Goal: Information Seeking & Learning: Find specific fact

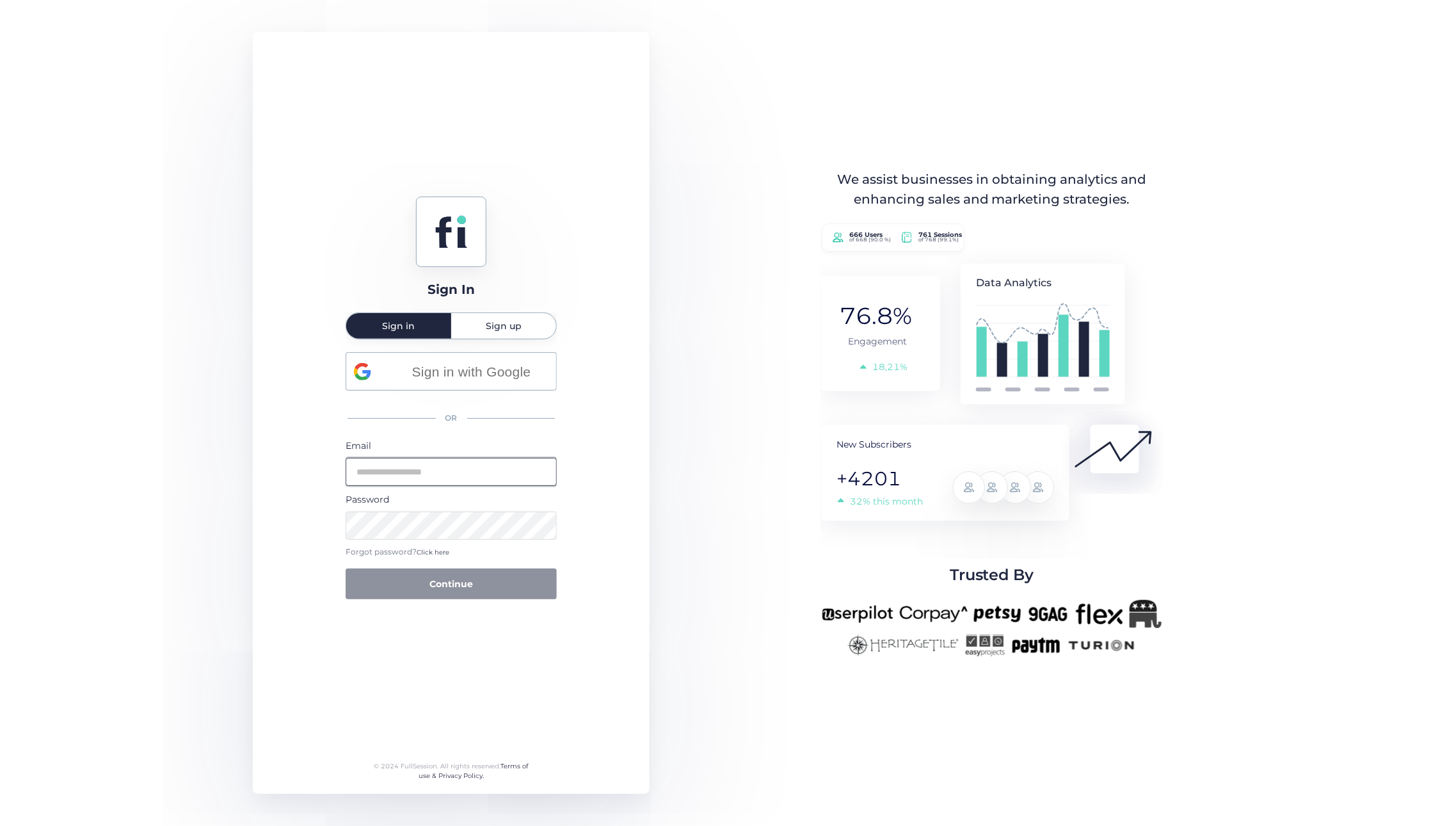
click at [405, 479] on input "email" at bounding box center [451, 471] width 211 height 28
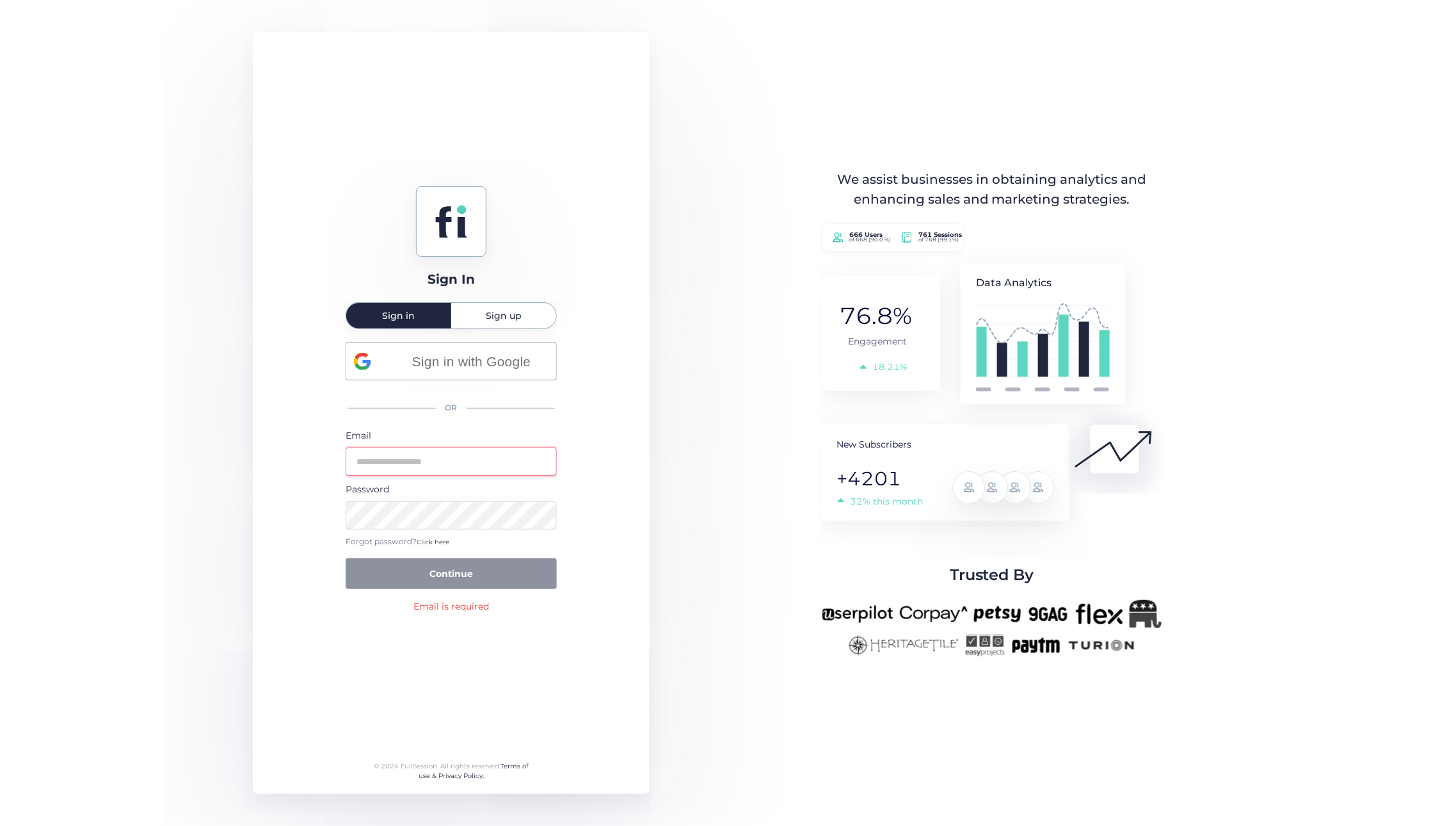
type input "**********"
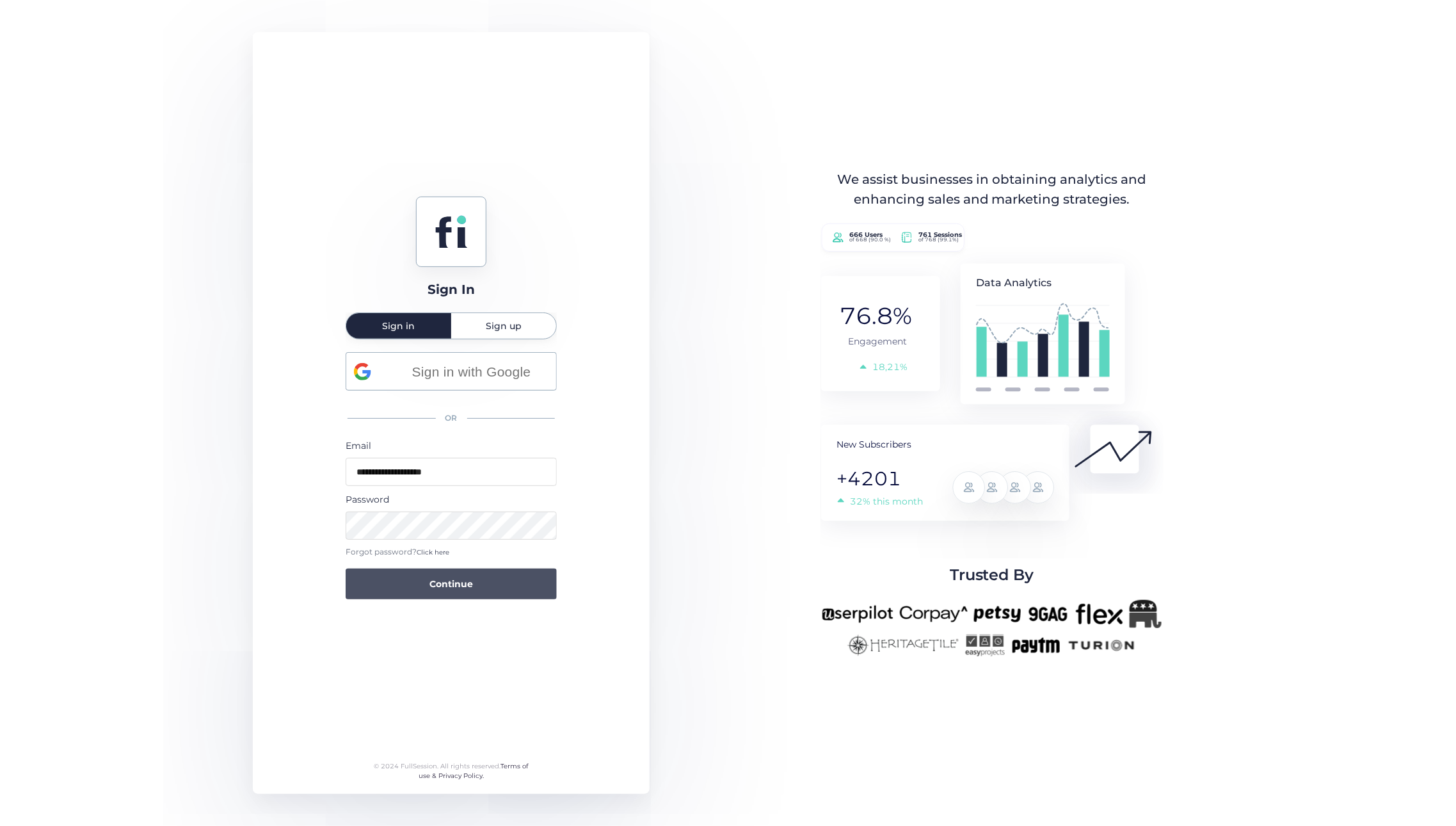
click at [417, 575] on button "Continue" at bounding box center [451, 584] width 211 height 31
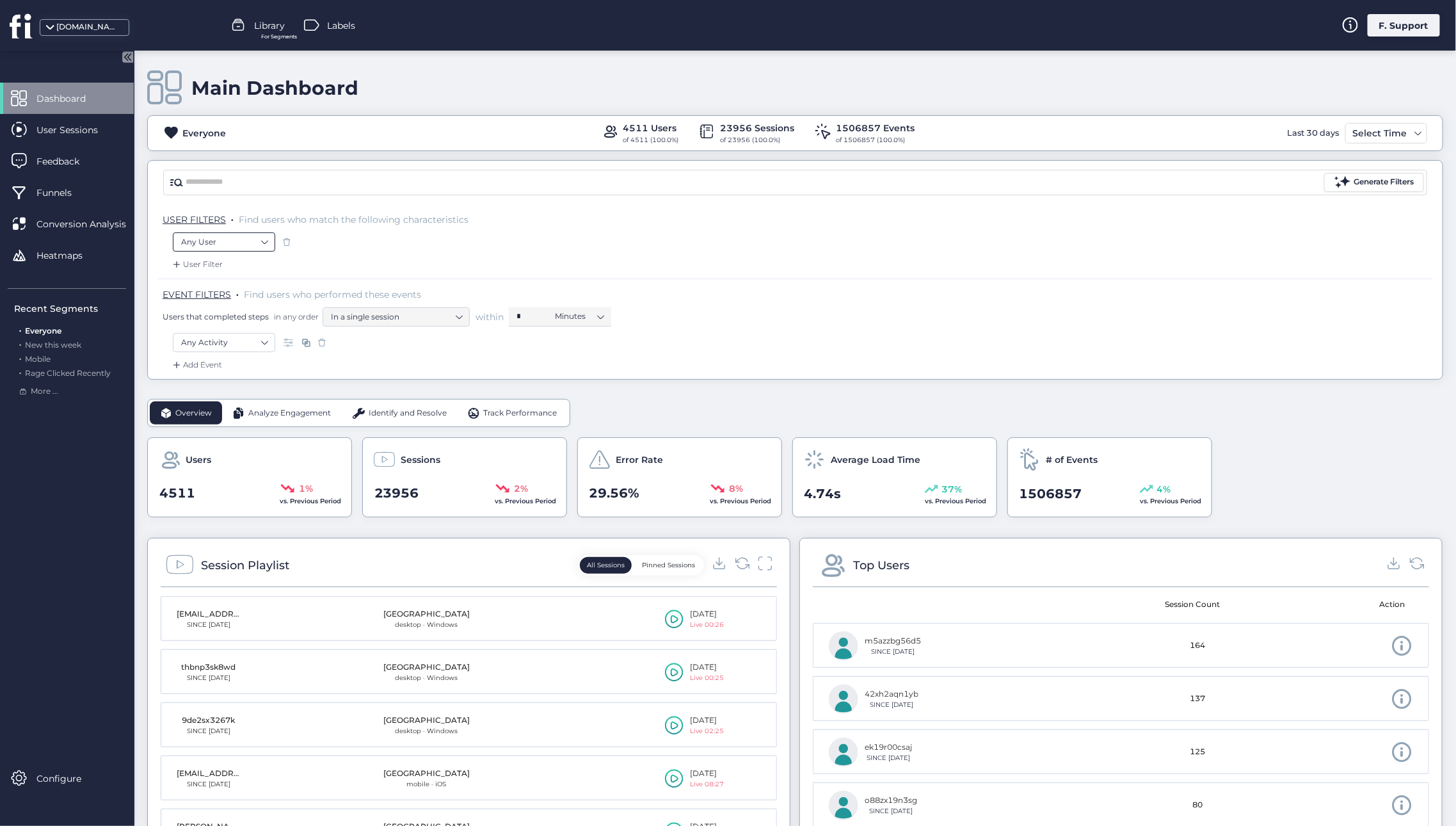
click at [264, 238] on nz-select-item "Any User" at bounding box center [224, 241] width 86 height 19
click at [218, 320] on div "Email is ..." at bounding box center [218, 315] width 37 height 12
click at [314, 241] on nz-select-item "is" at bounding box center [312, 241] width 47 height 19
click at [309, 283] on div "contains" at bounding box center [312, 281] width 47 height 9
click at [404, 240] on input "text" at bounding box center [430, 241] width 160 height 19
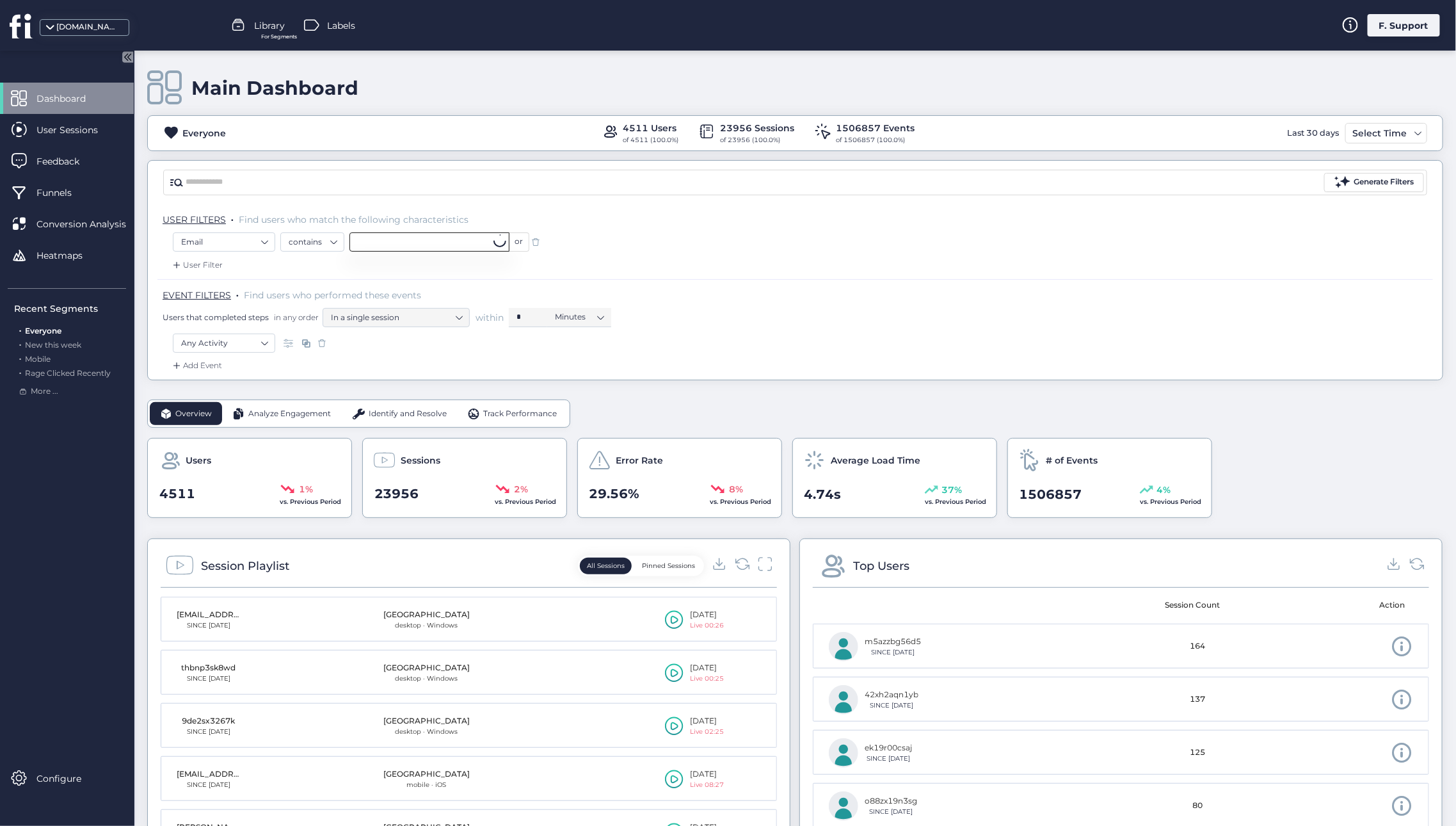
paste input "**********"
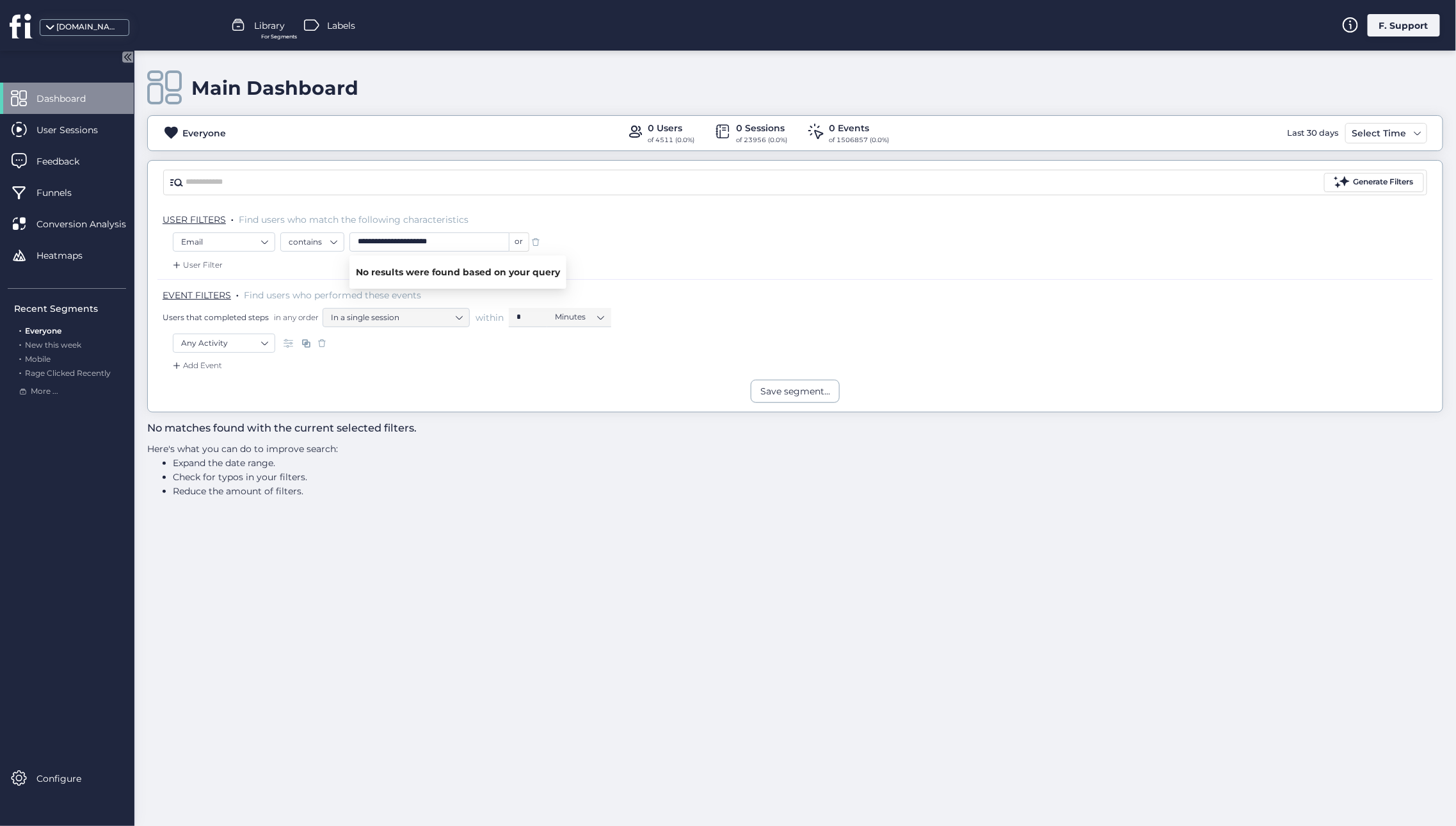
click at [446, 240] on input "**********" at bounding box center [430, 241] width 160 height 19
paste input "******"
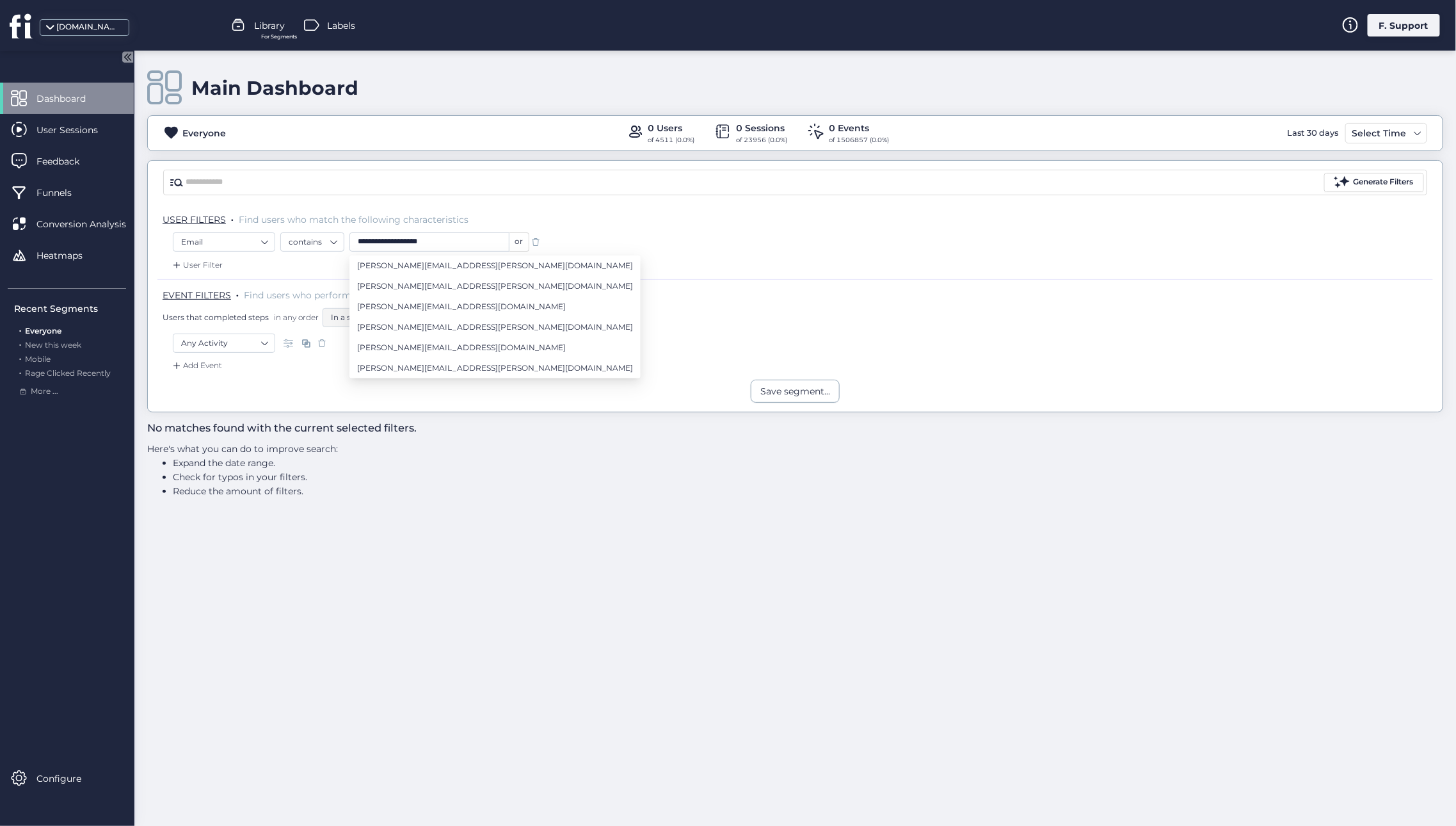
type input "**********"
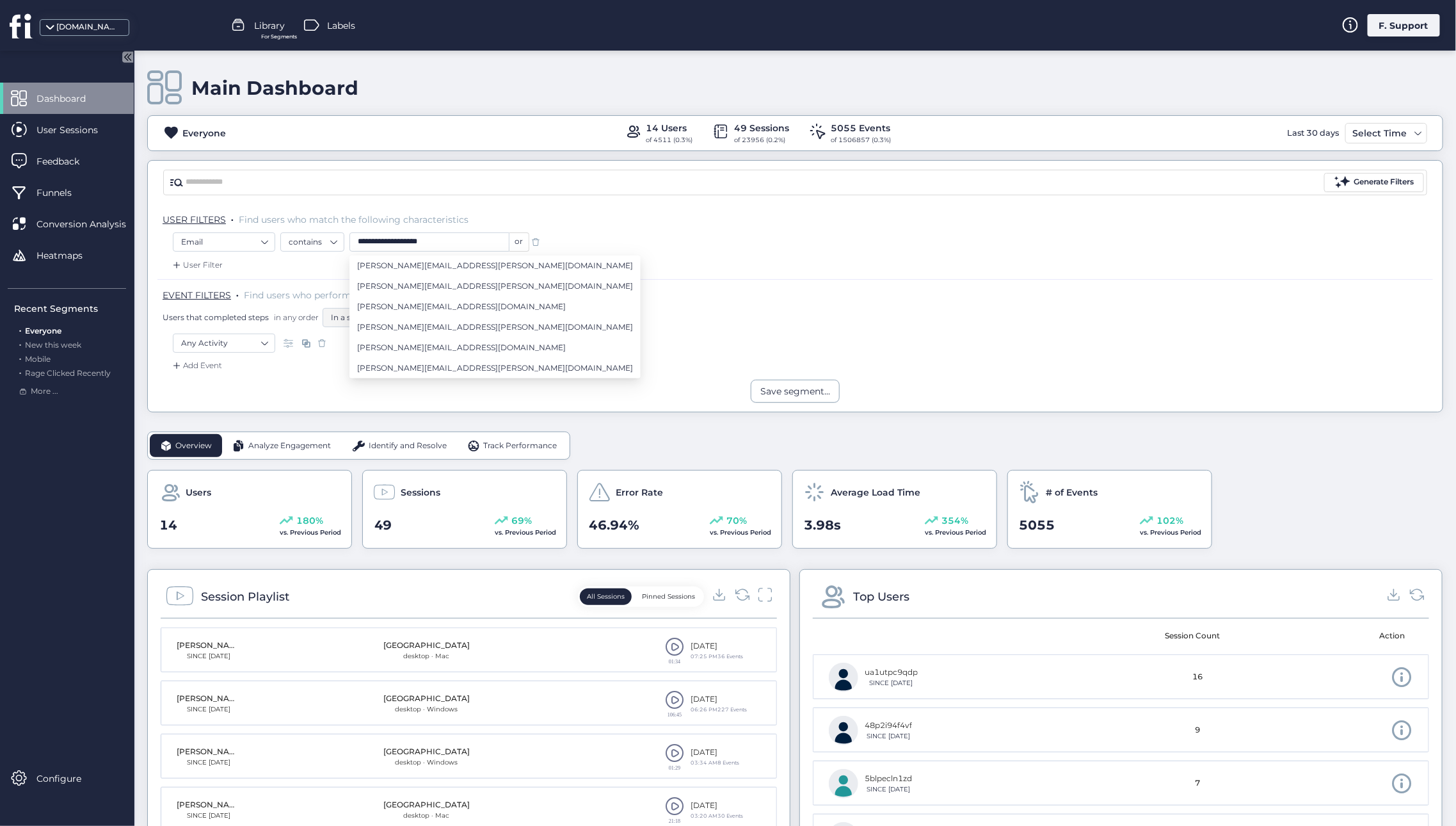
click at [622, 236] on div "**********" at bounding box center [795, 243] width 1245 height 23
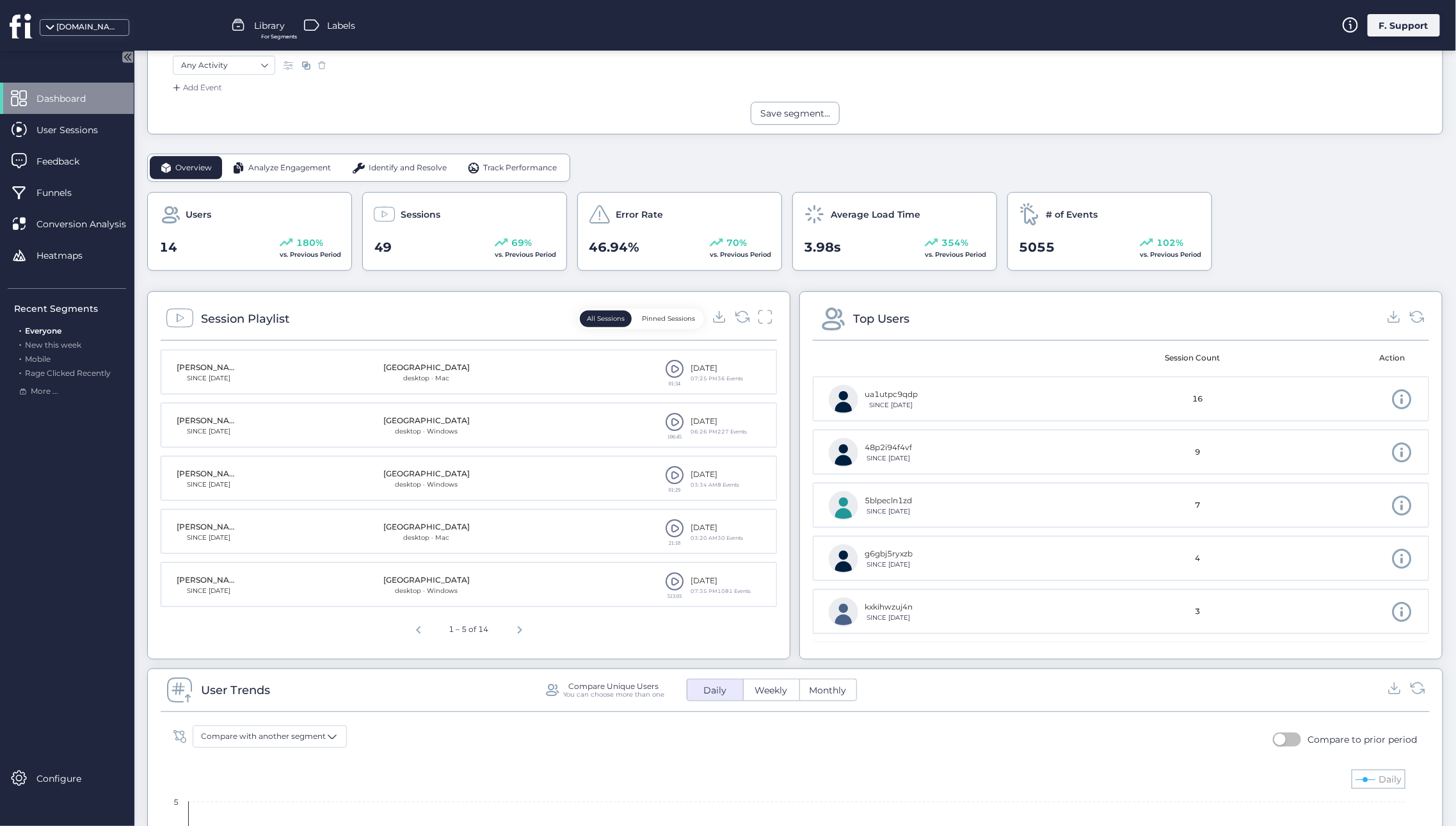
scroll to position [286, 0]
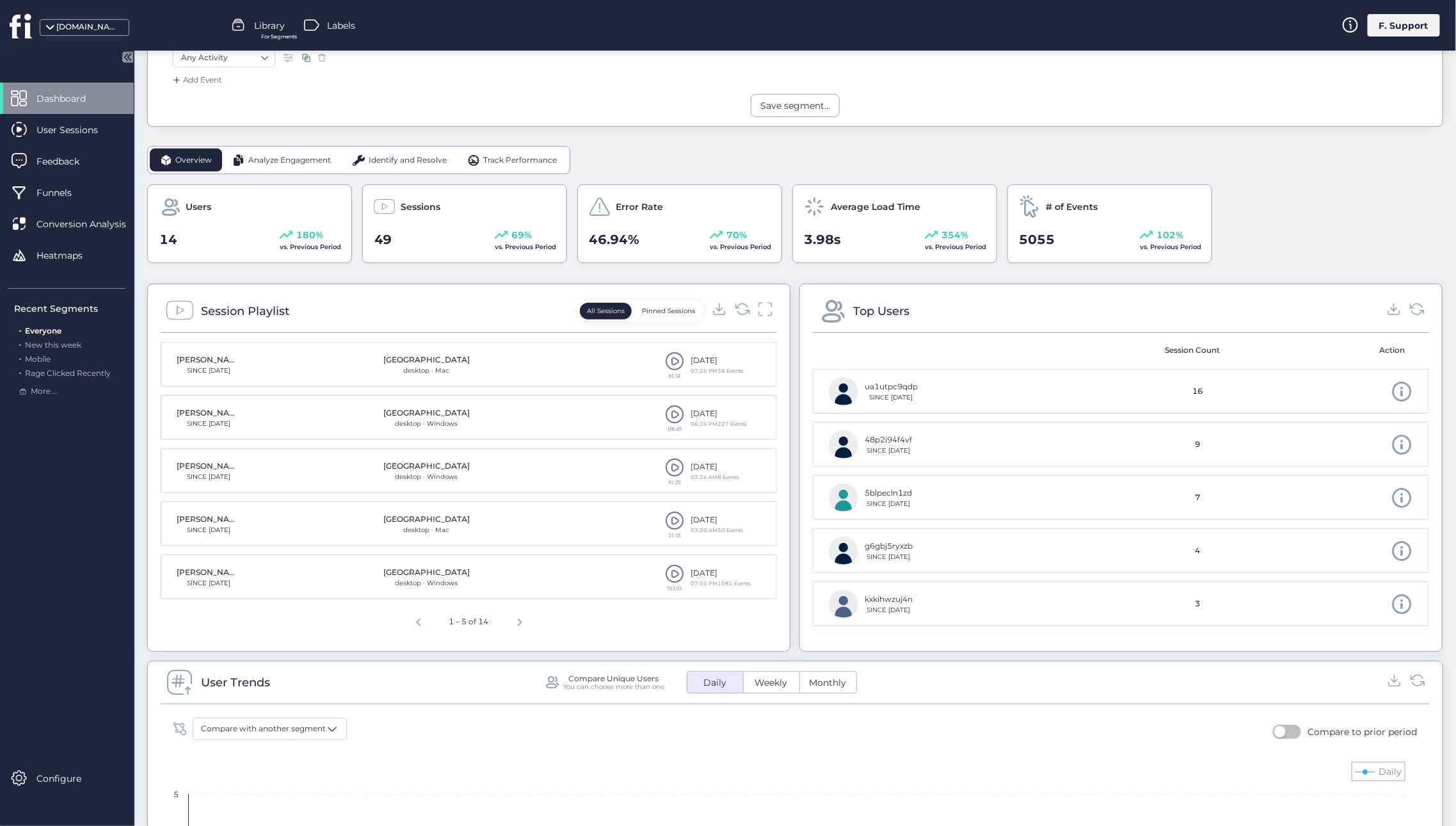
click at [671, 522] on span at bounding box center [674, 520] width 19 height 19
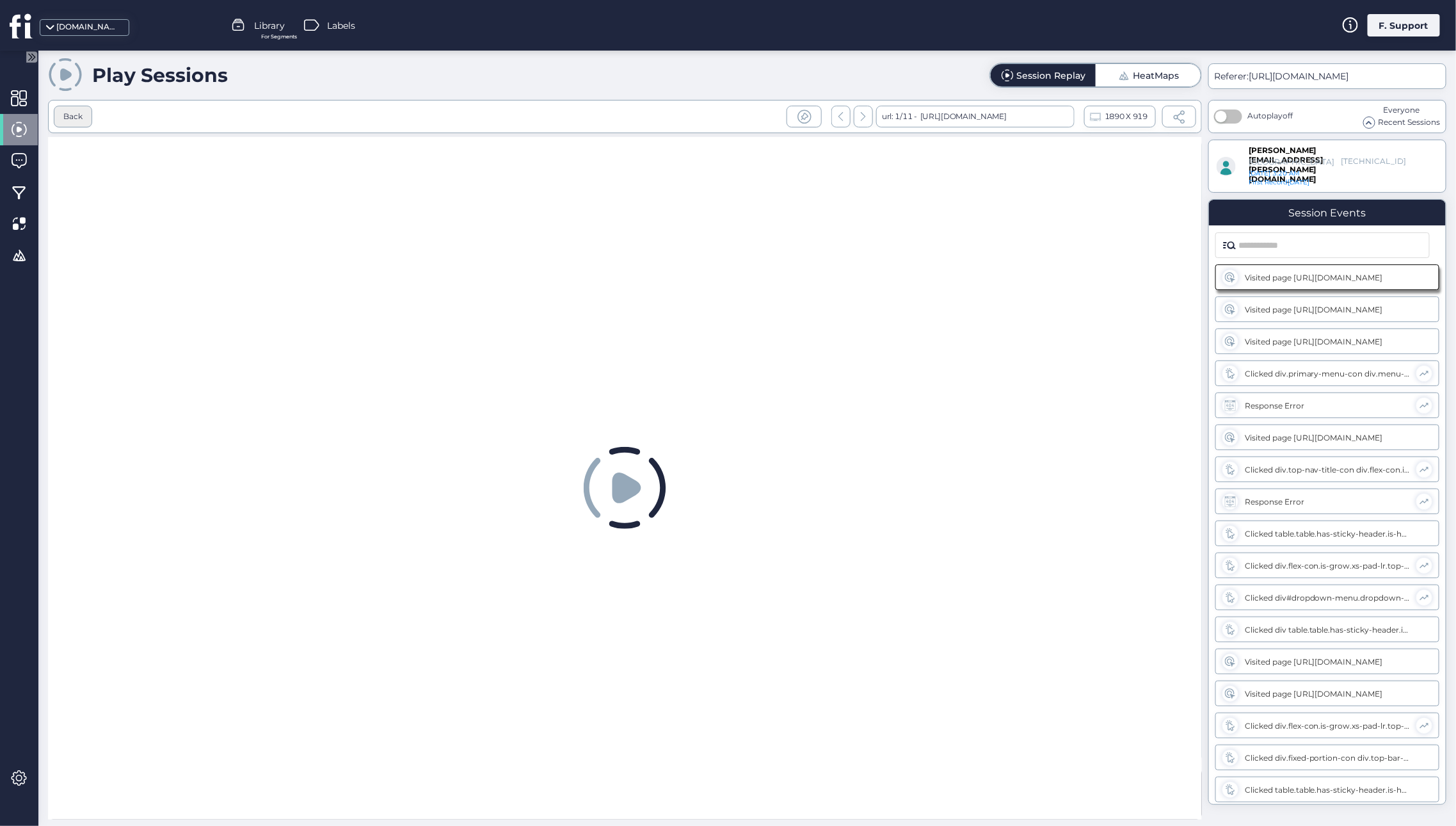
click at [74, 117] on div "Back" at bounding box center [72, 117] width 19 height 12
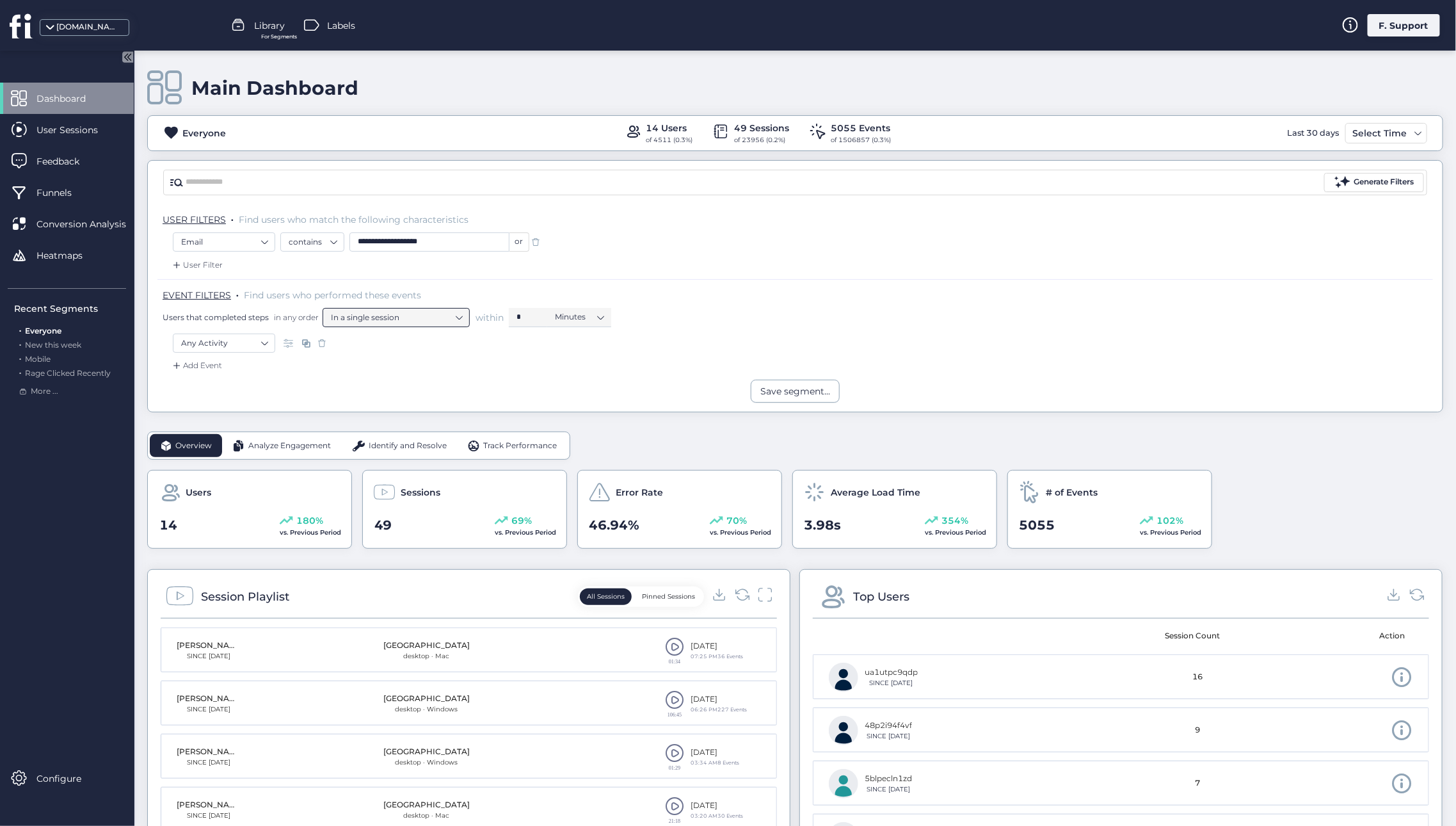
click at [347, 320] on nz-select-item "In a single session" at bounding box center [396, 317] width 130 height 19
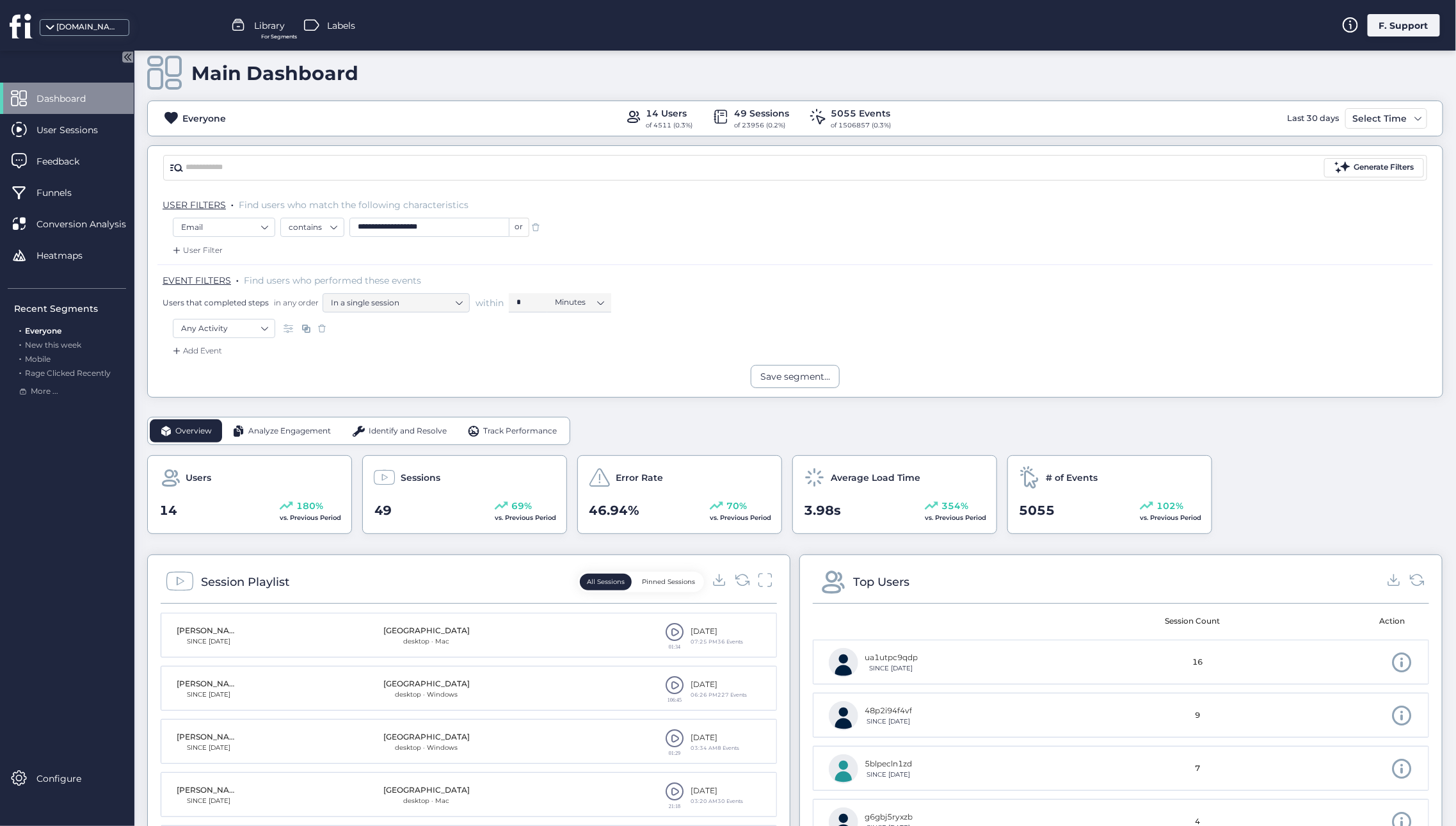
scroll to position [24, 0]
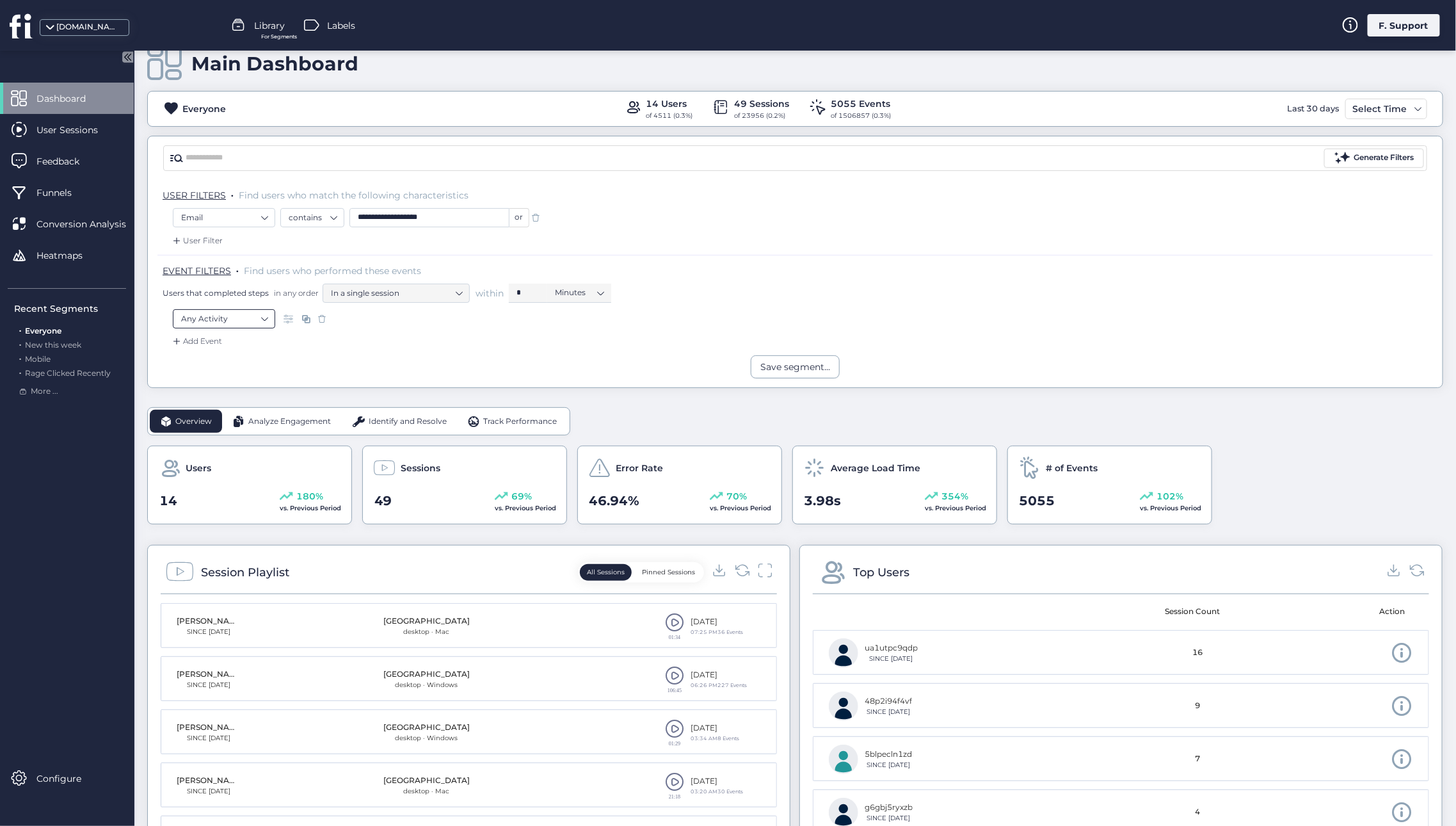
click at [263, 312] on nz-select-item "Any Activity" at bounding box center [224, 319] width 86 height 19
click at [219, 508] on div "Visited URL is ..." at bounding box center [229, 514] width 60 height 12
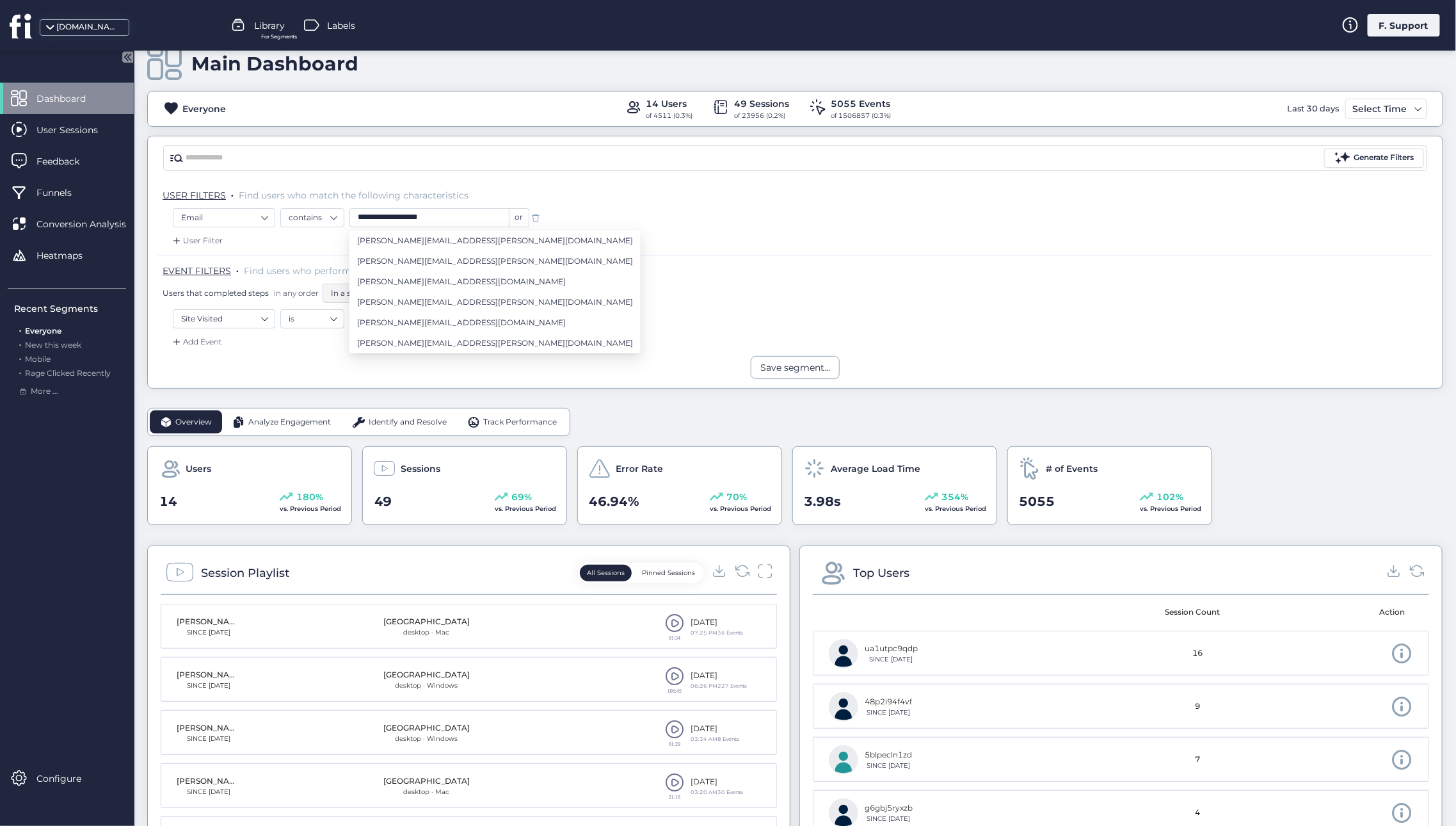
click at [299, 338] on div "Add Event" at bounding box center [794, 346] width 1275 height 20
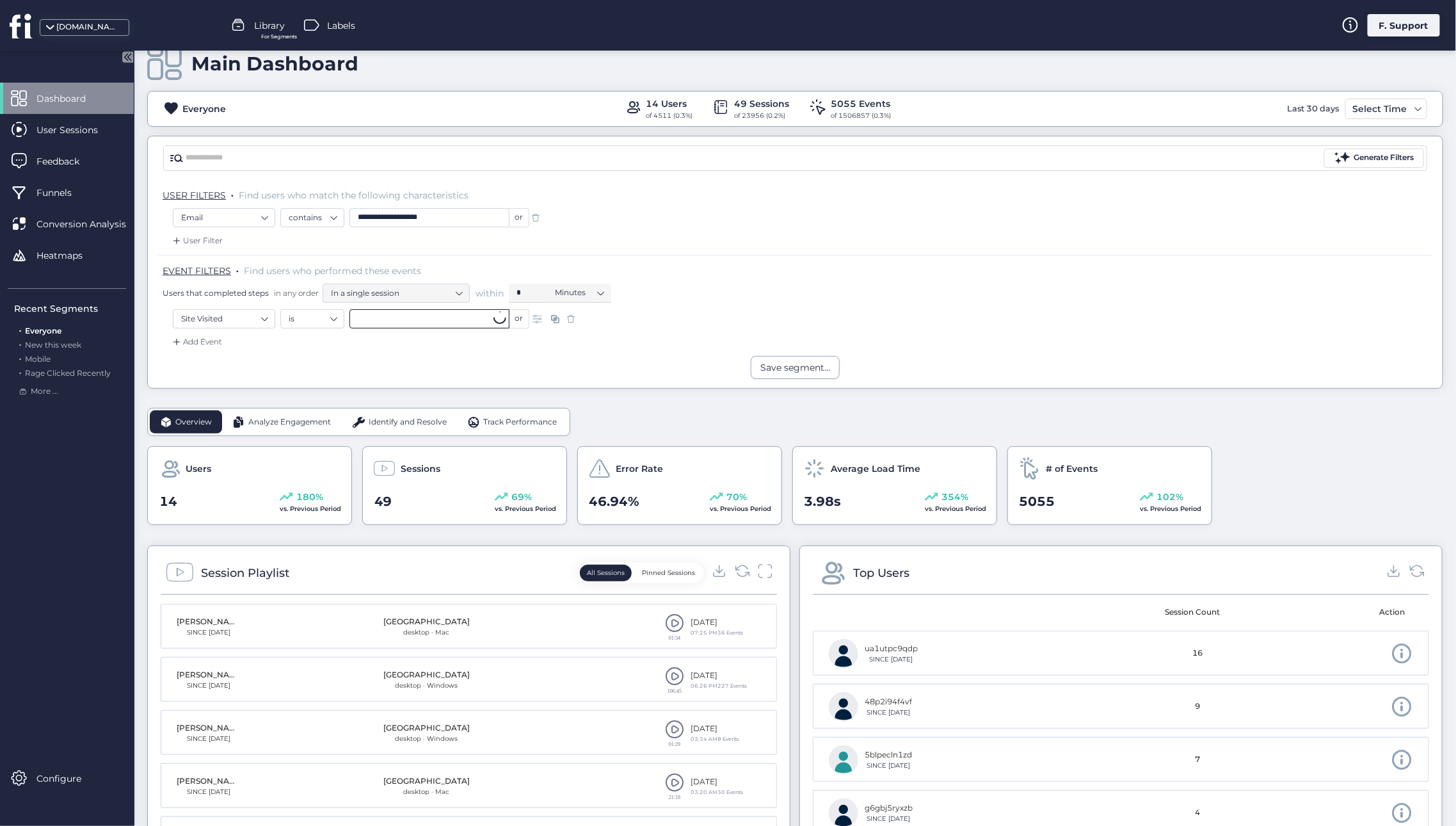
click at [377, 312] on input "text" at bounding box center [430, 319] width 160 height 19
paste input "**********"
type input "**********"
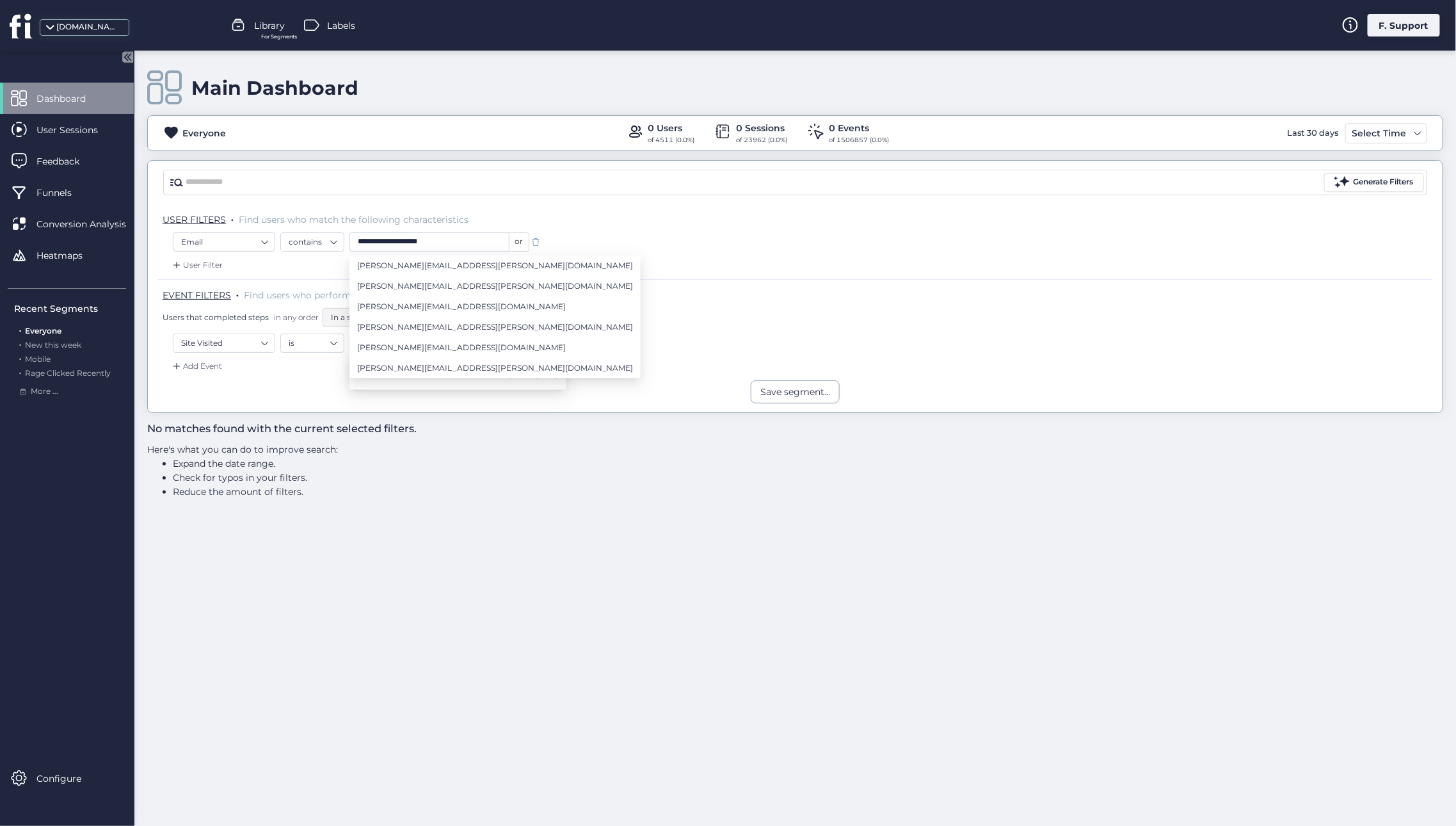
scroll to position [0, 0]
click at [697, 304] on div "EVENT FILTERS . Find users who performed these events Users that completed step…" at bounding box center [797, 308] width 1270 height 39
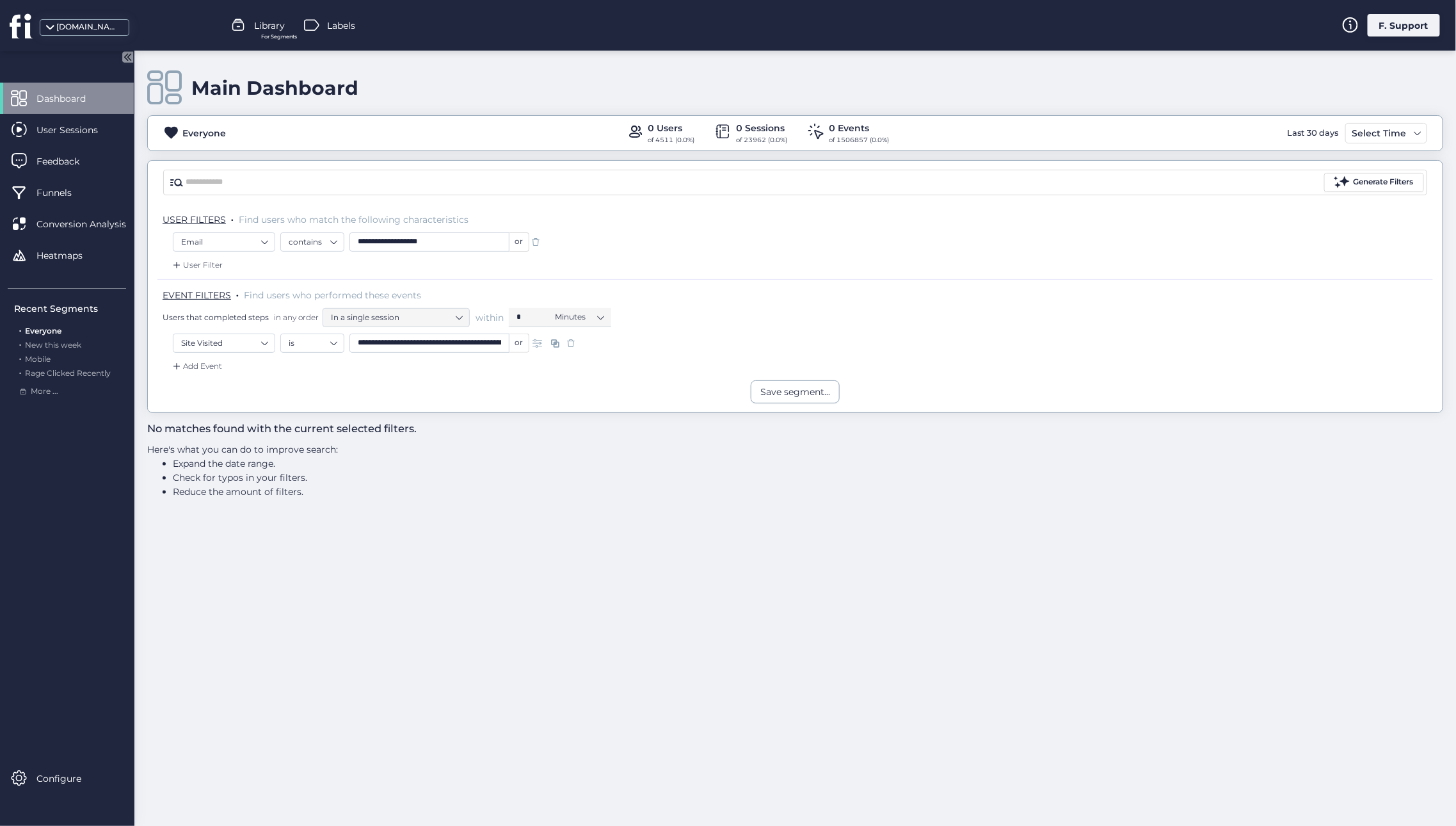
click at [428, 344] on input "**********" at bounding box center [430, 343] width 160 height 19
click at [244, 342] on nz-select-item "Site Visited" at bounding box center [224, 343] width 86 height 19
click at [224, 415] on div "Clicked on ..." at bounding box center [223, 416] width 48 height 12
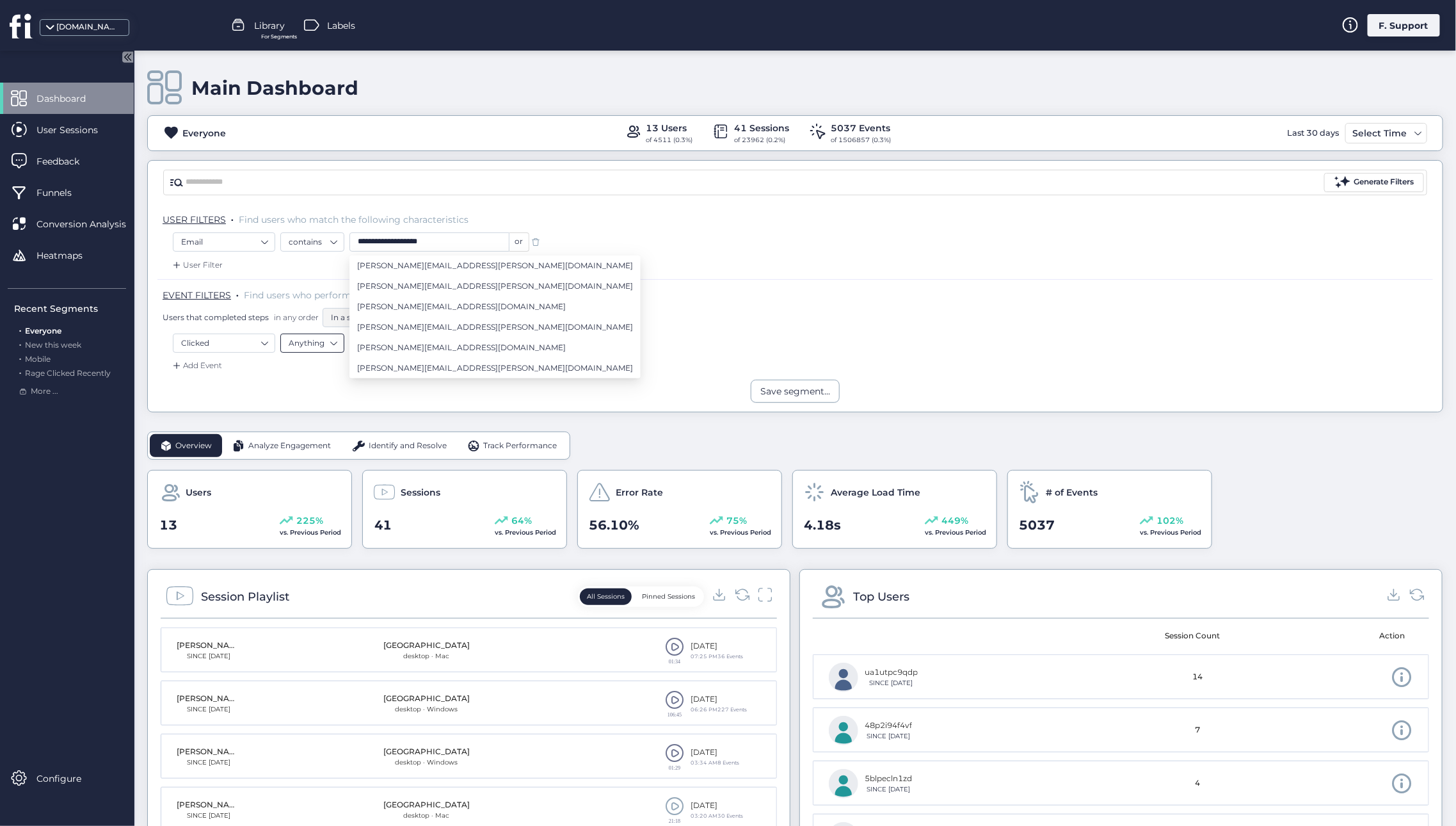
click at [312, 346] on nz-select-item "Anything" at bounding box center [312, 343] width 47 height 19
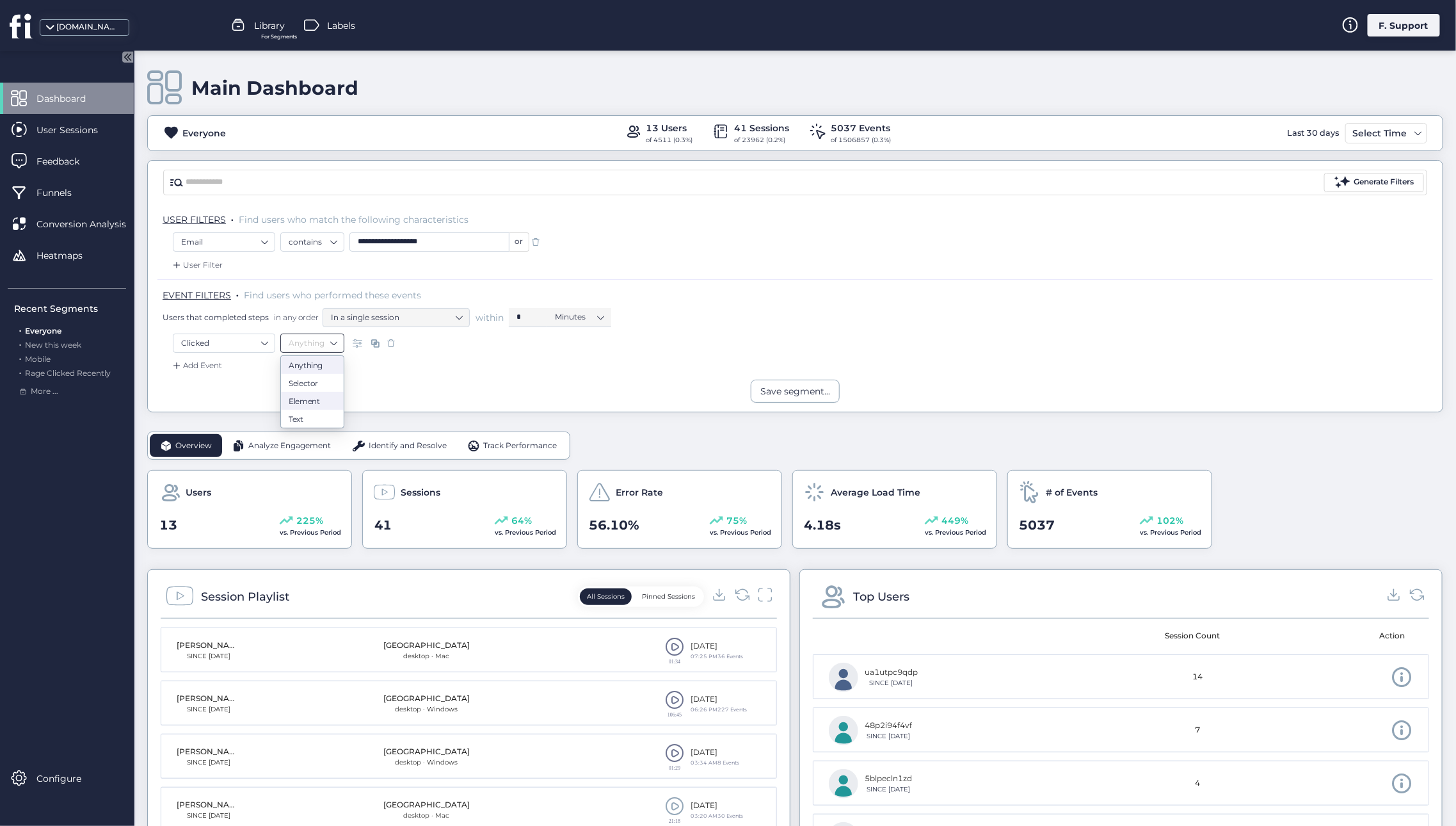
click at [304, 399] on div "Element" at bounding box center [312, 400] width 47 height 9
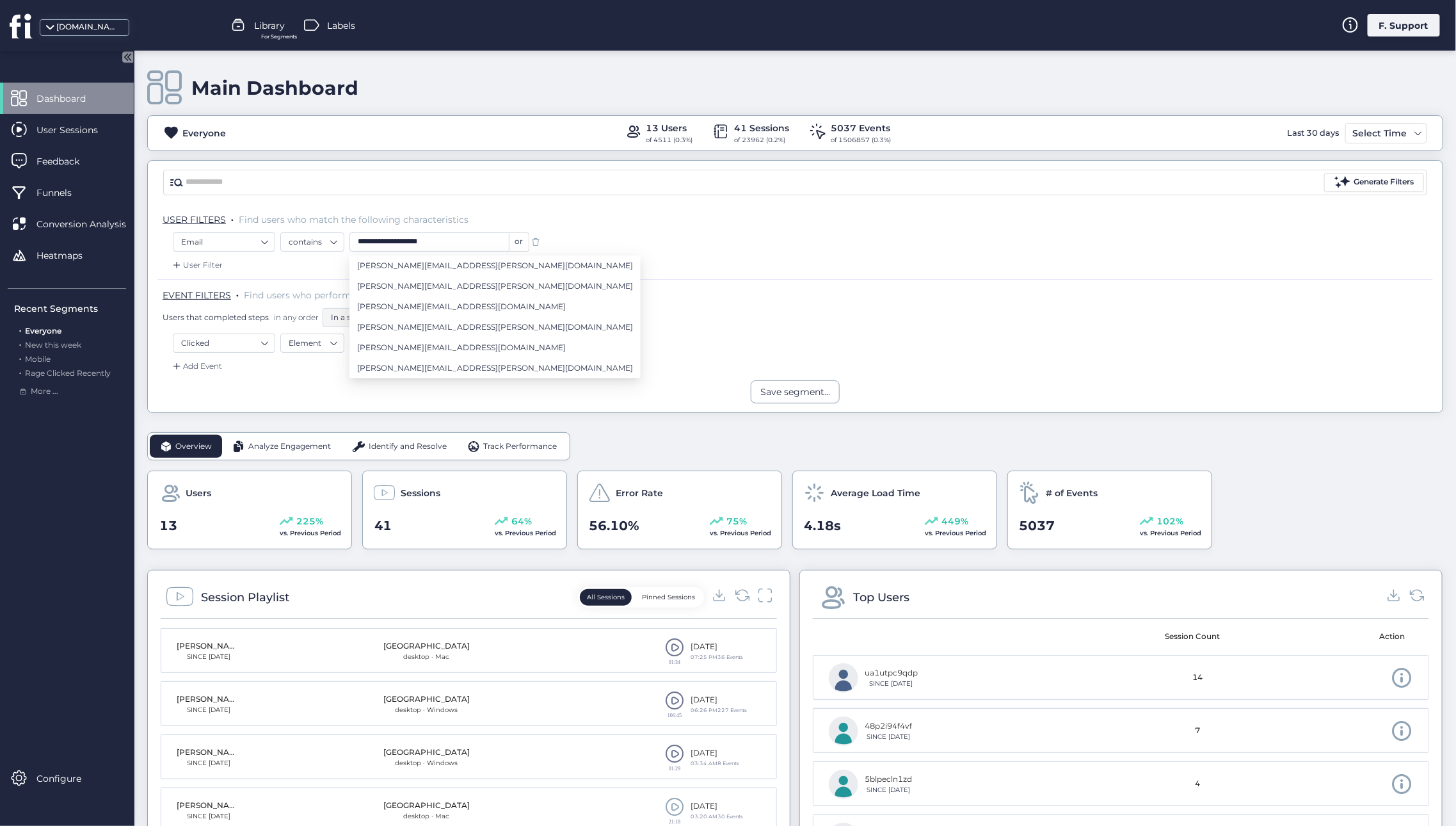
click at [687, 368] on div "Add Event" at bounding box center [794, 370] width 1275 height 20
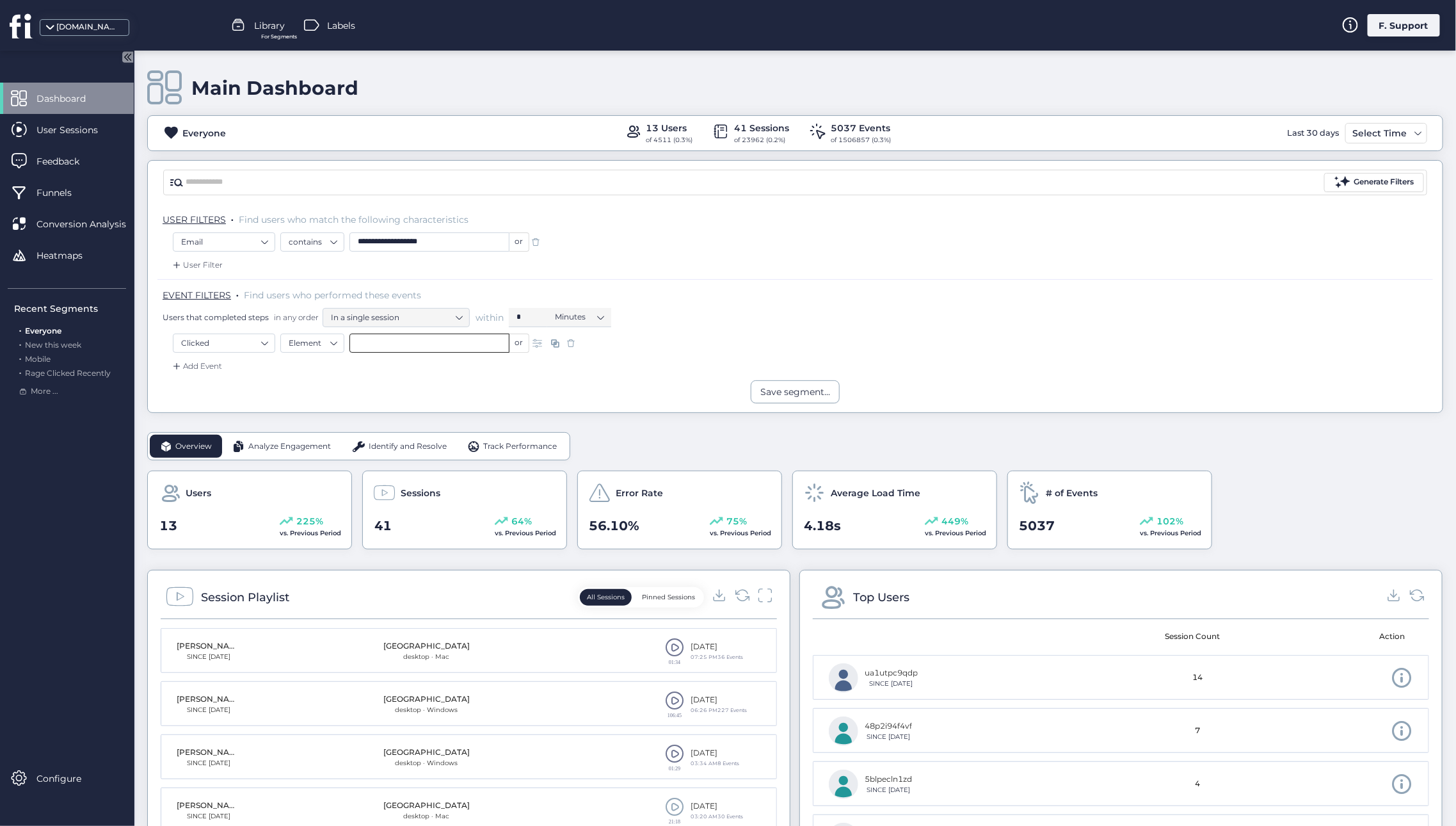
click at [402, 340] on input "text" at bounding box center [430, 343] width 160 height 19
paste input "********"
type input "********"
click at [323, 339] on nz-select-item "Element" at bounding box center [312, 343] width 47 height 19
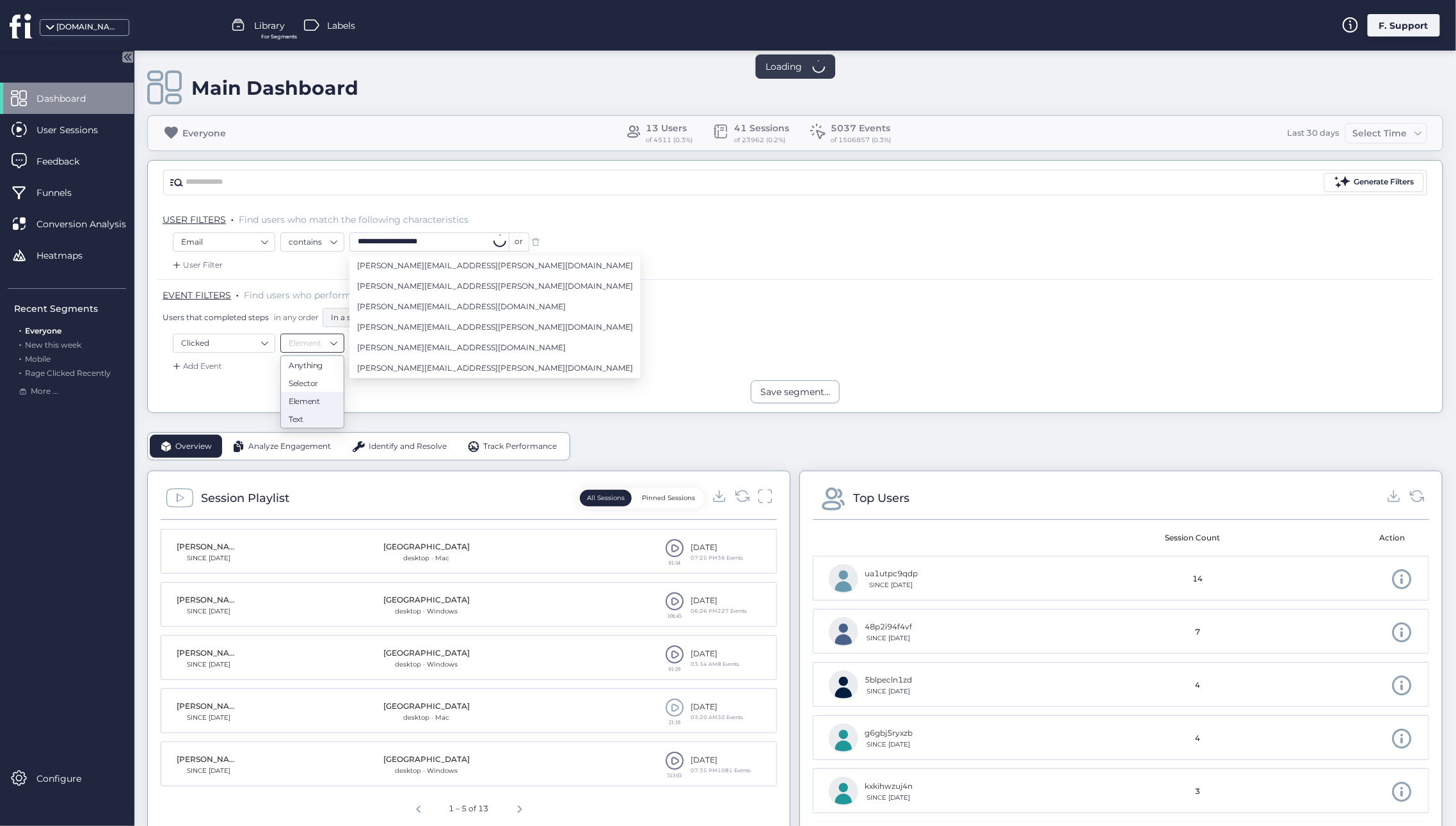
click at [304, 415] on div "Text" at bounding box center [312, 418] width 47 height 9
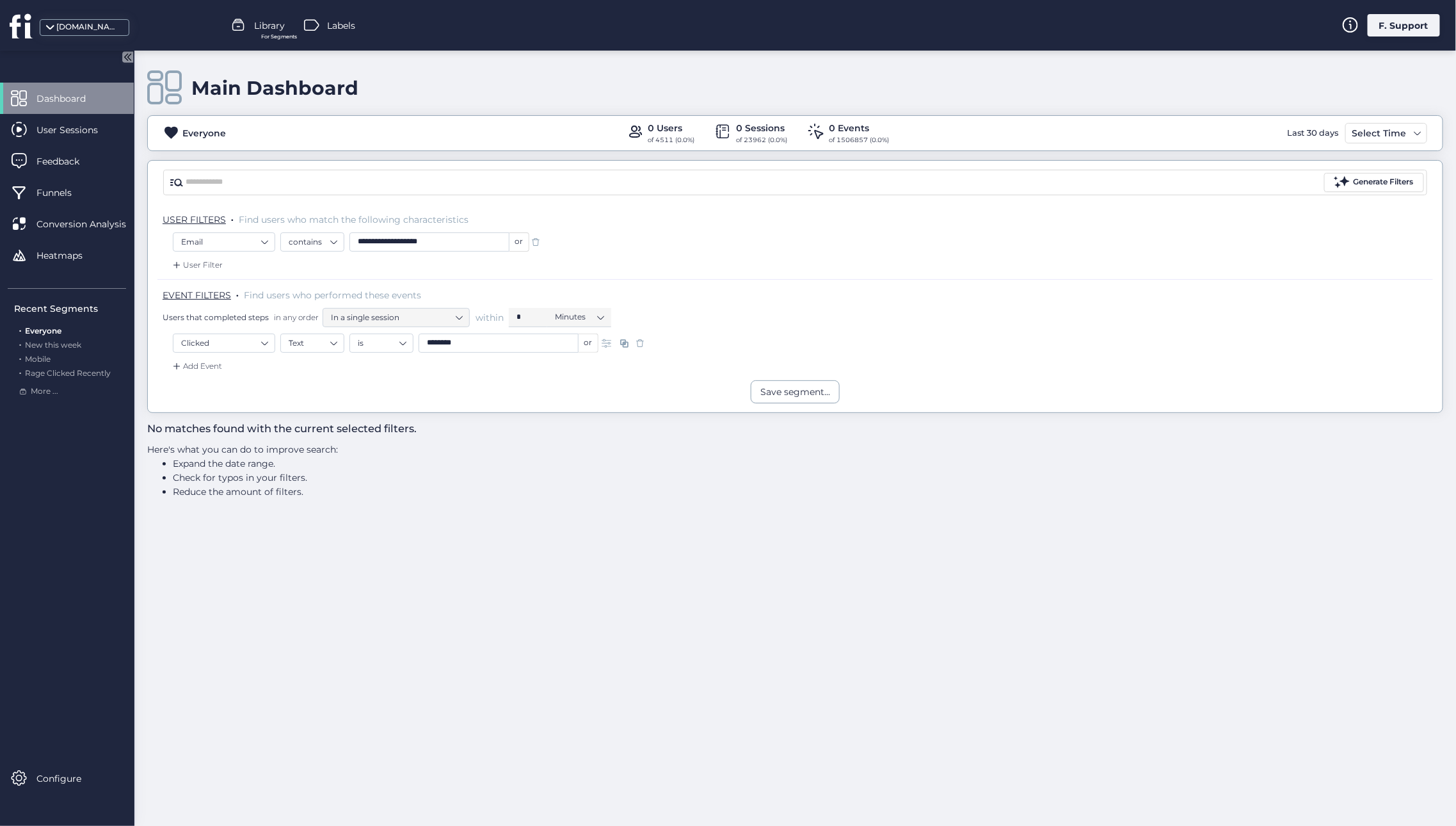
click at [461, 373] on div "Add Event" at bounding box center [794, 370] width 1275 height 20
click at [315, 344] on nz-select-item "Text" at bounding box center [312, 343] width 47 height 19
click at [304, 385] on div "Selector" at bounding box center [312, 382] width 47 height 9
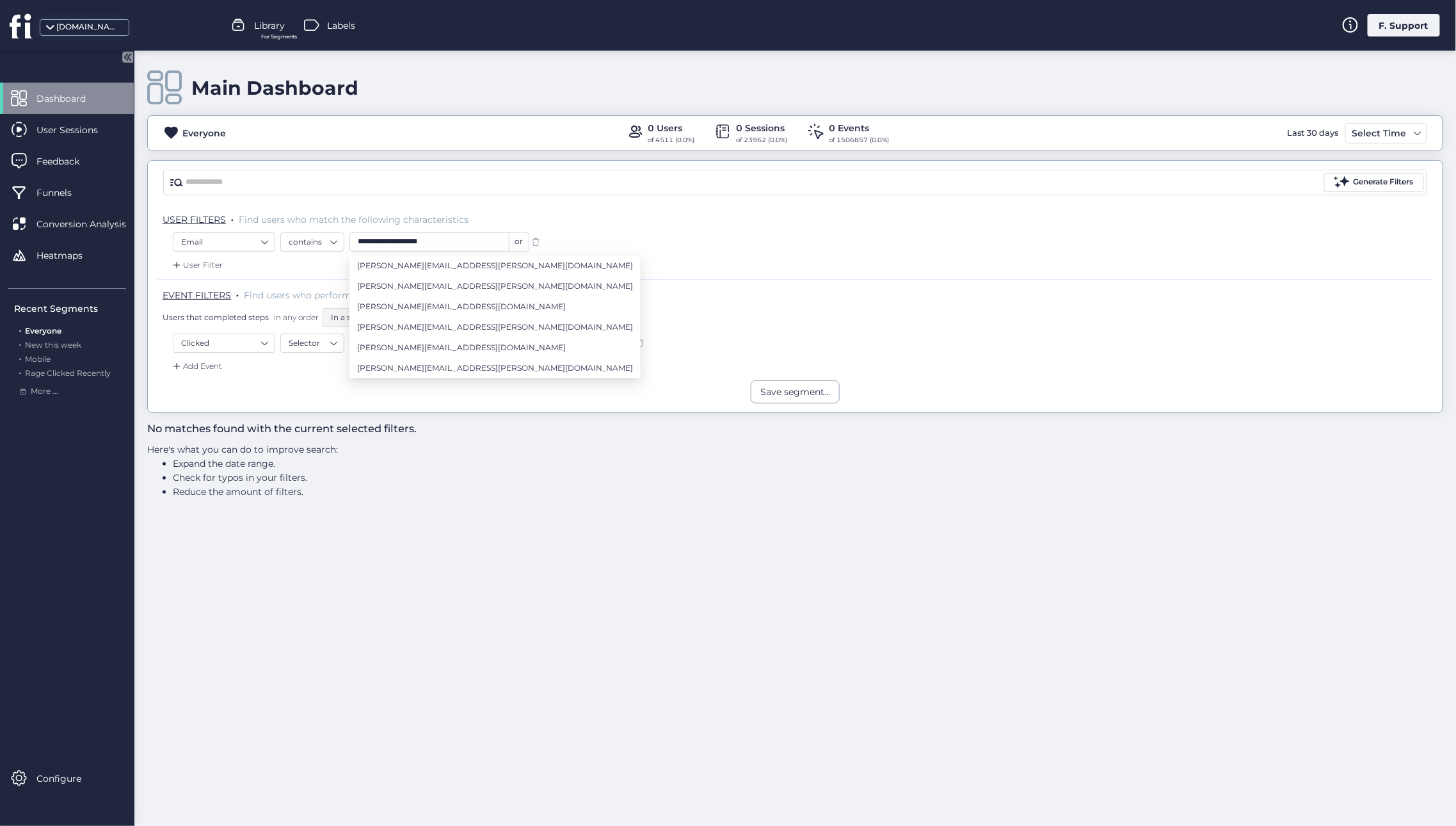
click at [304, 385] on div "Save segment..." at bounding box center [795, 391] width 1295 height 23
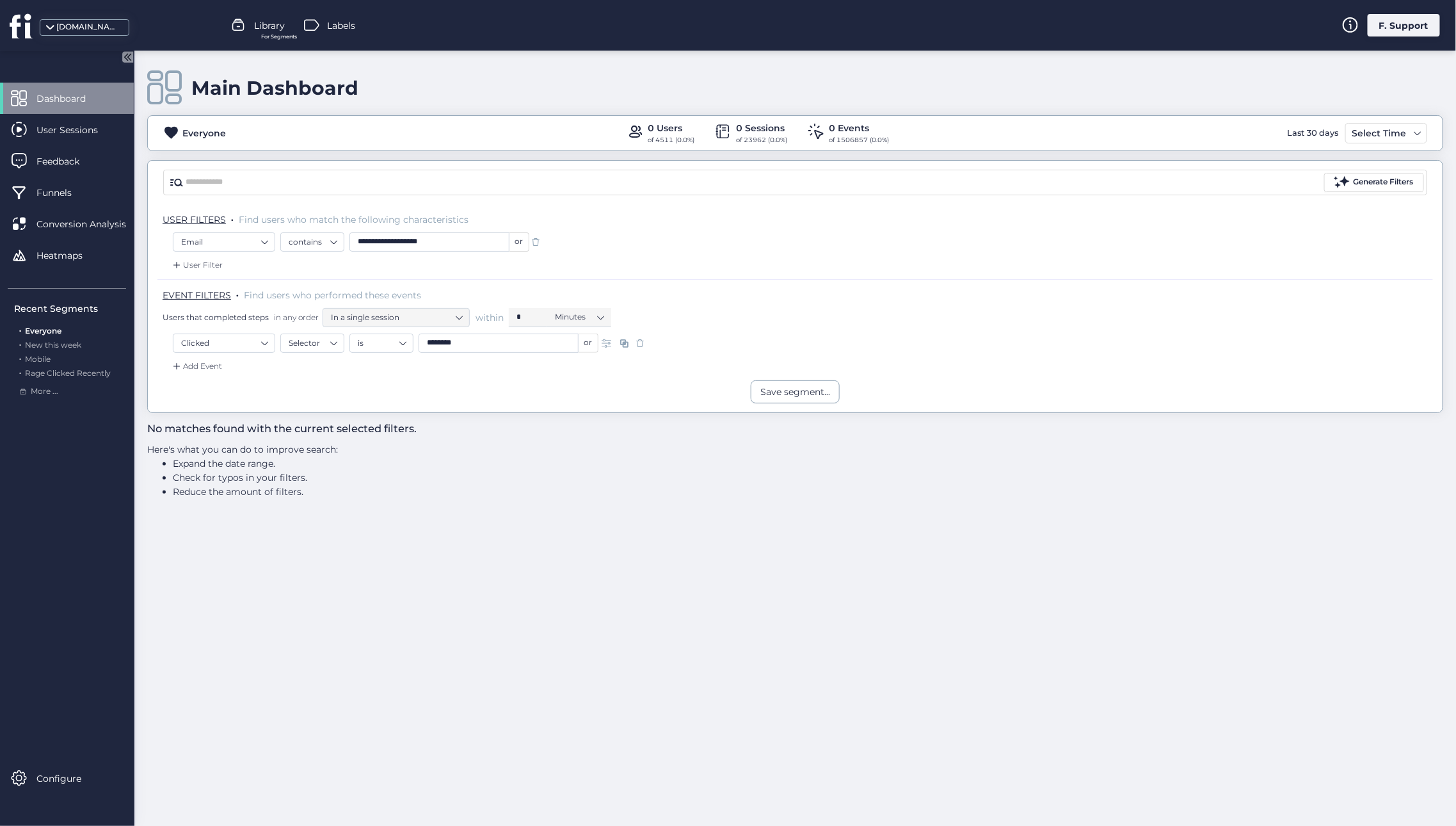
click at [487, 342] on input "********" at bounding box center [499, 343] width 160 height 19
click at [266, 341] on nz-select-item "Clicked" at bounding box center [224, 343] width 86 height 19
click at [240, 535] on div "Visited URL is ..." at bounding box center [229, 538] width 60 height 12
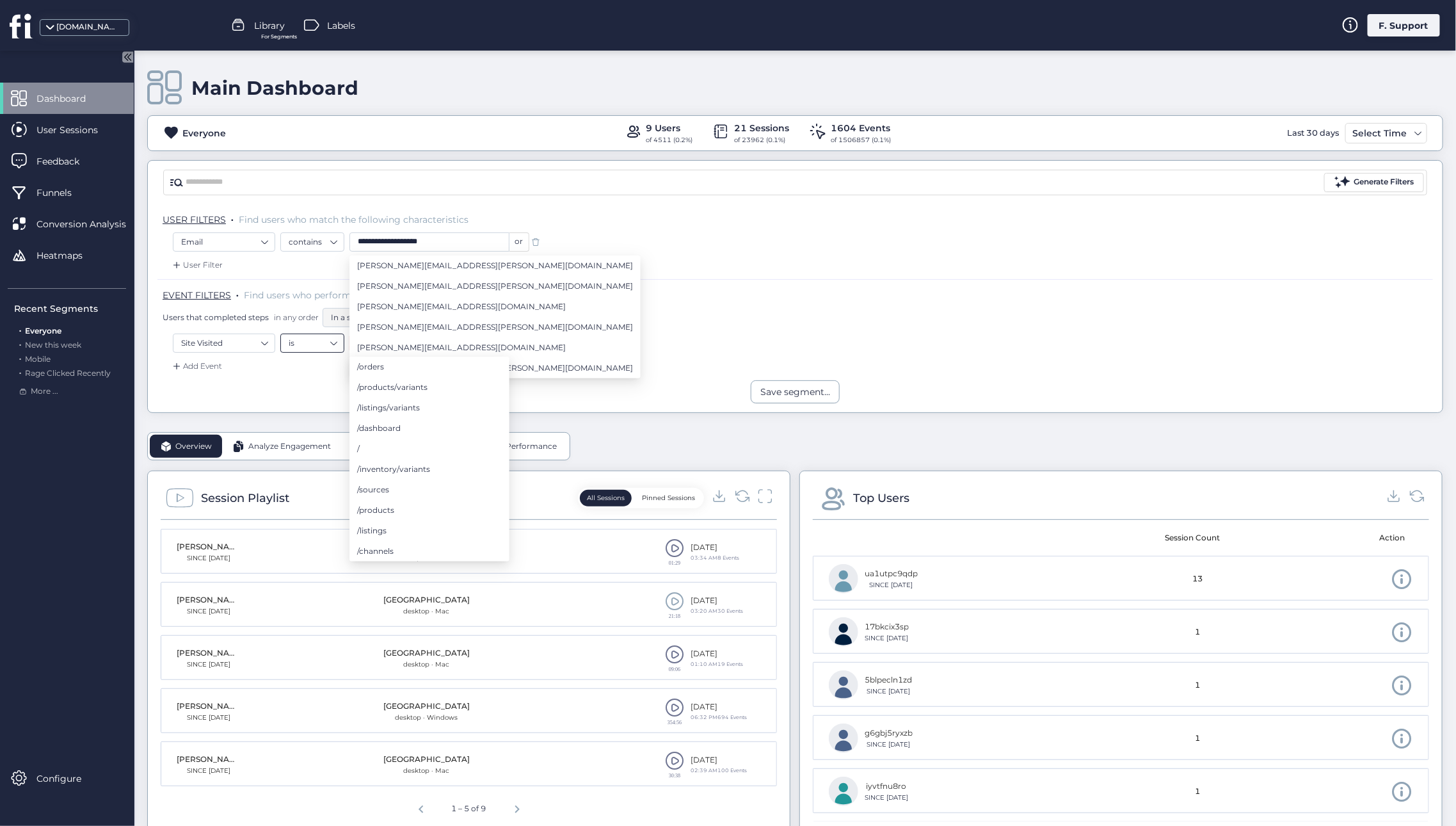
click at [323, 345] on nz-select-item "is" at bounding box center [312, 343] width 47 height 19
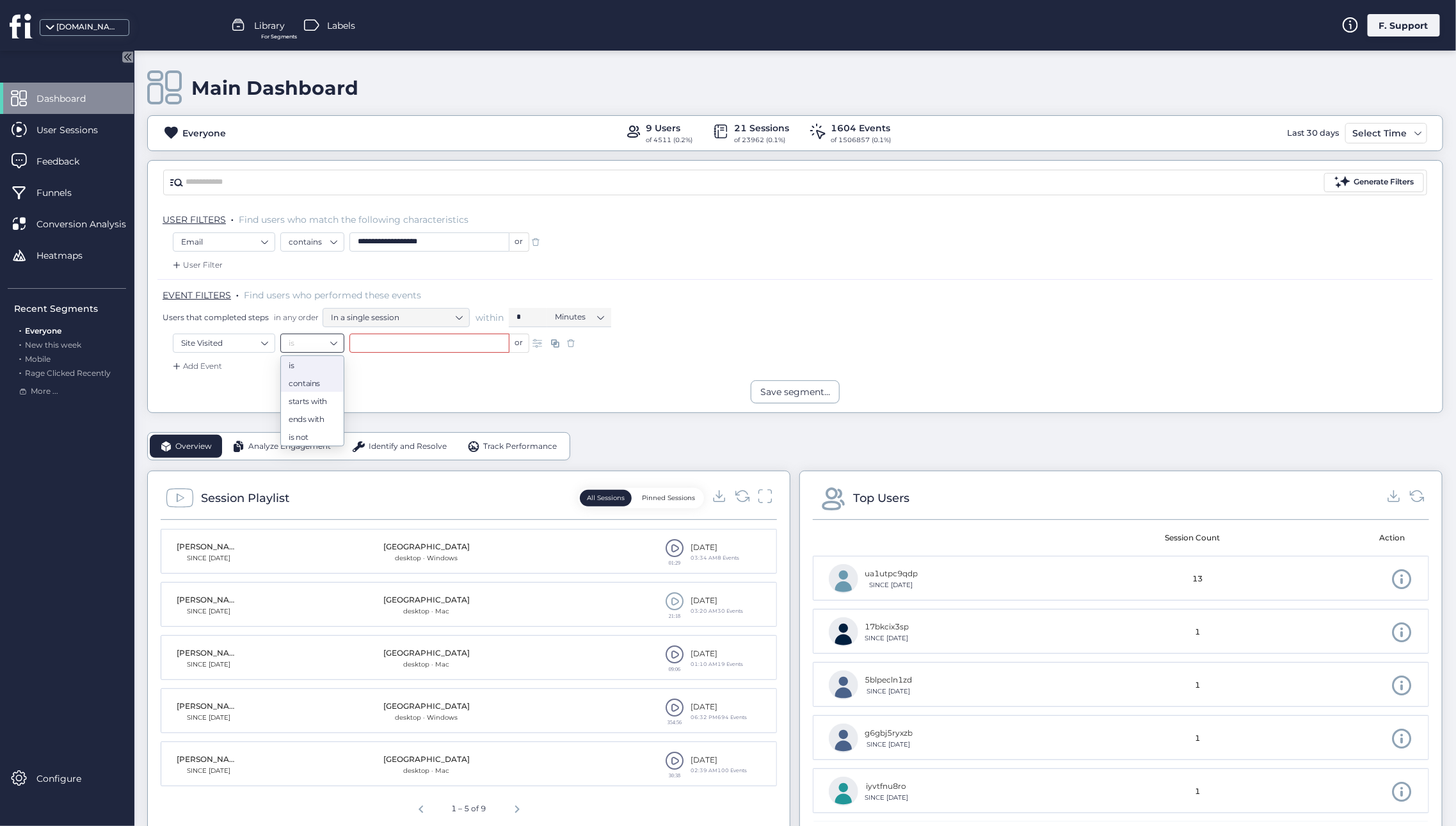
click at [321, 385] on div "contains" at bounding box center [312, 382] width 47 height 9
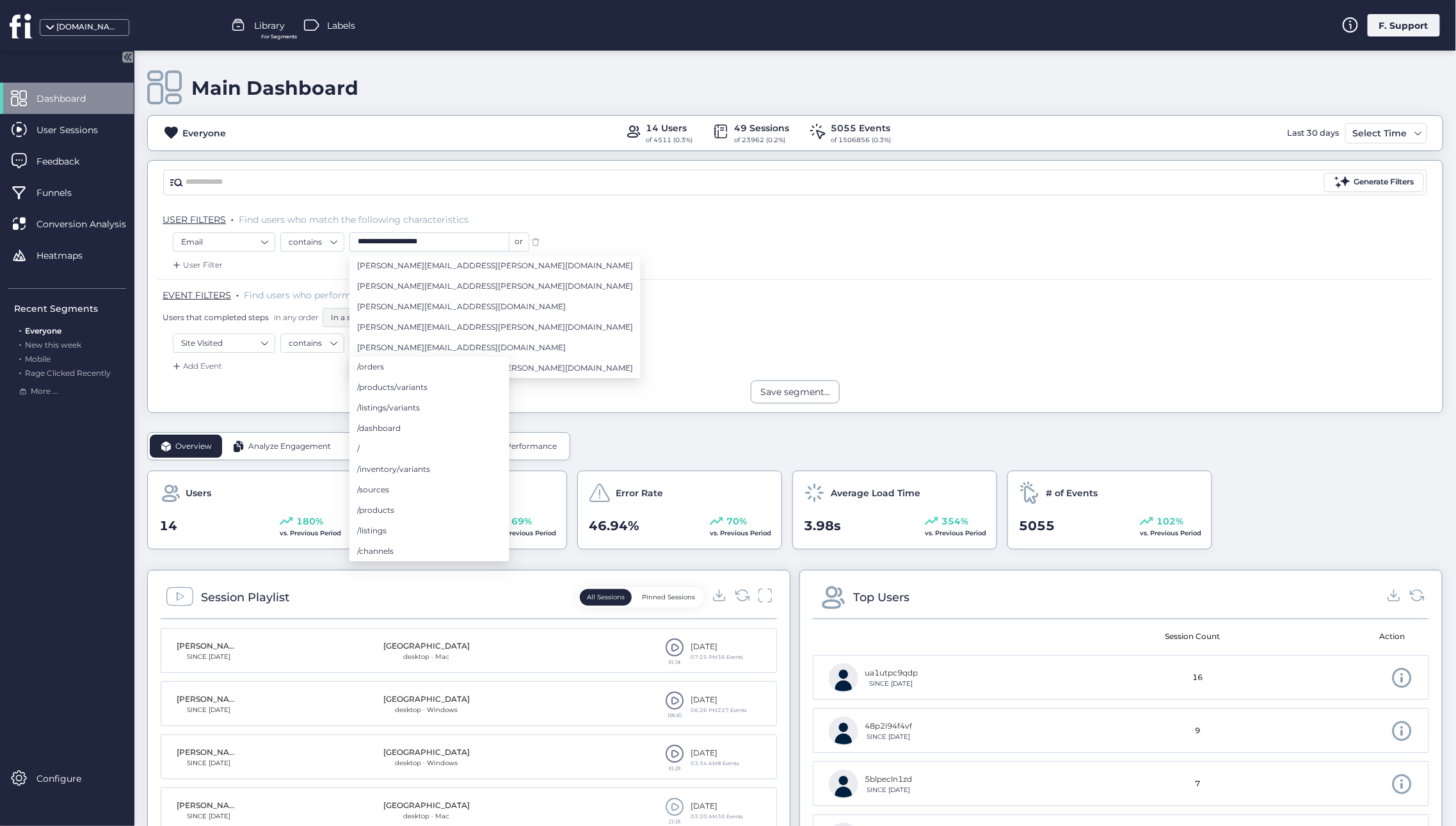
click at [305, 385] on div "Save segment..." at bounding box center [795, 391] width 1295 height 23
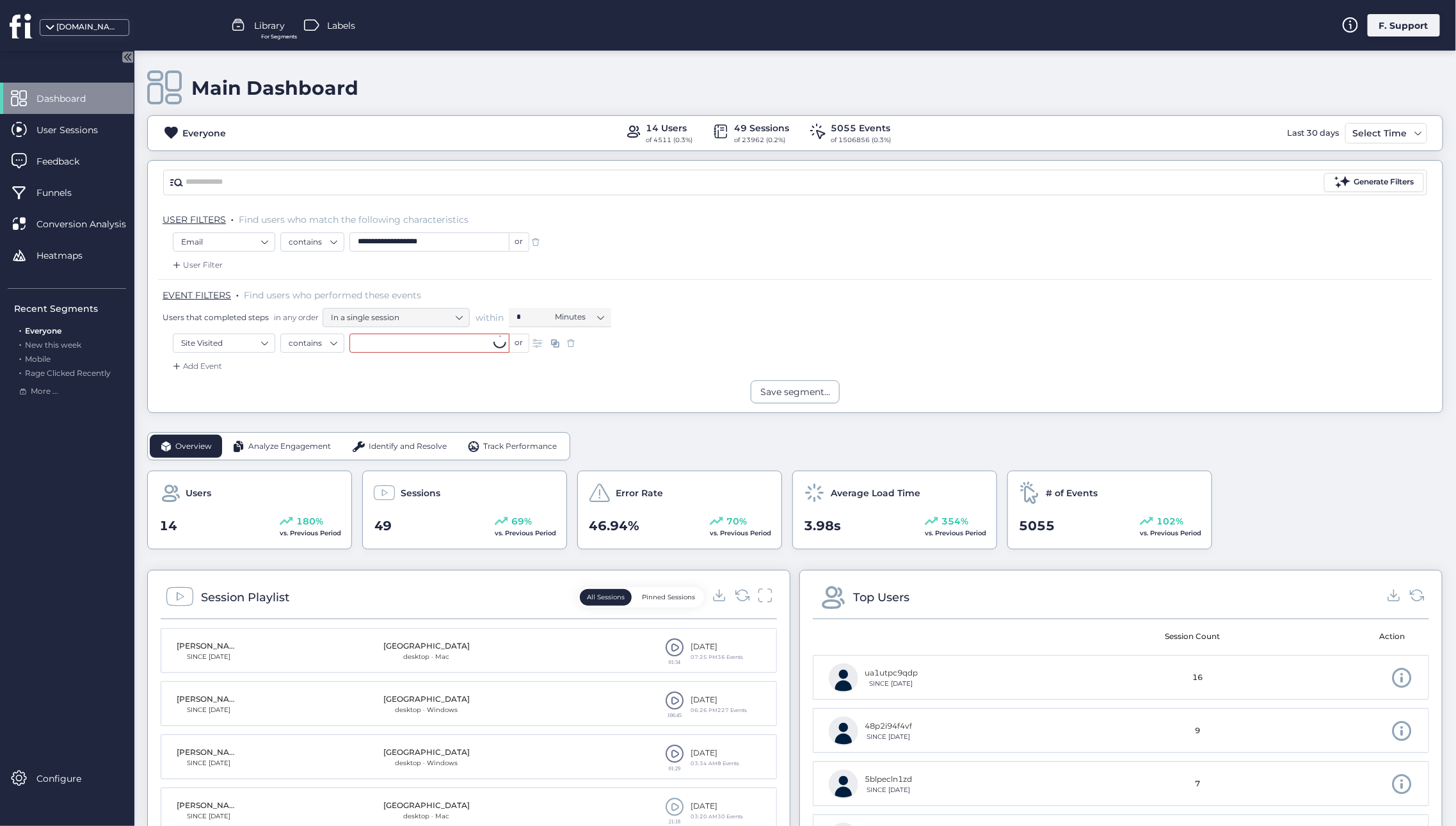
click at [369, 342] on input "text" at bounding box center [430, 343] width 160 height 19
paste input "**********"
type input "**********"
click at [309, 379] on div "Add Event" at bounding box center [794, 370] width 1275 height 20
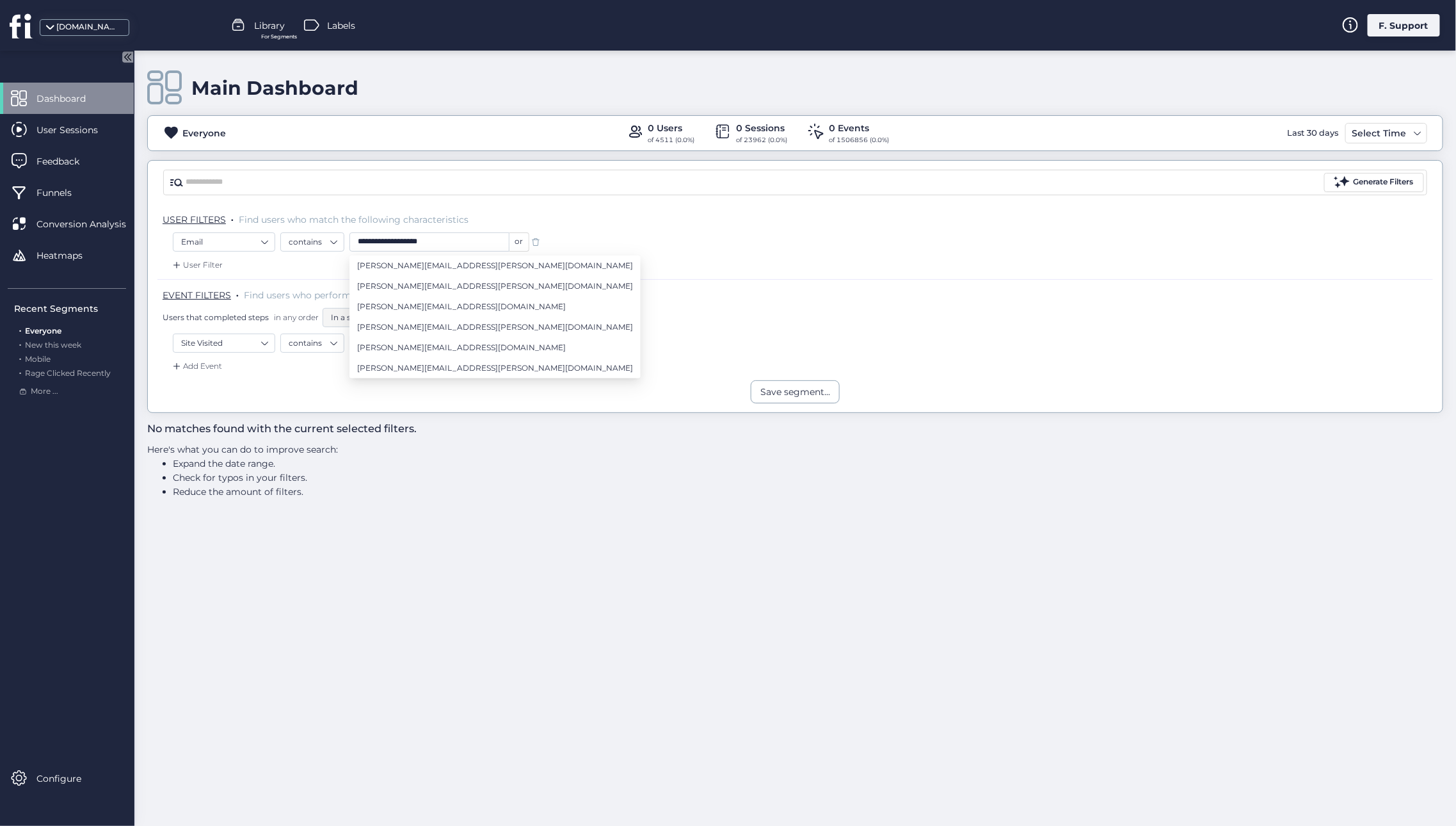
click at [277, 366] on div "Add Event" at bounding box center [794, 370] width 1275 height 20
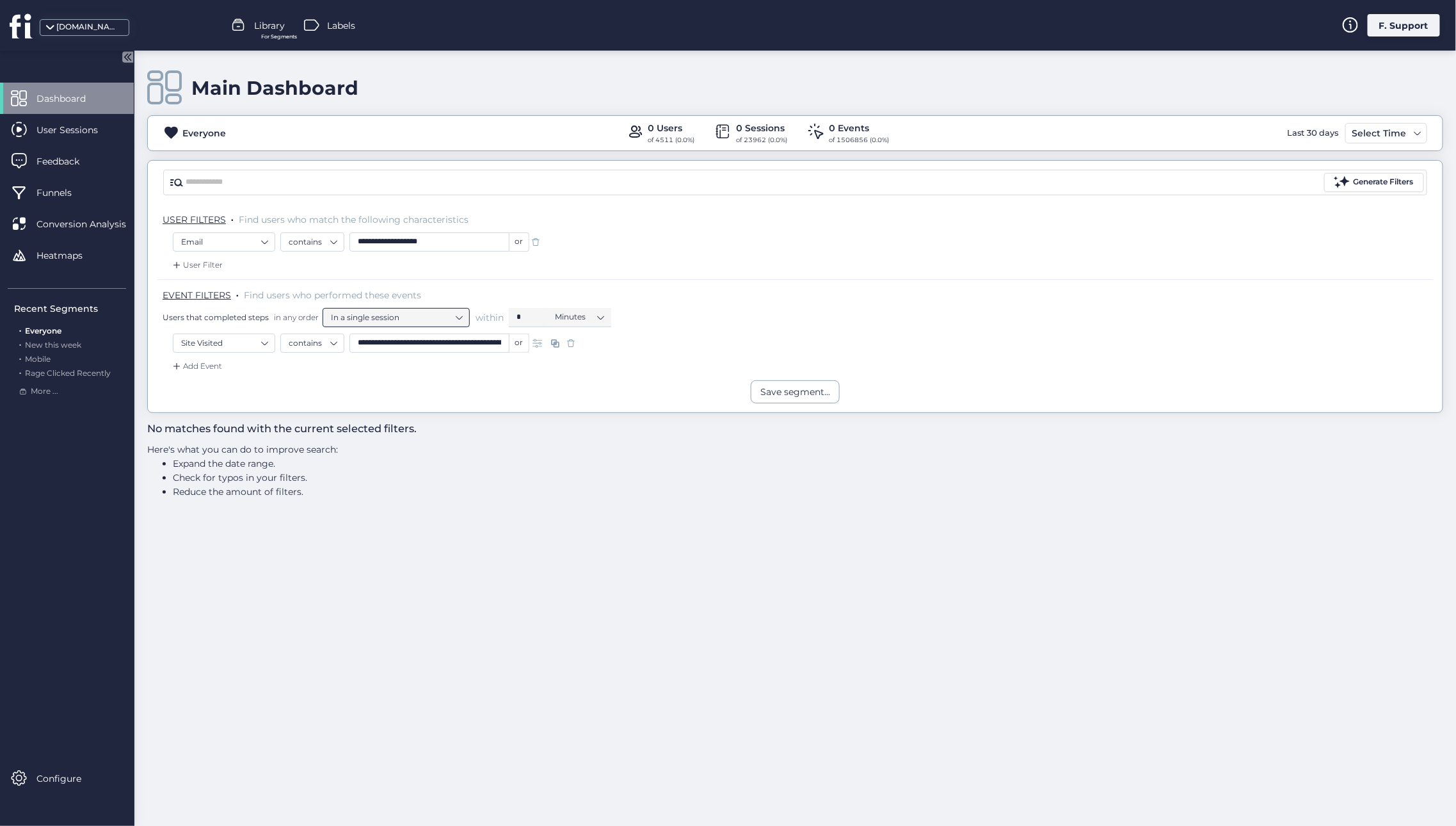
click at [460, 318] on nz-select-item "In a single session" at bounding box center [396, 317] width 130 height 19
click at [310, 342] on nz-select-item "contains" at bounding box center [312, 343] width 47 height 19
click at [299, 364] on div "is" at bounding box center [312, 364] width 47 height 9
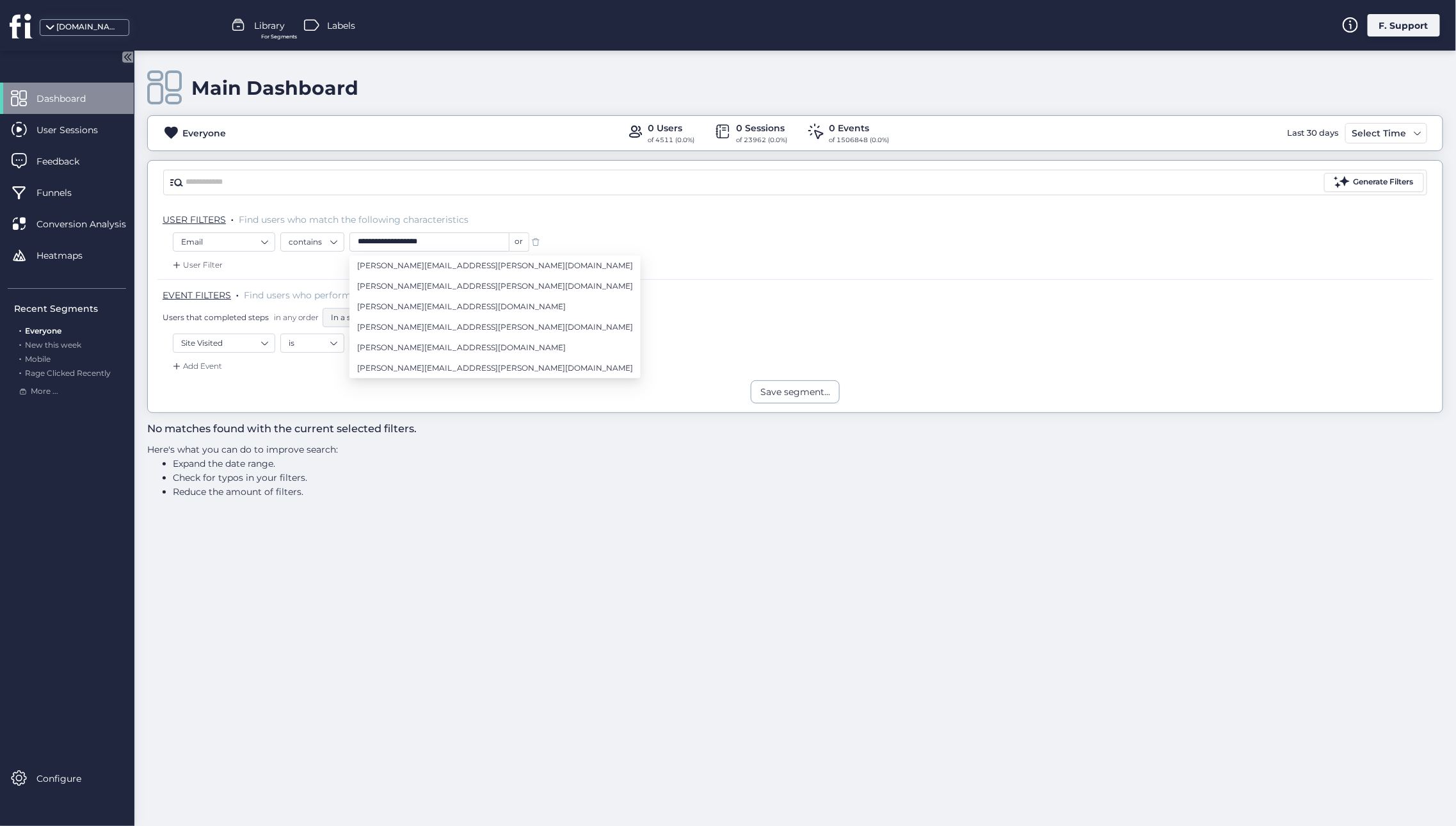
click at [299, 364] on div "Add Event" at bounding box center [794, 370] width 1275 height 20
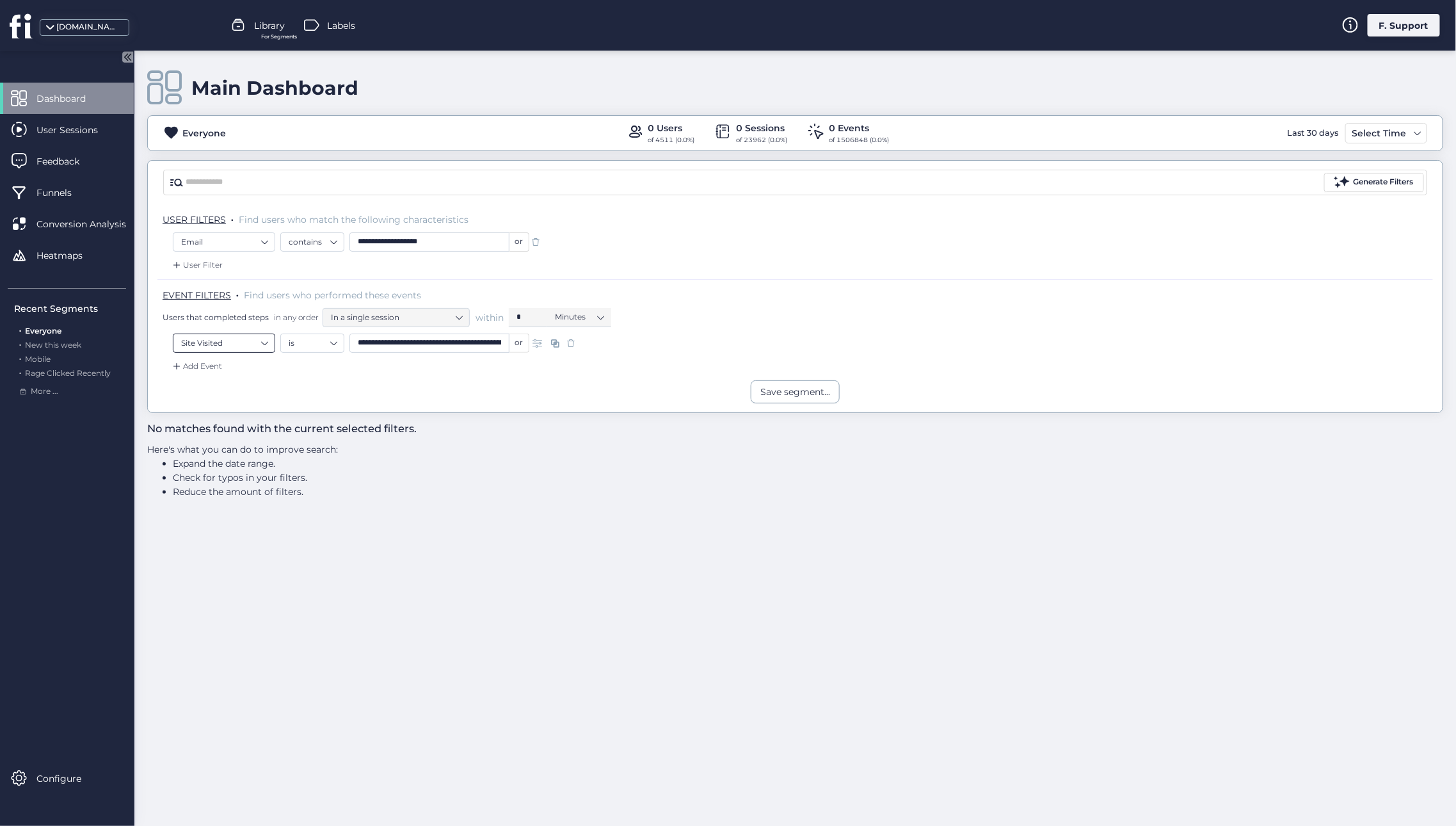
click at [211, 337] on nz-select-item "Site Visited" at bounding box center [224, 343] width 86 height 19
click at [216, 399] on div "Any Activity" at bounding box center [223, 396] width 47 height 12
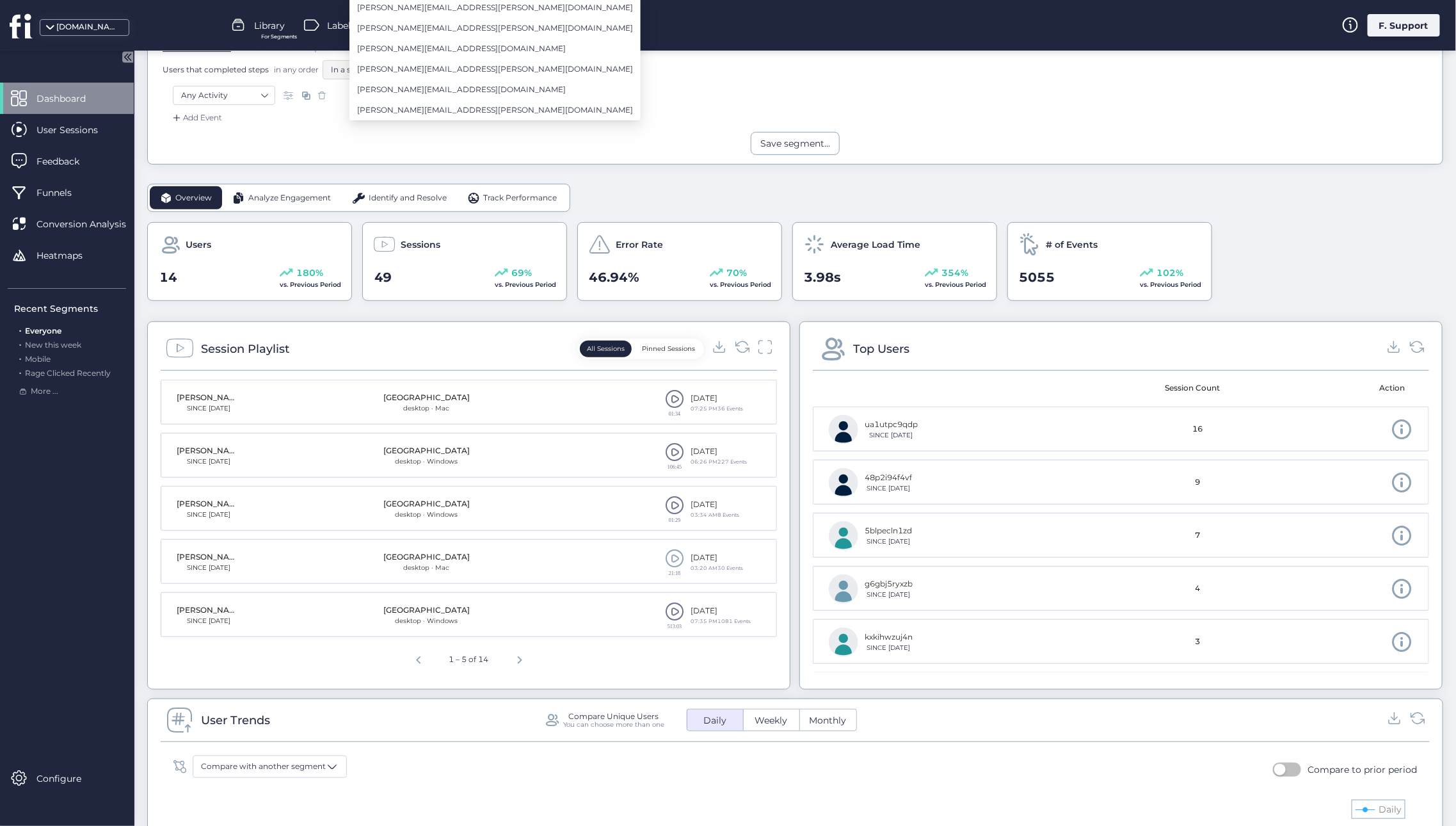
scroll to position [290, 0]
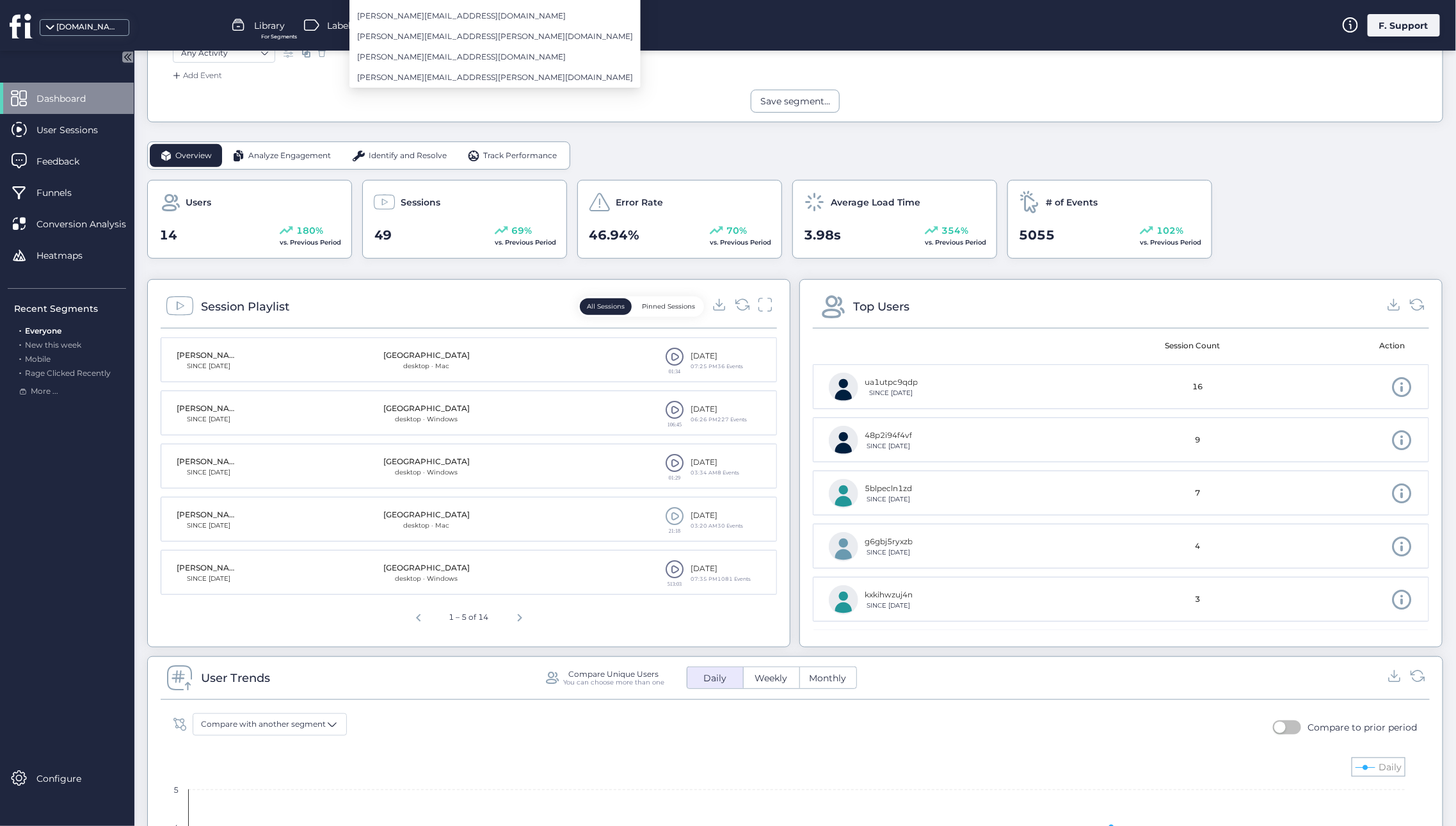
click at [667, 519] on span at bounding box center [674, 516] width 19 height 19
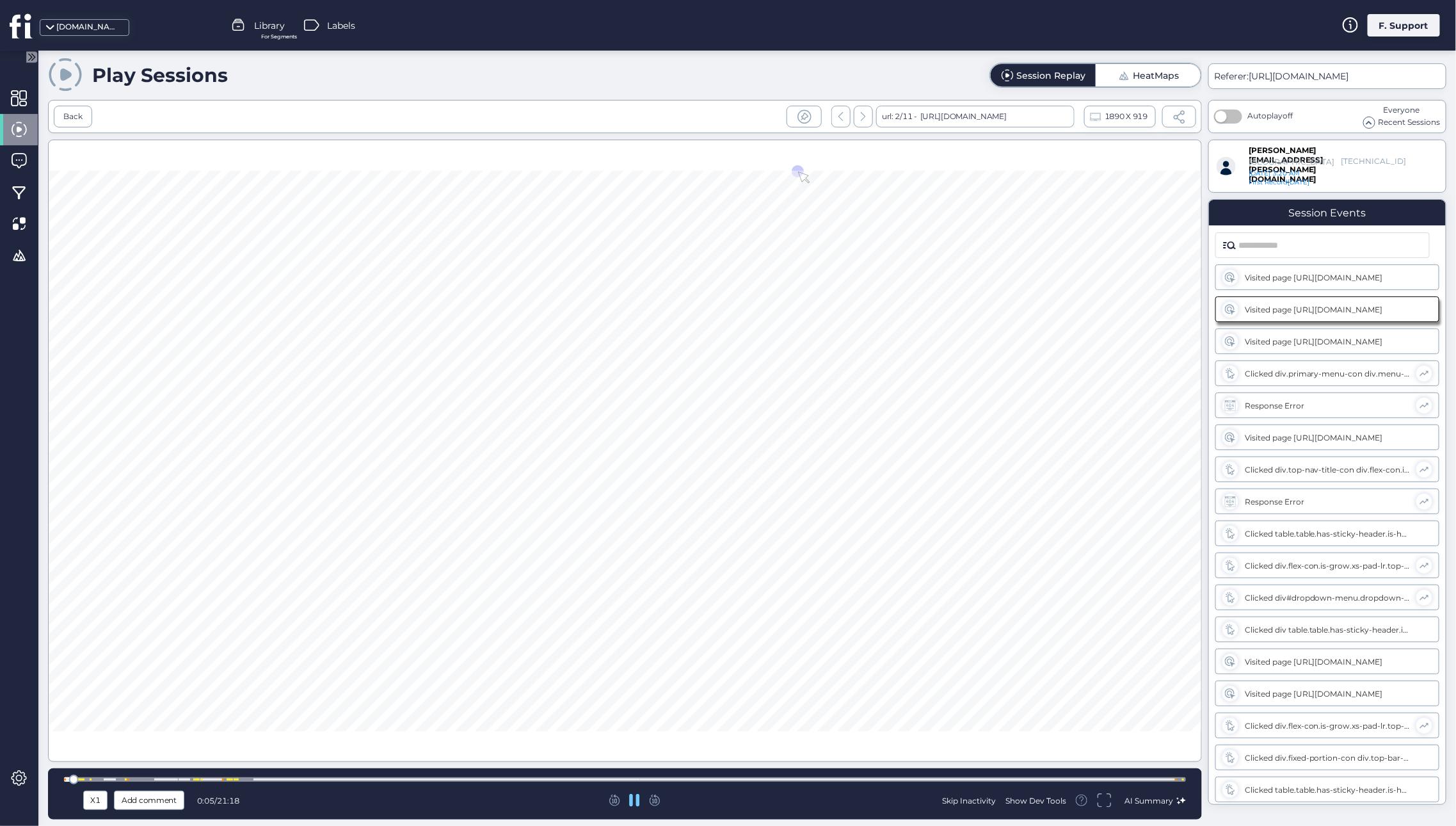
click at [93, 802] on div "X1" at bounding box center [95, 800] width 18 height 14
click at [95, 779] on span "X8" at bounding box center [96, 774] width 12 height 14
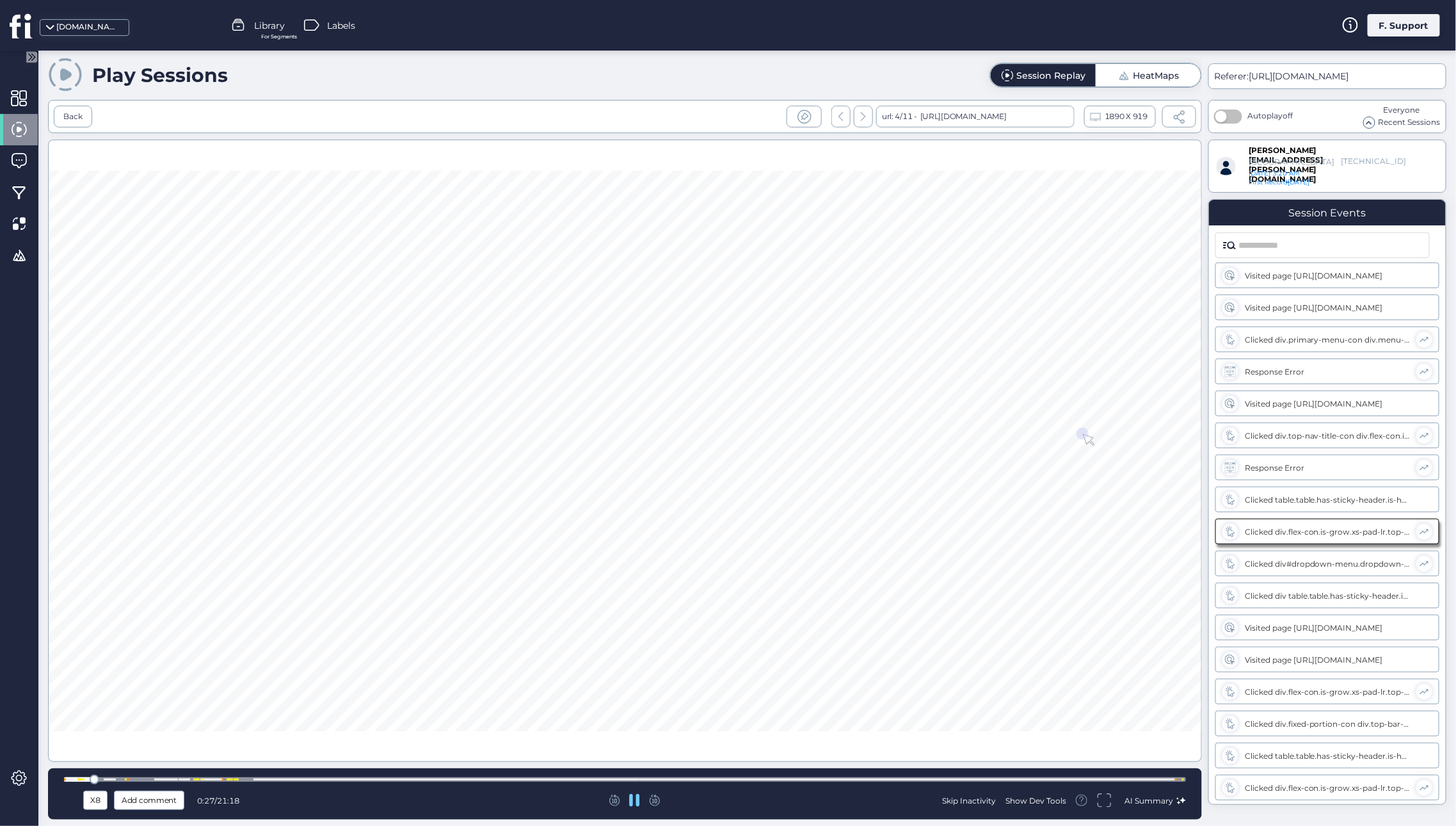
scroll to position [66, 0]
click at [437, 607] on div at bounding box center [625, 451] width 1154 height 622
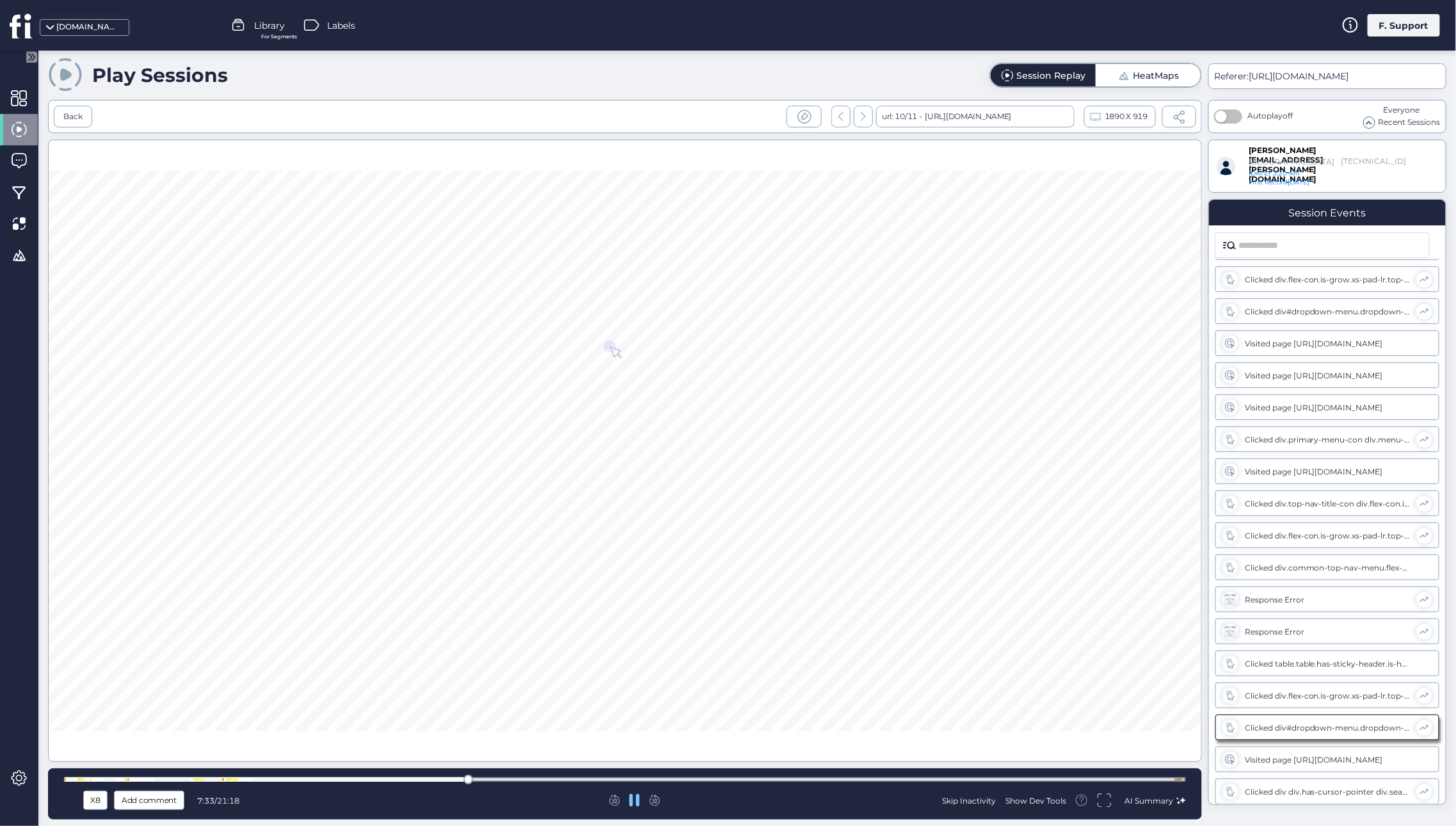
click at [956, 798] on div "Skip Inactivity" at bounding box center [969, 800] width 54 height 11
click at [67, 113] on div "Back" at bounding box center [72, 117] width 19 height 12
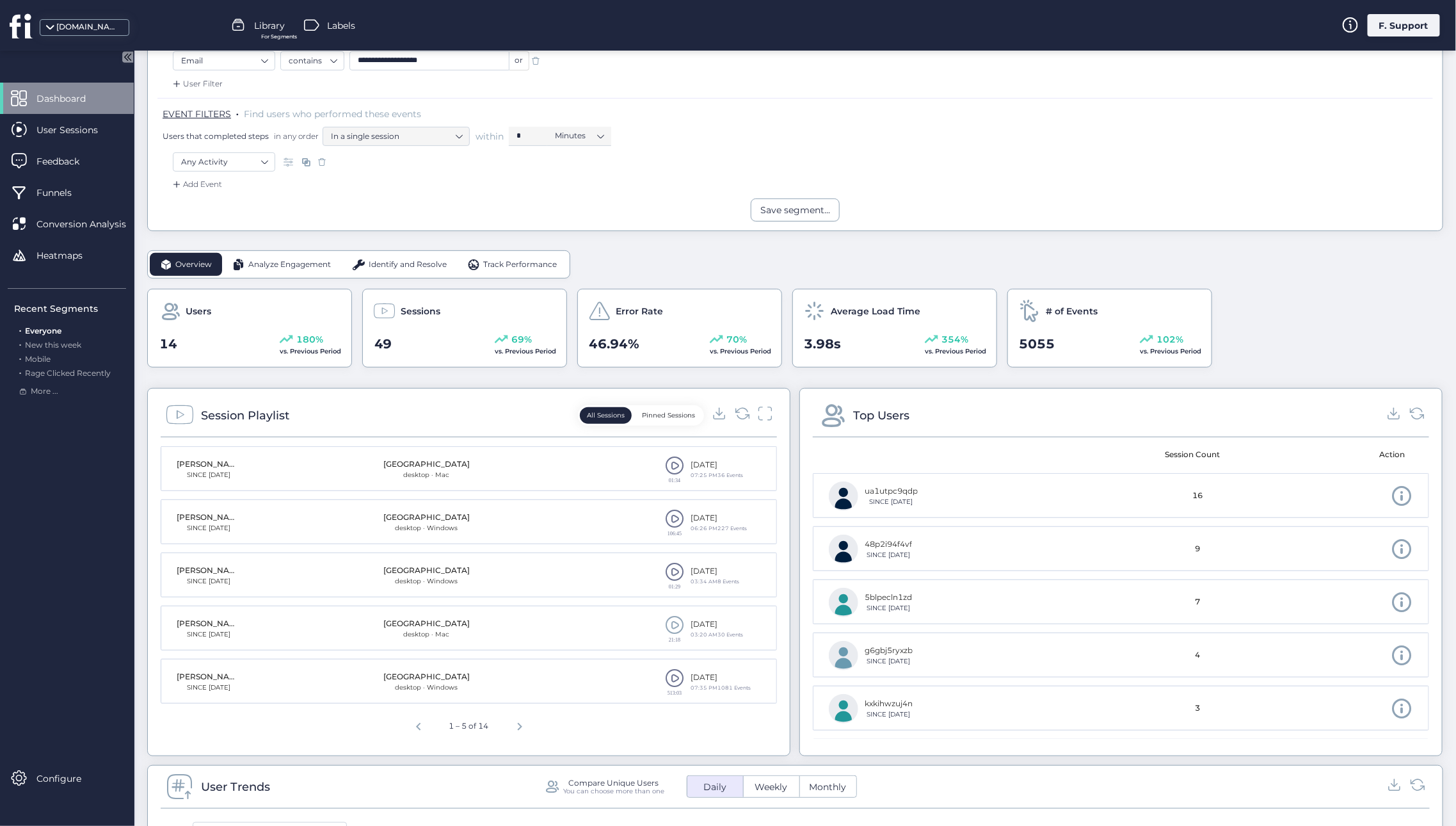
scroll to position [183, 0]
click at [670, 571] on span at bounding box center [674, 569] width 19 height 19
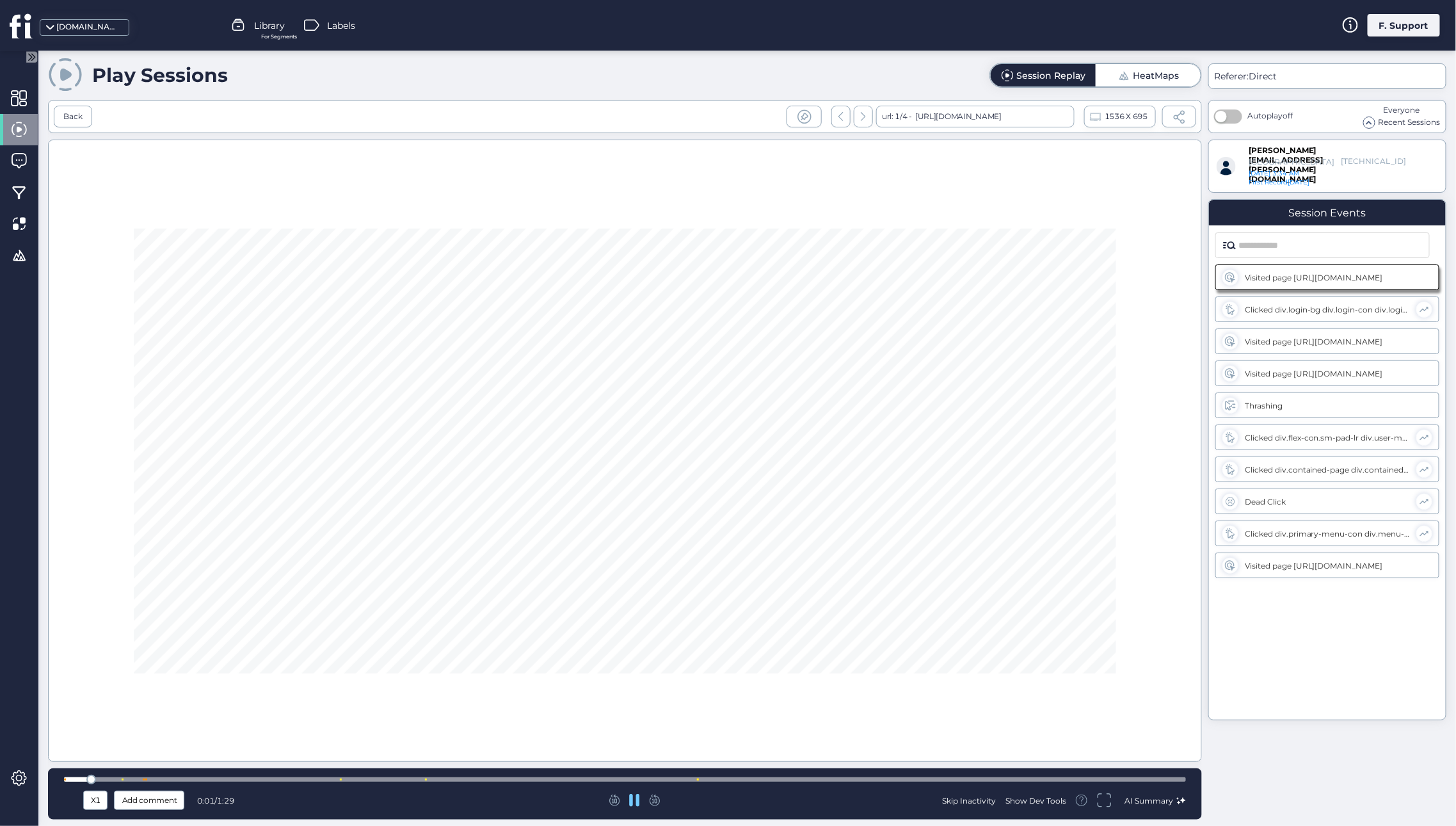
click at [587, 474] on div at bounding box center [625, 451] width 1154 height 622
click at [544, 559] on div at bounding box center [625, 451] width 1154 height 622
click at [953, 798] on div "Skip Inactivity" at bounding box center [969, 800] width 54 height 11
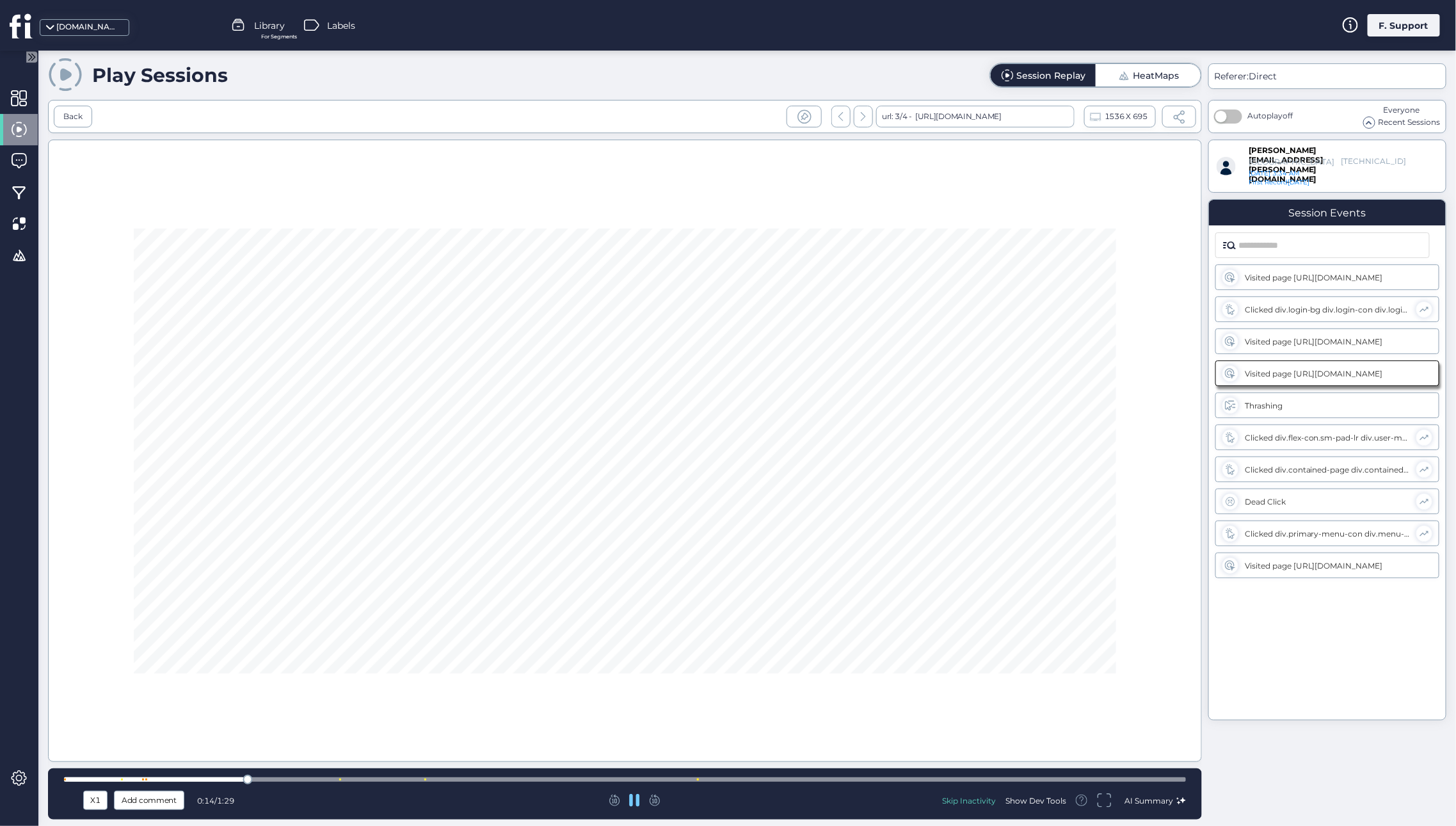
click at [90, 793] on div "X1" at bounding box center [95, 800] width 18 height 14
click at [93, 753] on span "X4" at bounding box center [96, 754] width 12 height 14
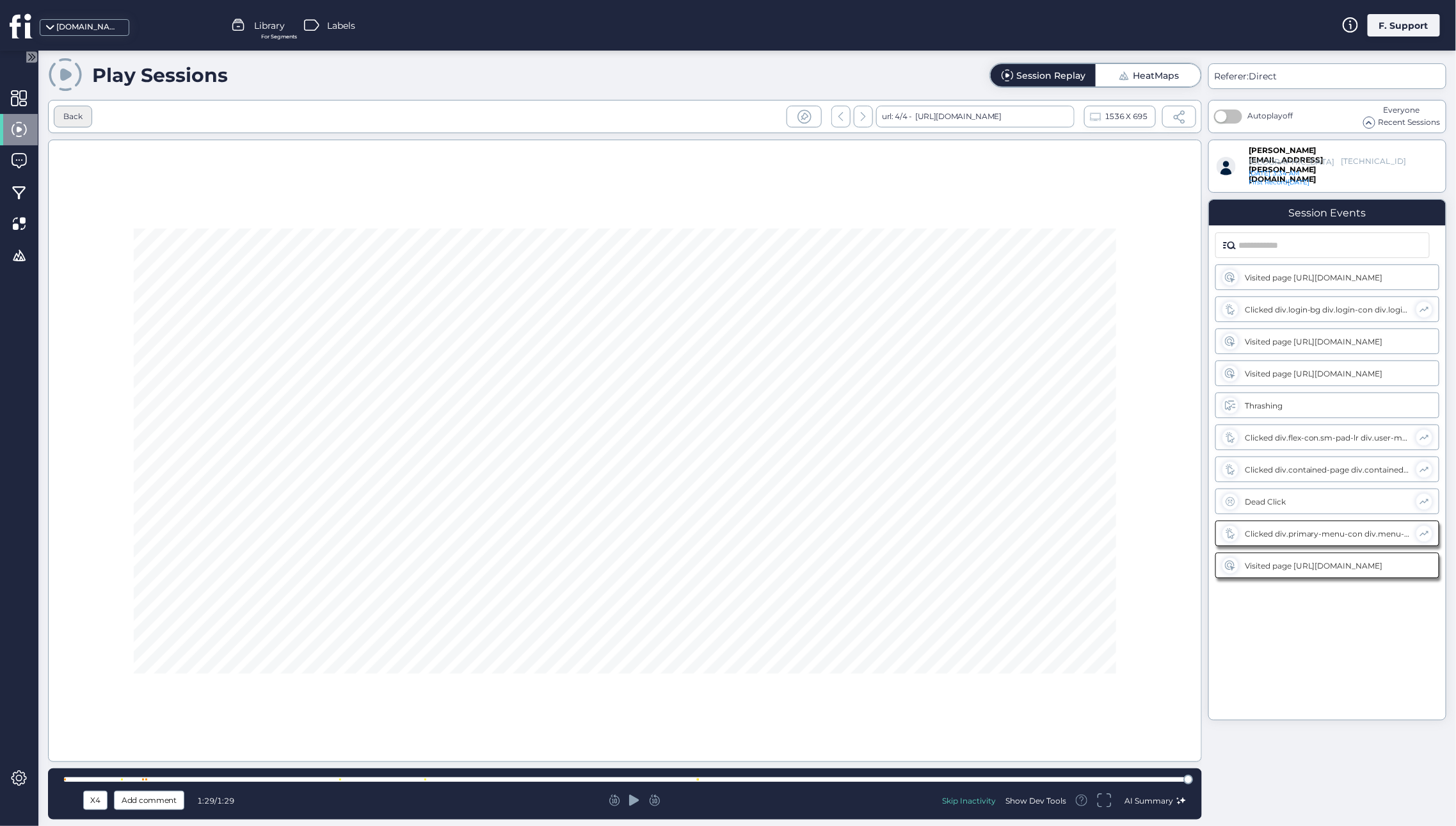
click at [67, 117] on div "Back" at bounding box center [72, 117] width 19 height 12
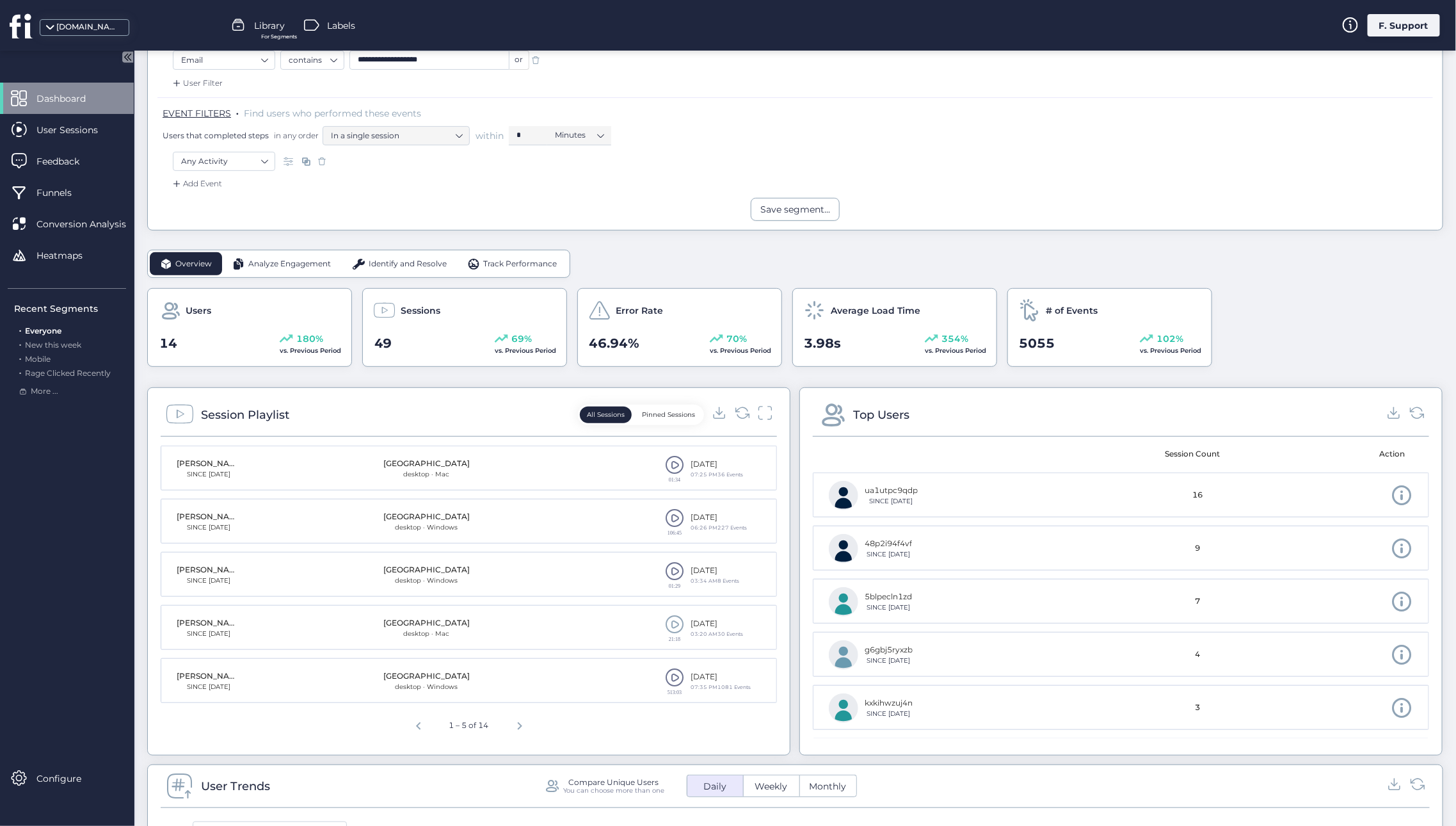
scroll to position [187, 0]
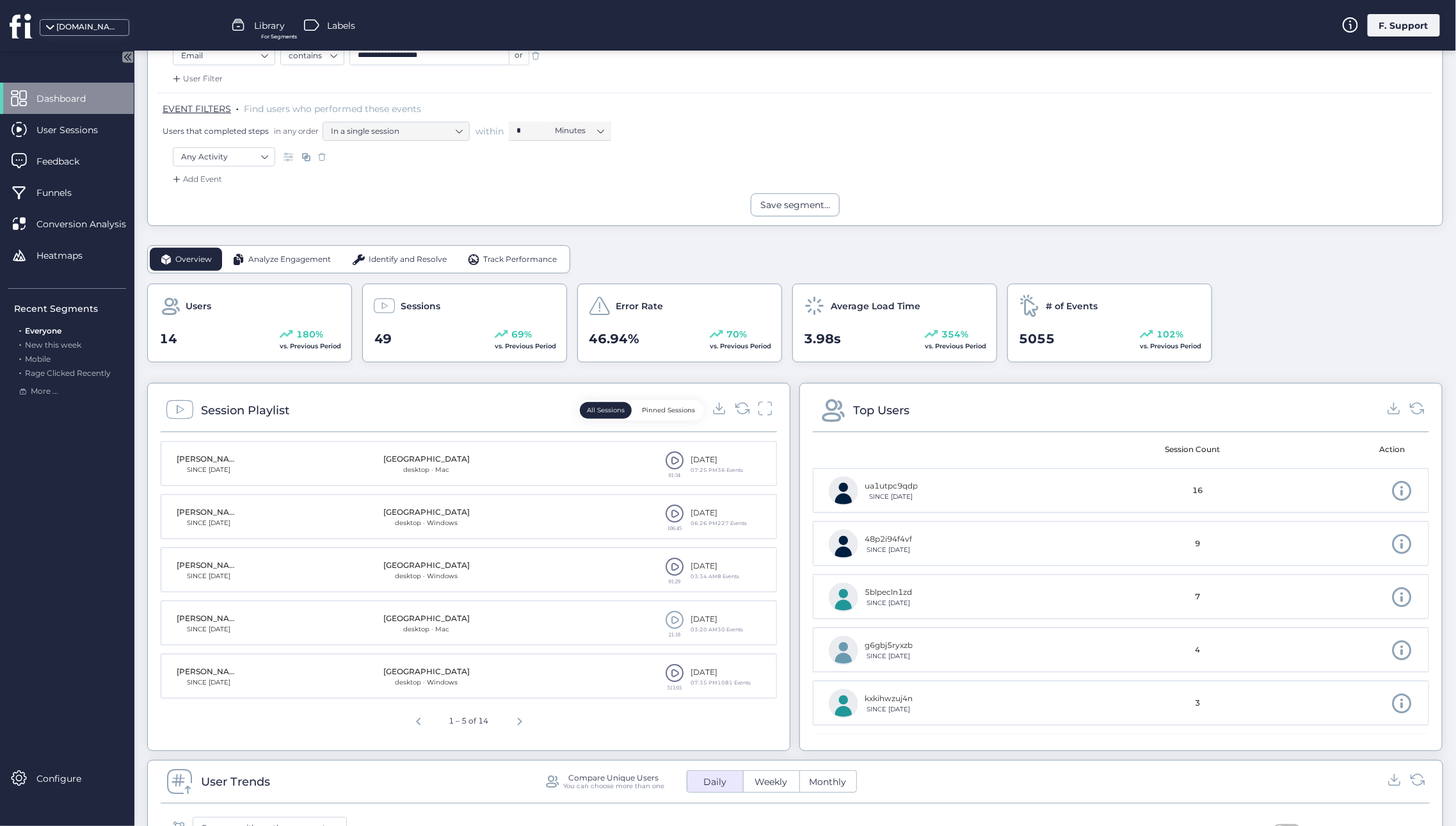
click at [673, 516] on span at bounding box center [674, 513] width 19 height 19
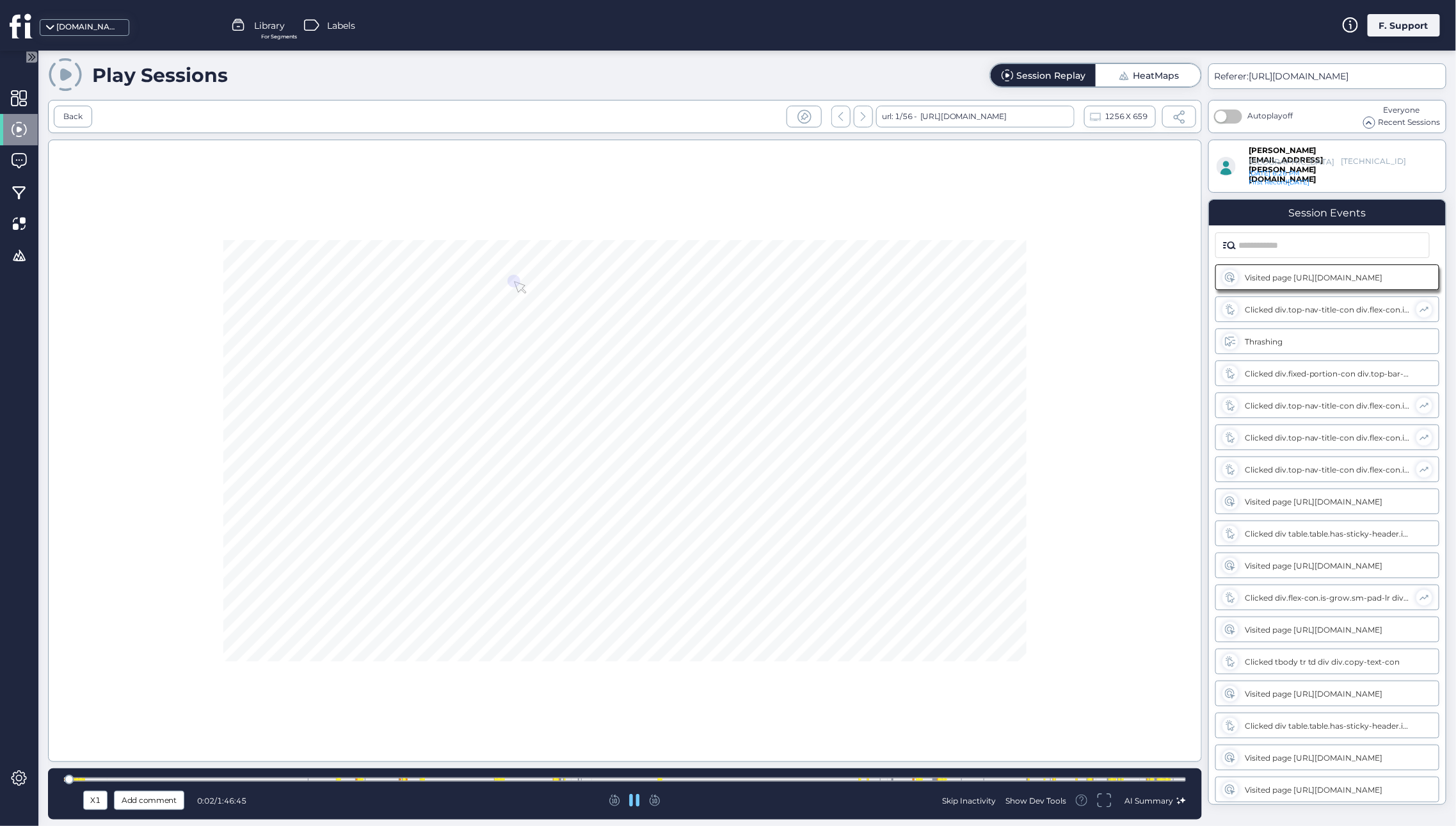
click at [955, 793] on div "Skip Inactivity Show Dev Tools AI Summary" at bounding box center [1002, 801] width 367 height 23
click at [979, 802] on div "Skip Inactivity" at bounding box center [969, 800] width 54 height 11
click at [90, 797] on div "X1" at bounding box center [95, 800] width 18 height 14
click at [98, 755] on span "X4" at bounding box center [96, 754] width 12 height 14
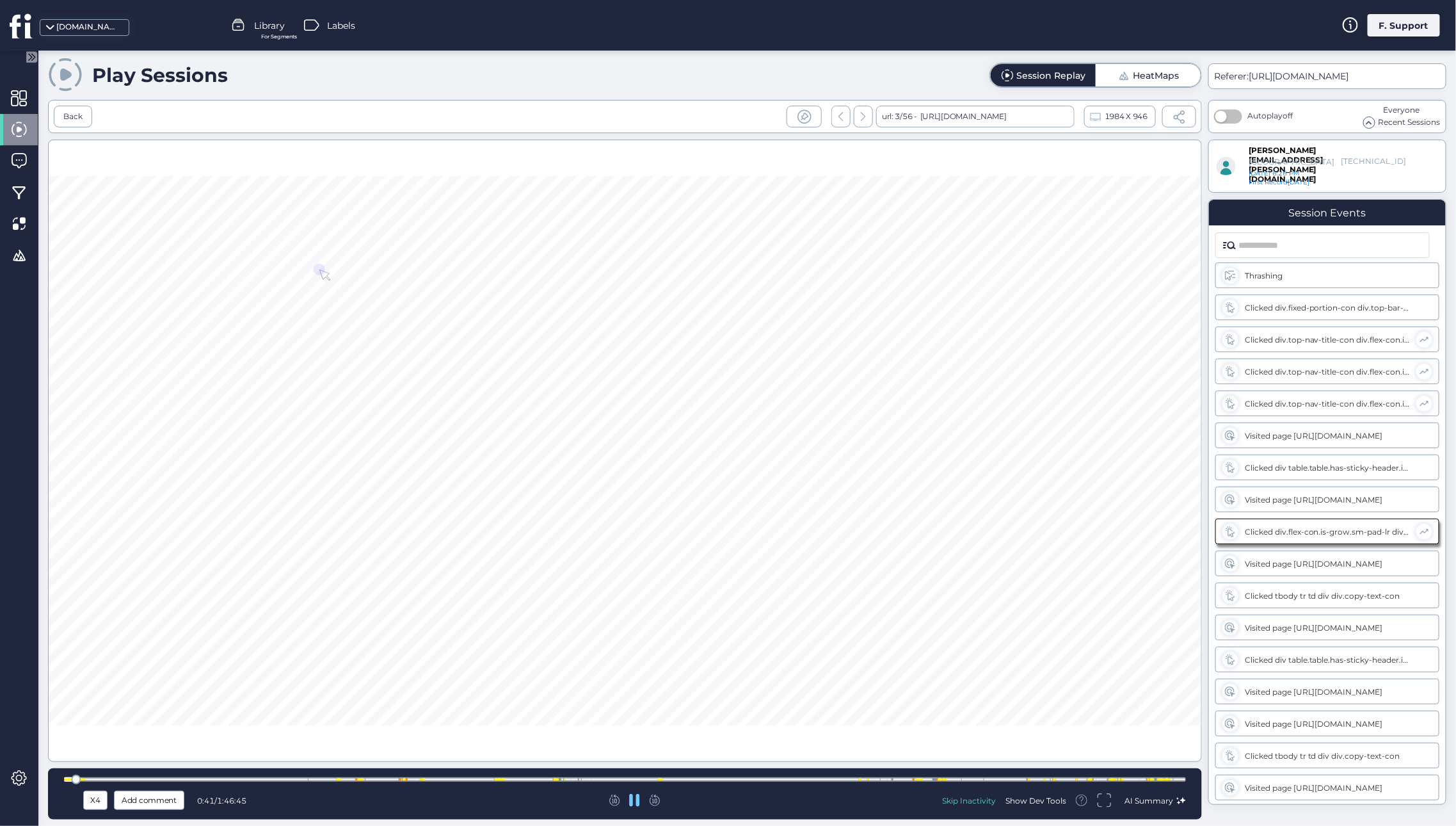
click at [98, 803] on div "X4" at bounding box center [95, 800] width 18 height 14
click at [95, 774] on span "X8" at bounding box center [96, 774] width 12 height 14
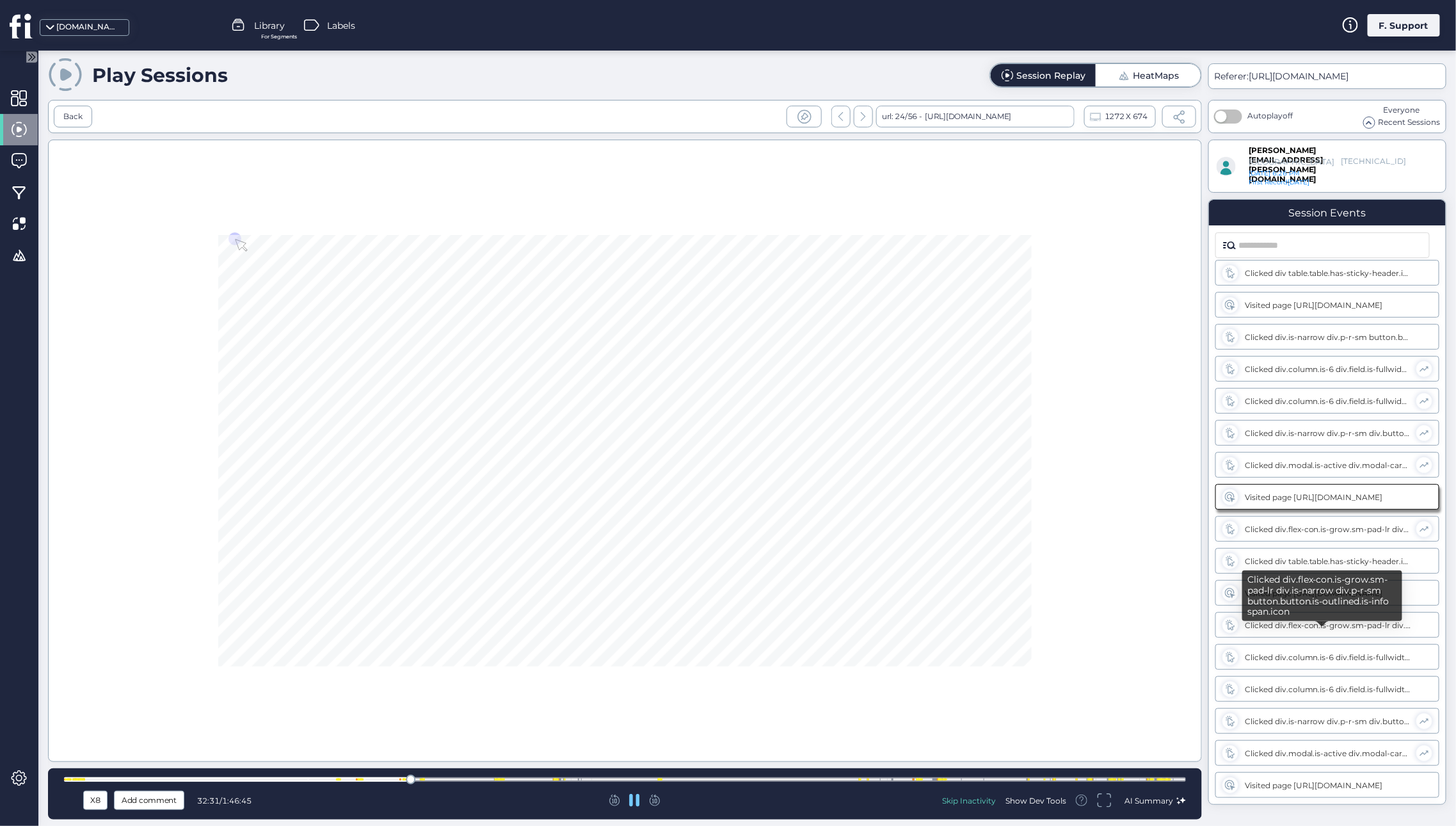
scroll to position [2308, 0]
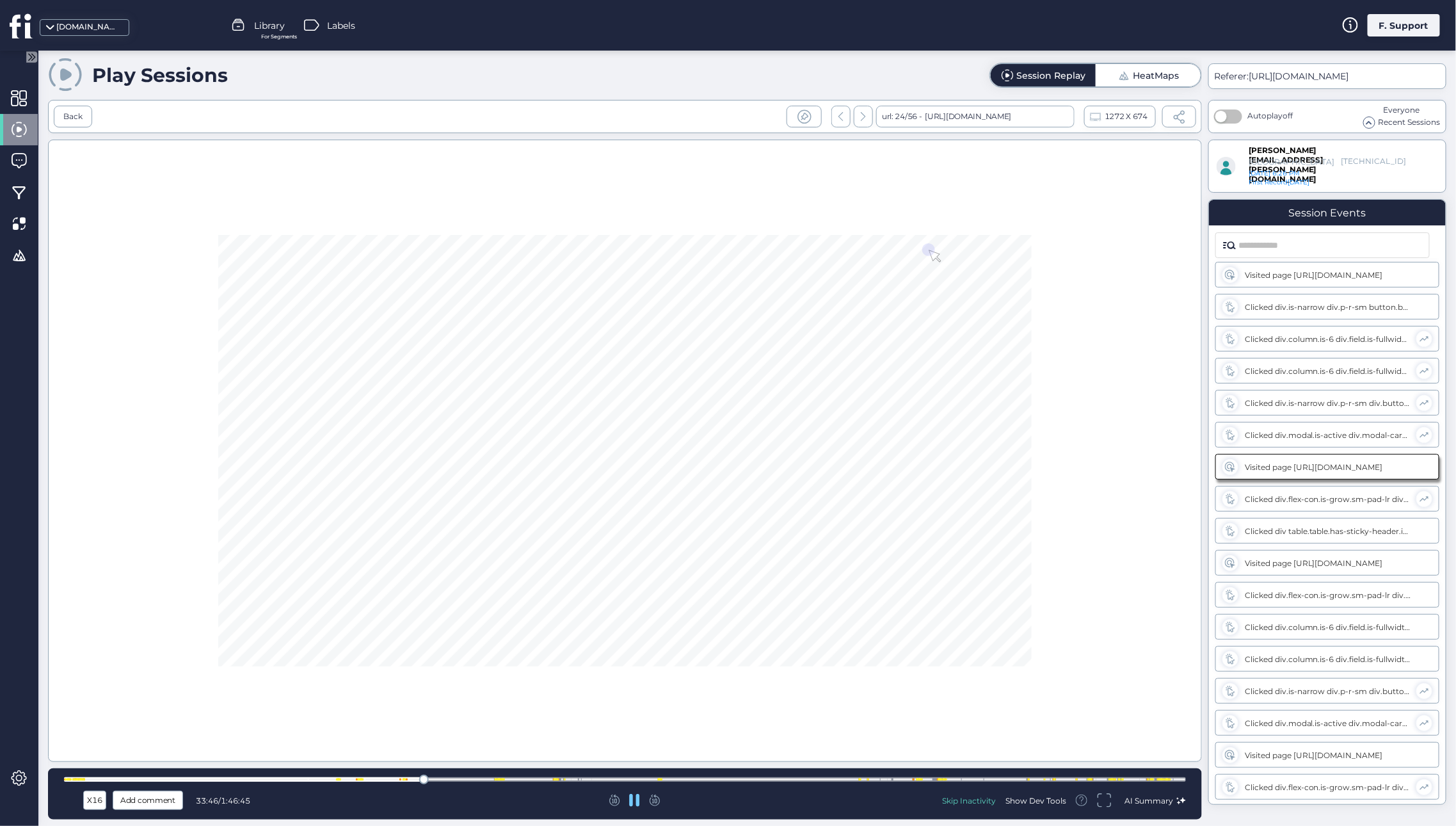
click at [98, 801] on div "X16" at bounding box center [95, 800] width 17 height 14
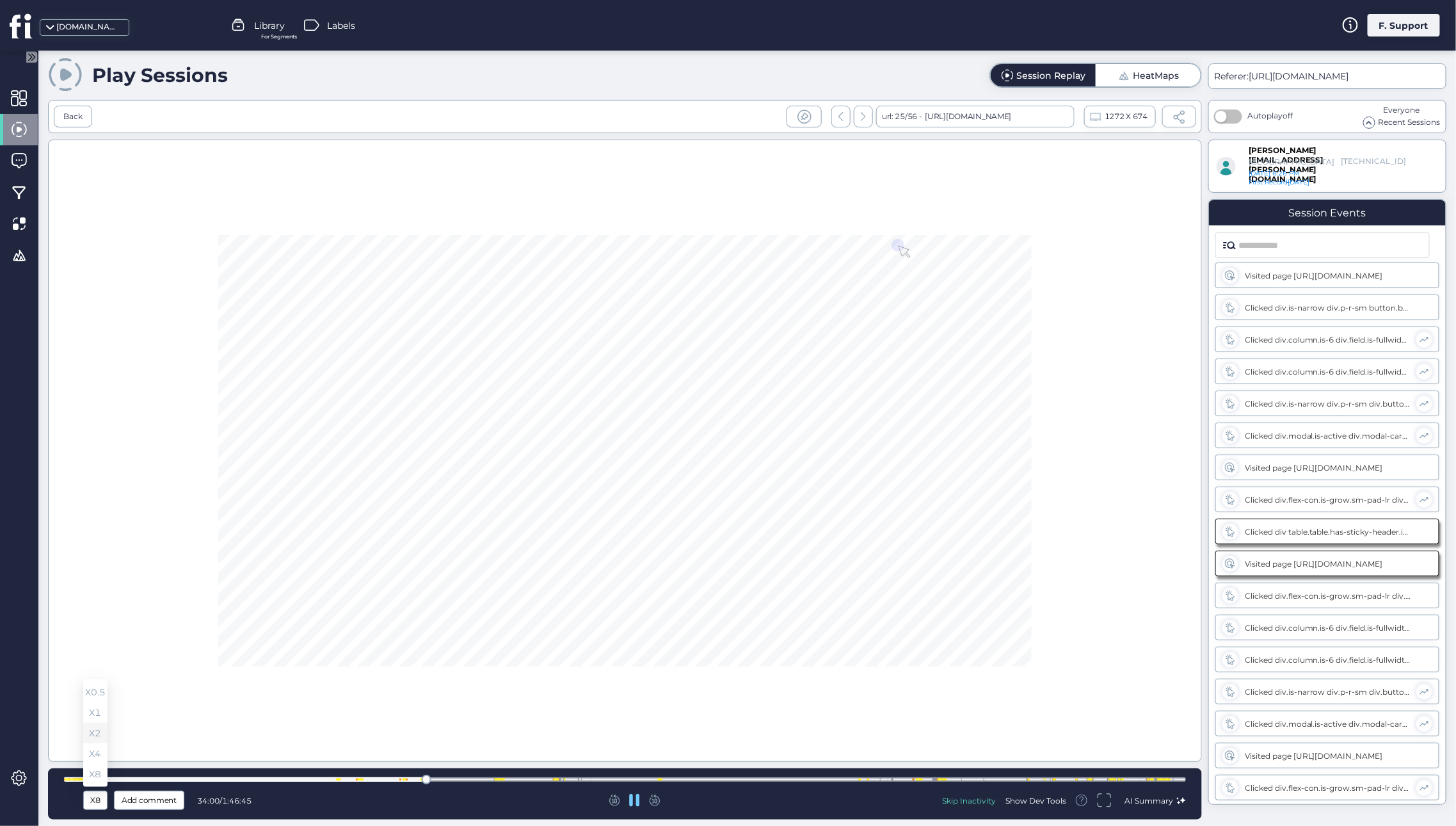
click at [94, 732] on span "X2" at bounding box center [96, 733] width 12 height 14
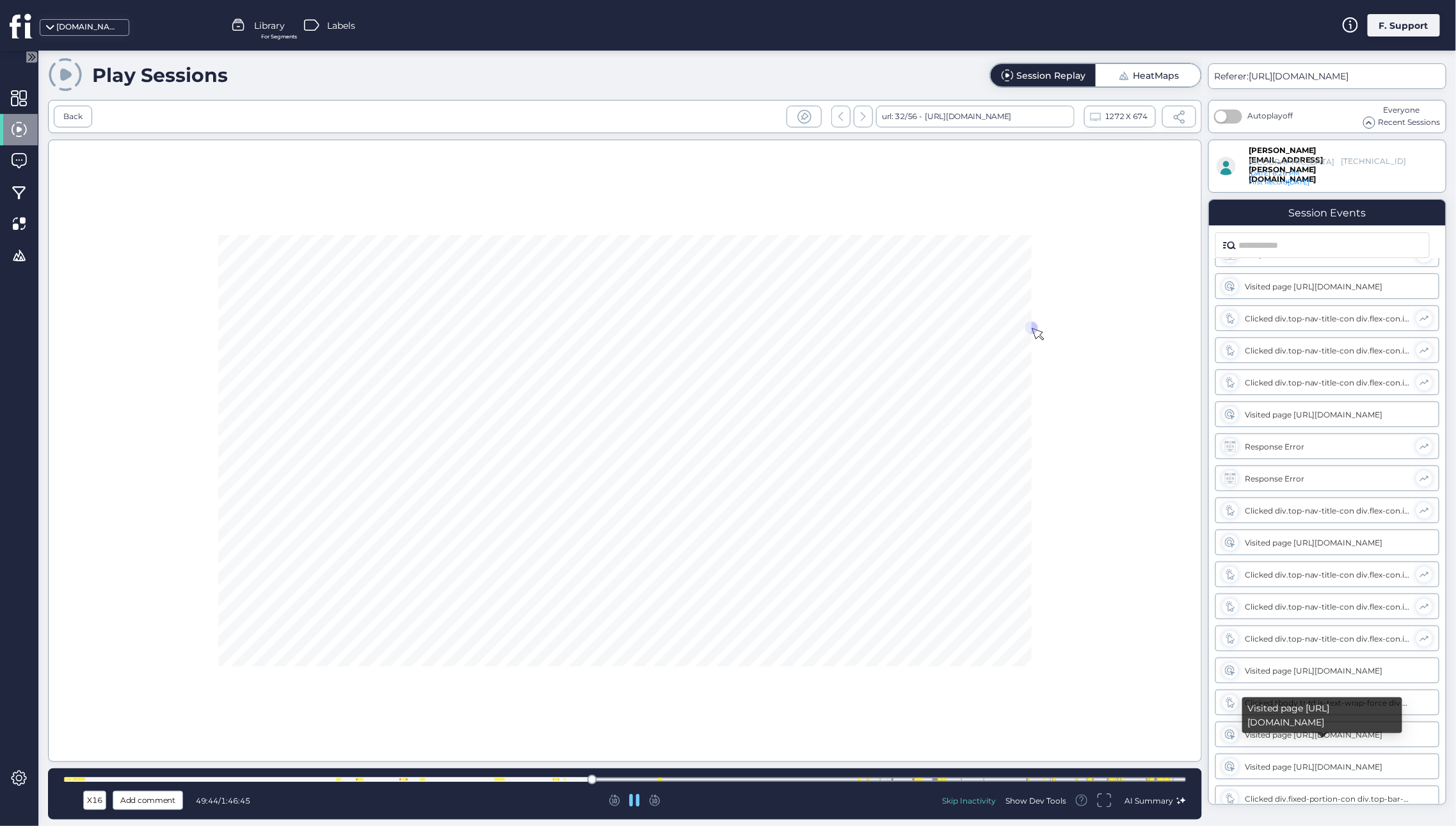
scroll to position [1027, 0]
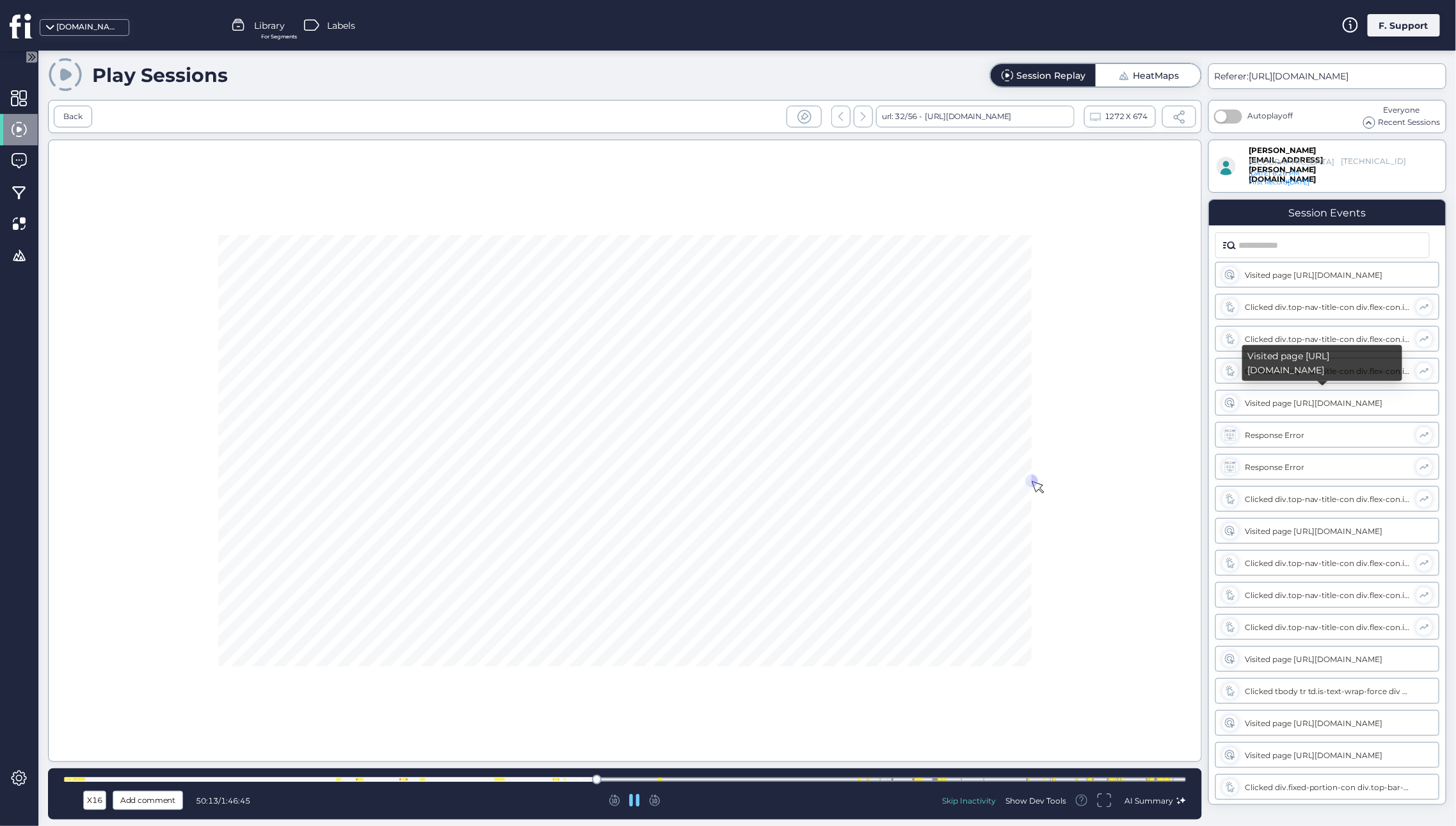
click at [1285, 402] on div "Visited page [URL][DOMAIN_NAME]" at bounding box center [1328, 403] width 166 height 9
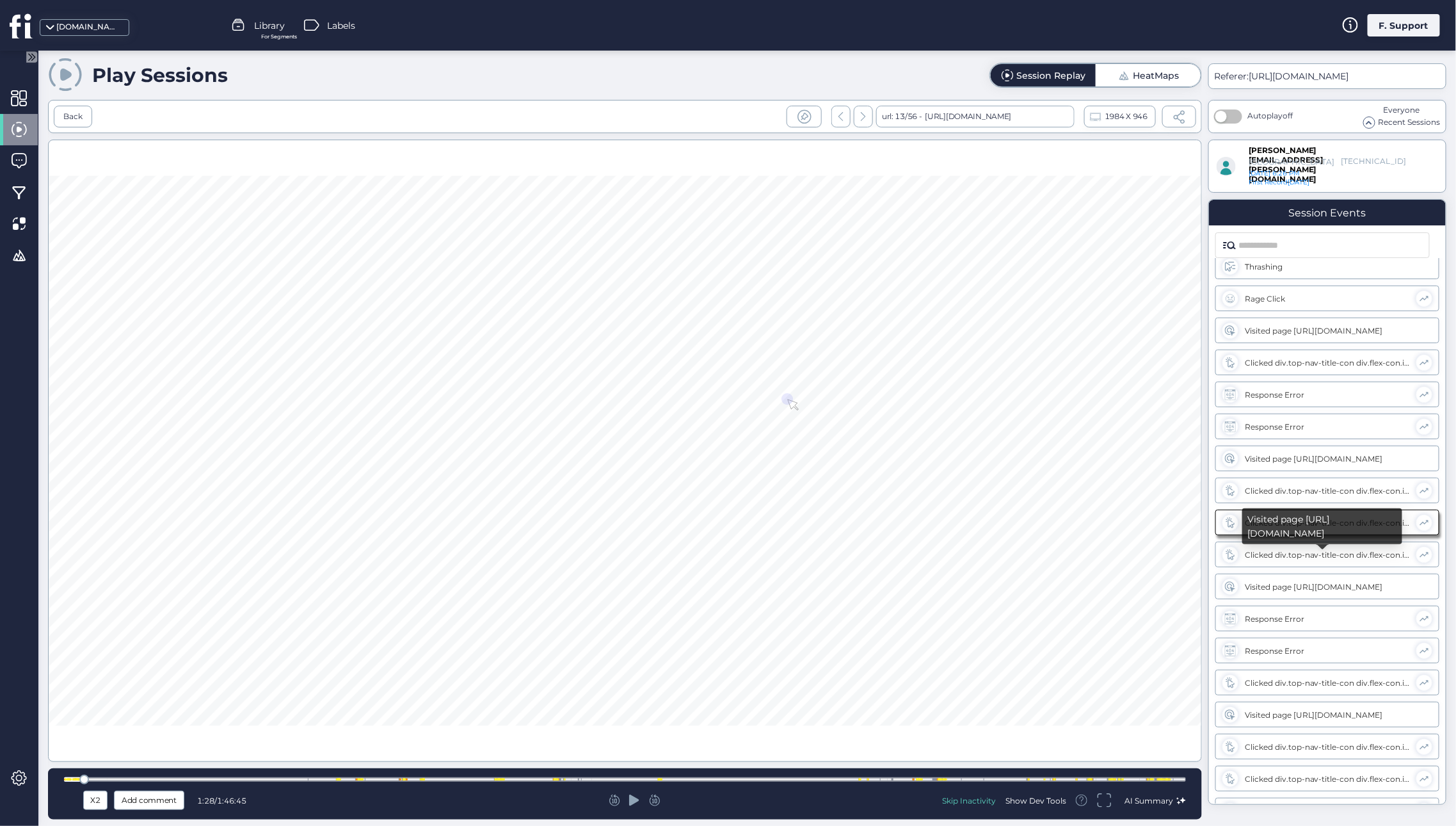
scroll to position [834, 0]
click at [631, 490] on div at bounding box center [625, 451] width 1154 height 622
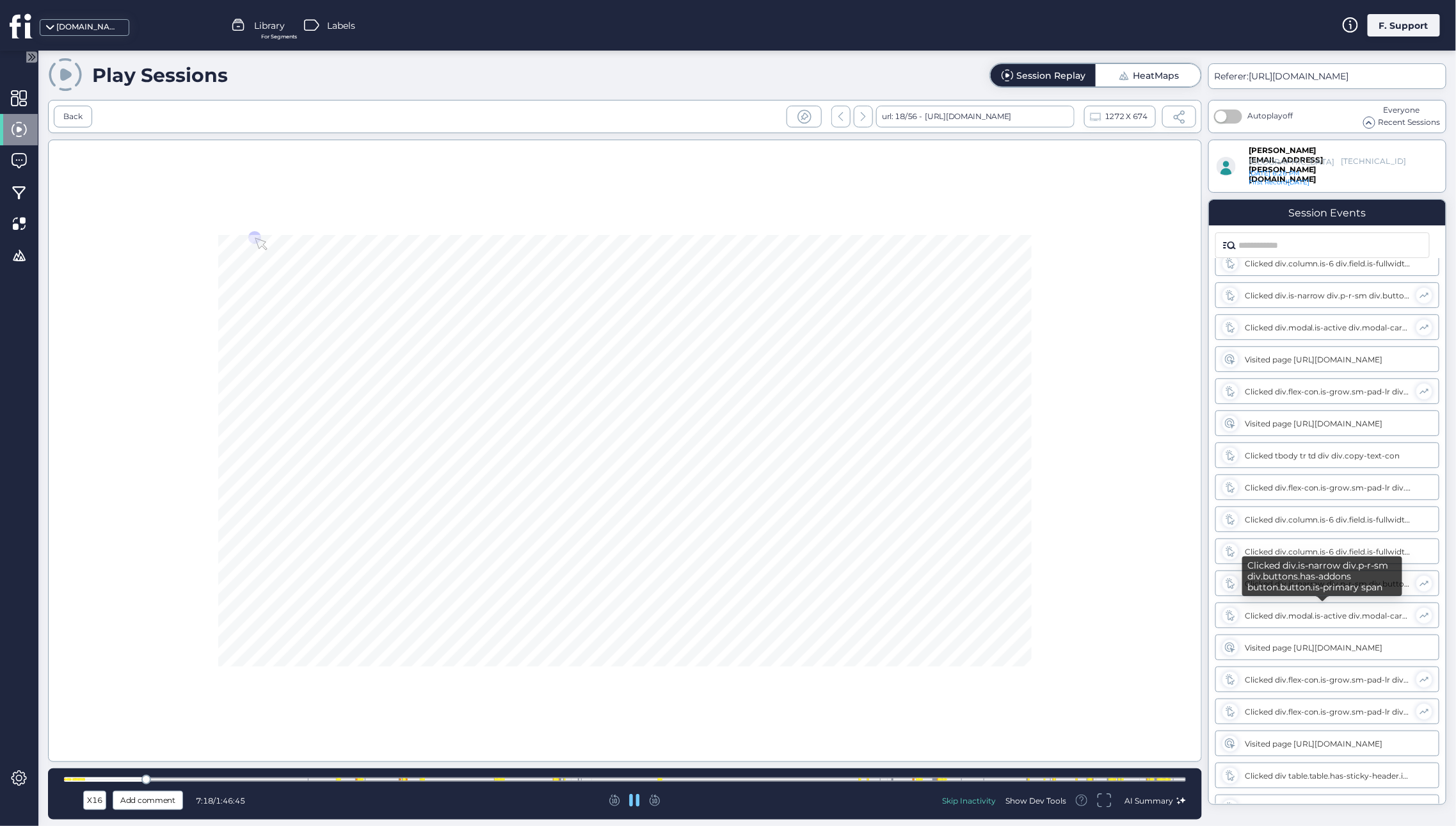
scroll to position [6977, 0]
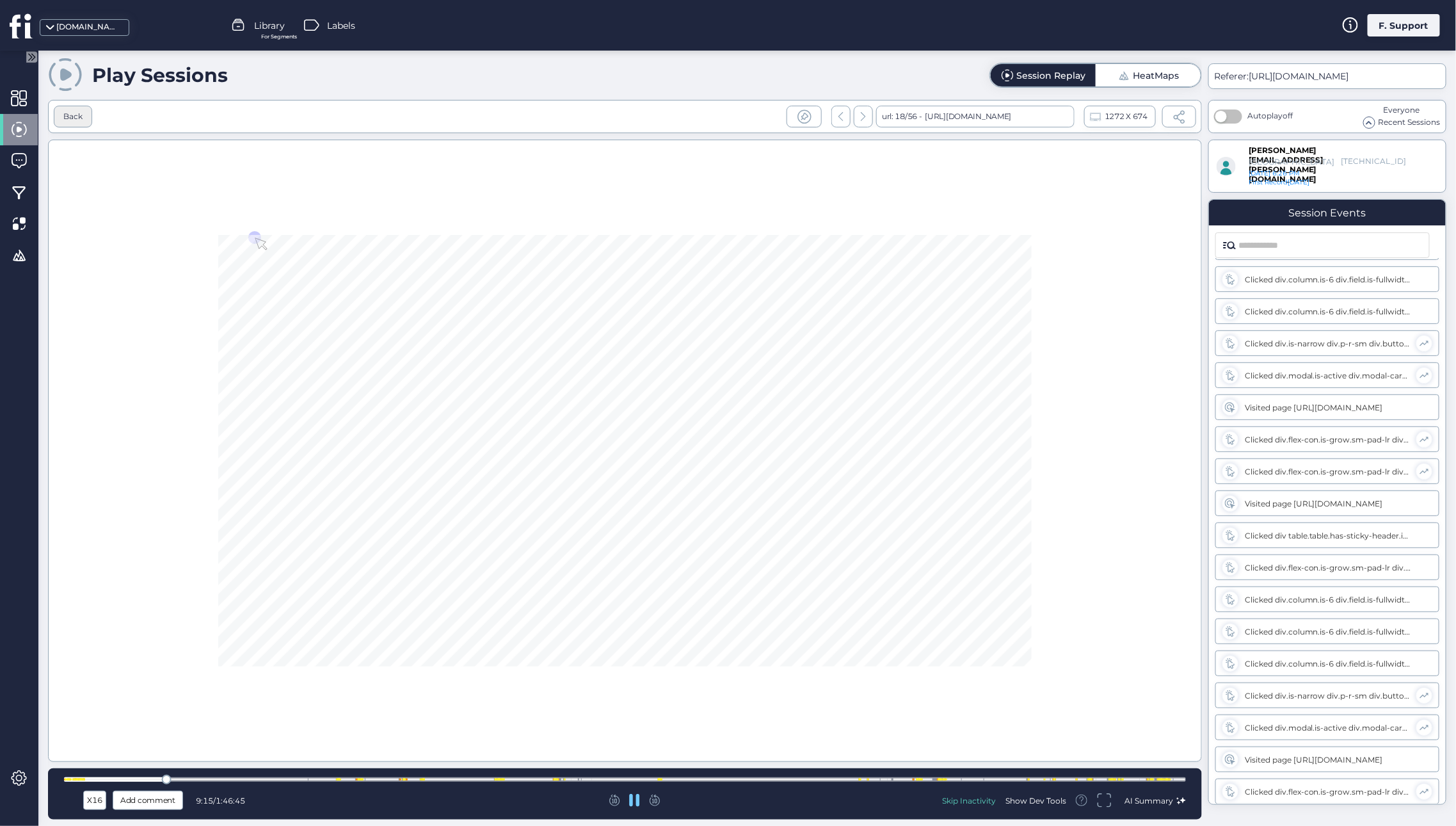
click at [72, 114] on div "Back" at bounding box center [72, 117] width 19 height 12
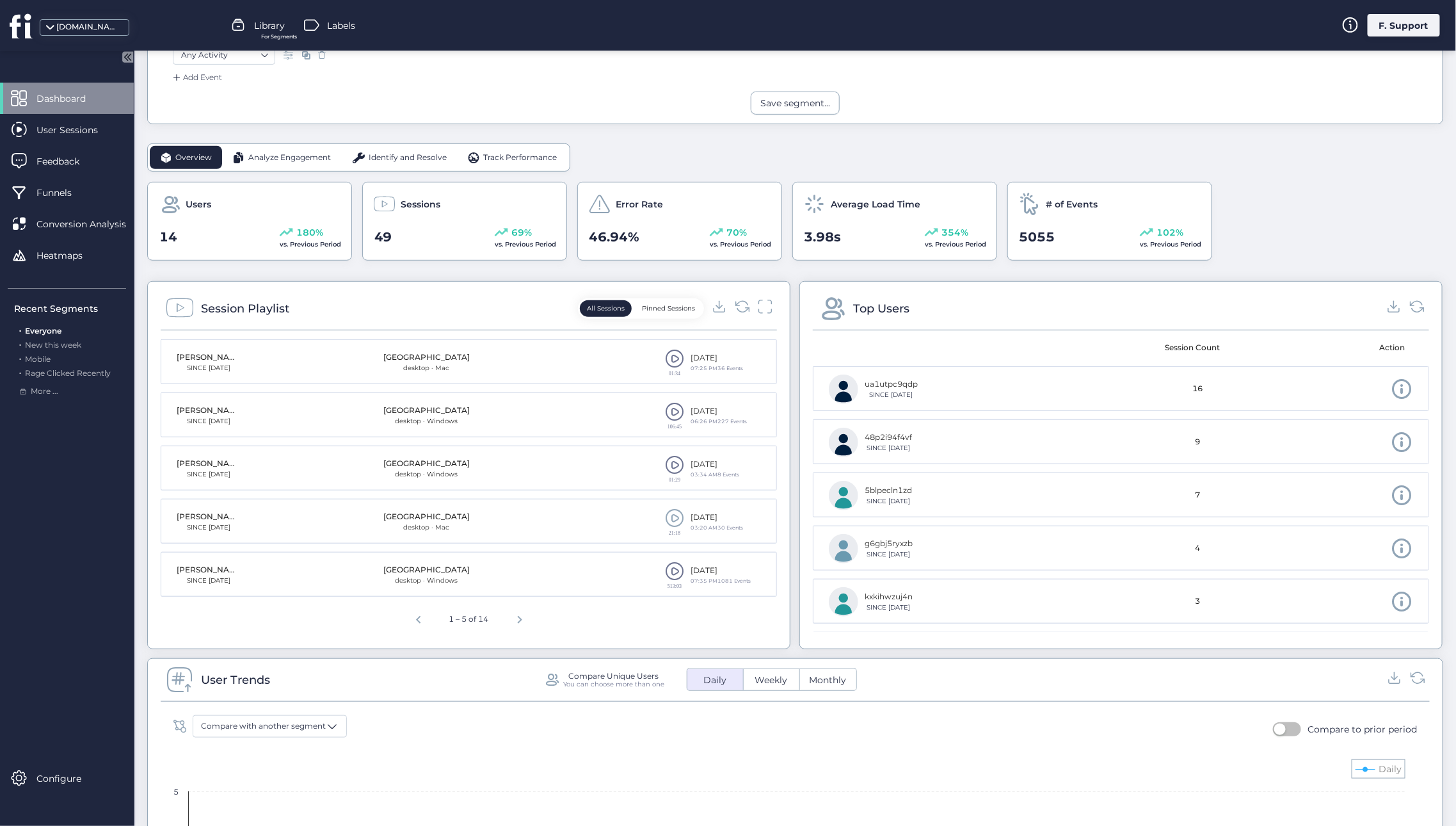
scroll to position [293, 0]
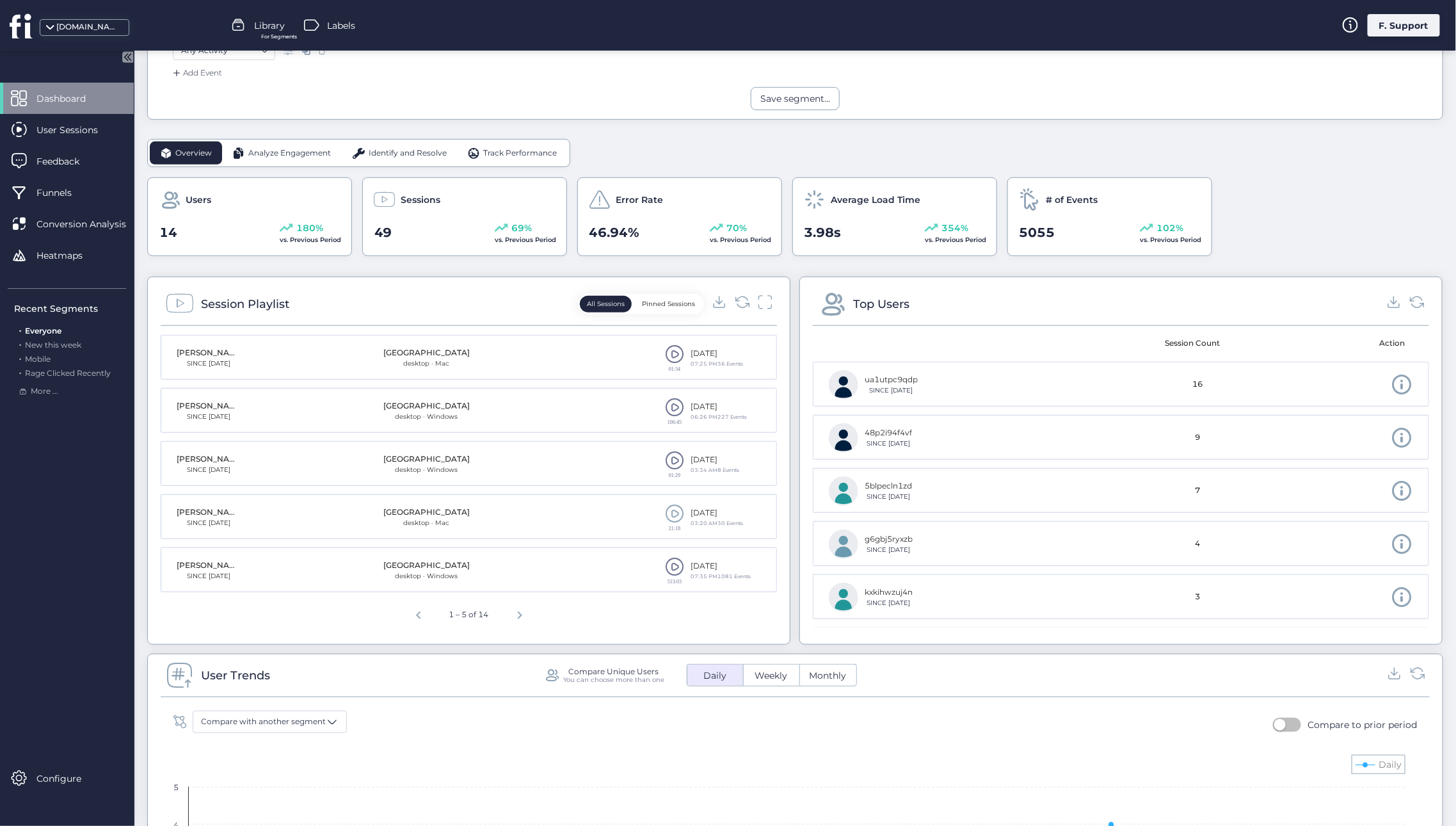
click at [665, 351] on span at bounding box center [674, 354] width 19 height 19
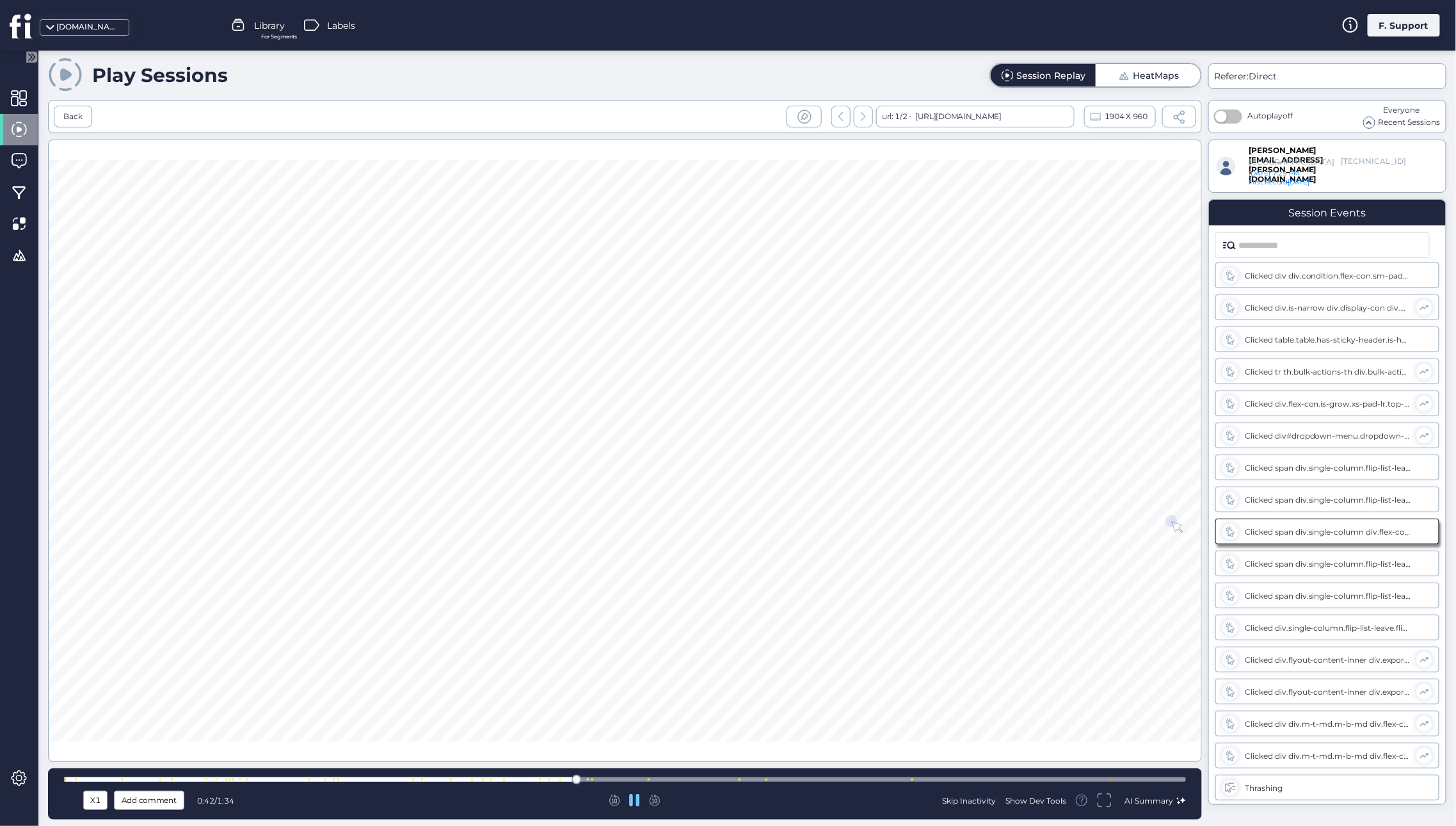
scroll to position [606, 0]
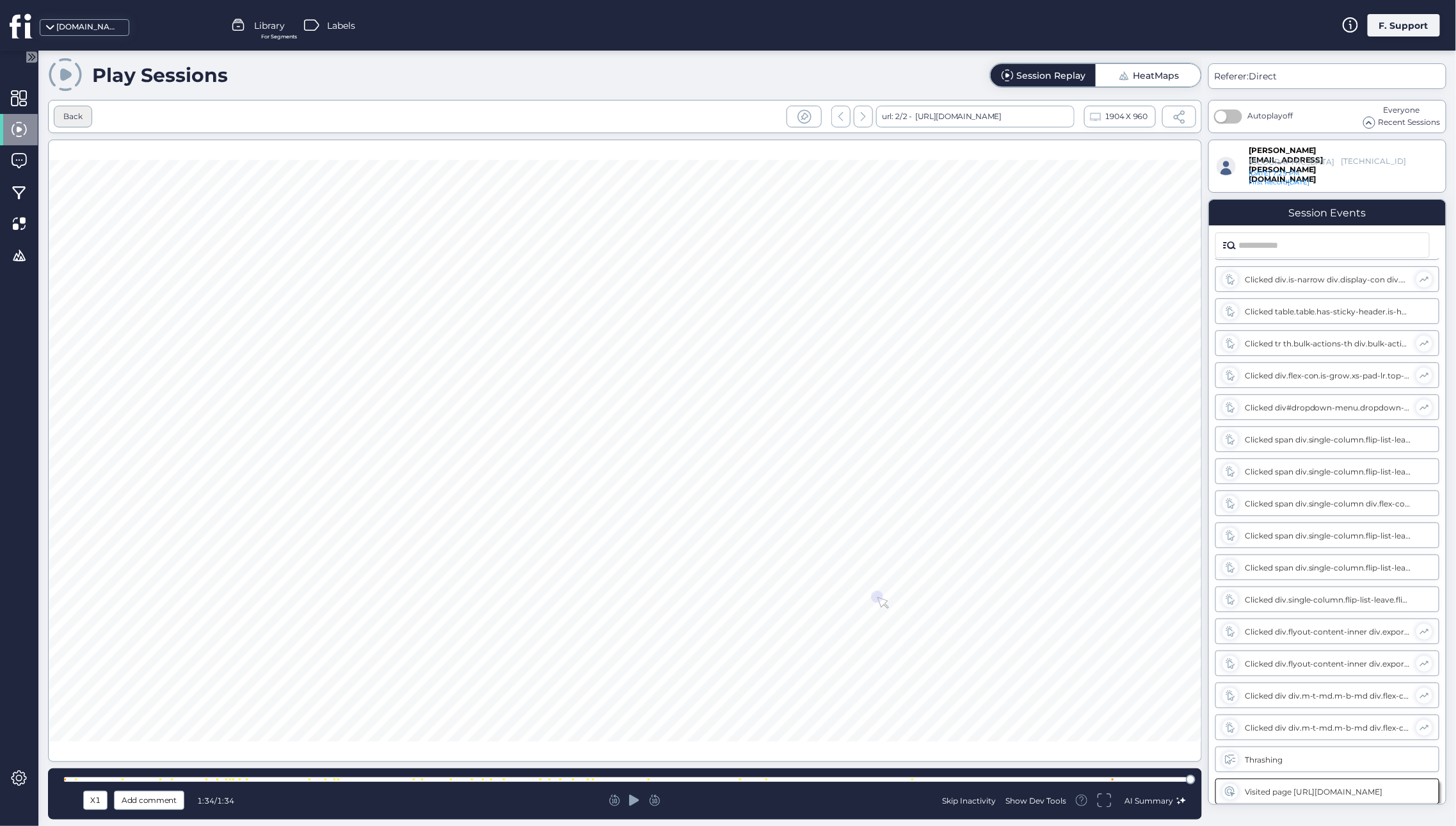
click at [75, 112] on div "Back" at bounding box center [72, 117] width 19 height 12
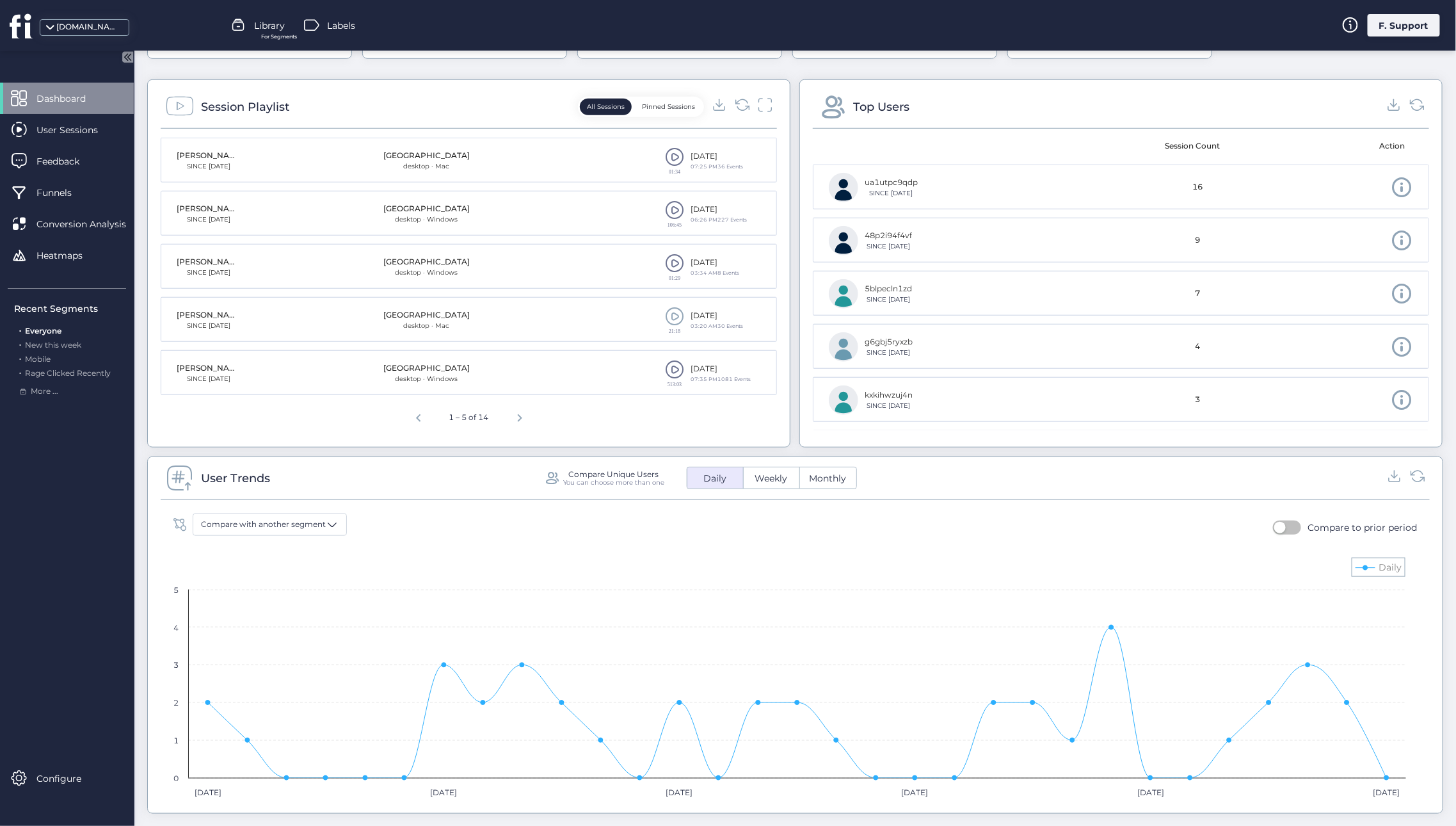
scroll to position [497, 0]
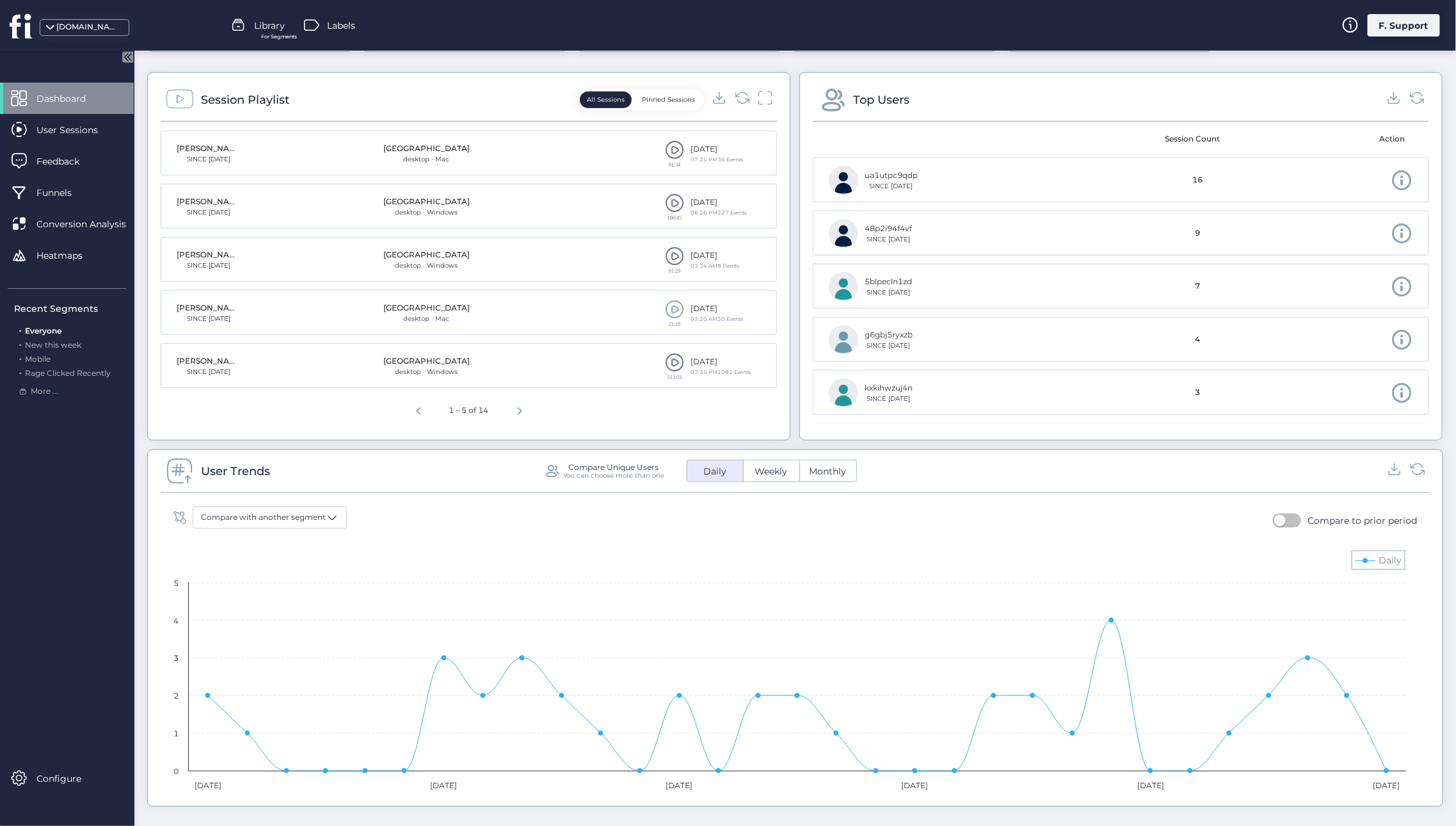
click at [672, 358] on span at bounding box center [674, 362] width 19 height 19
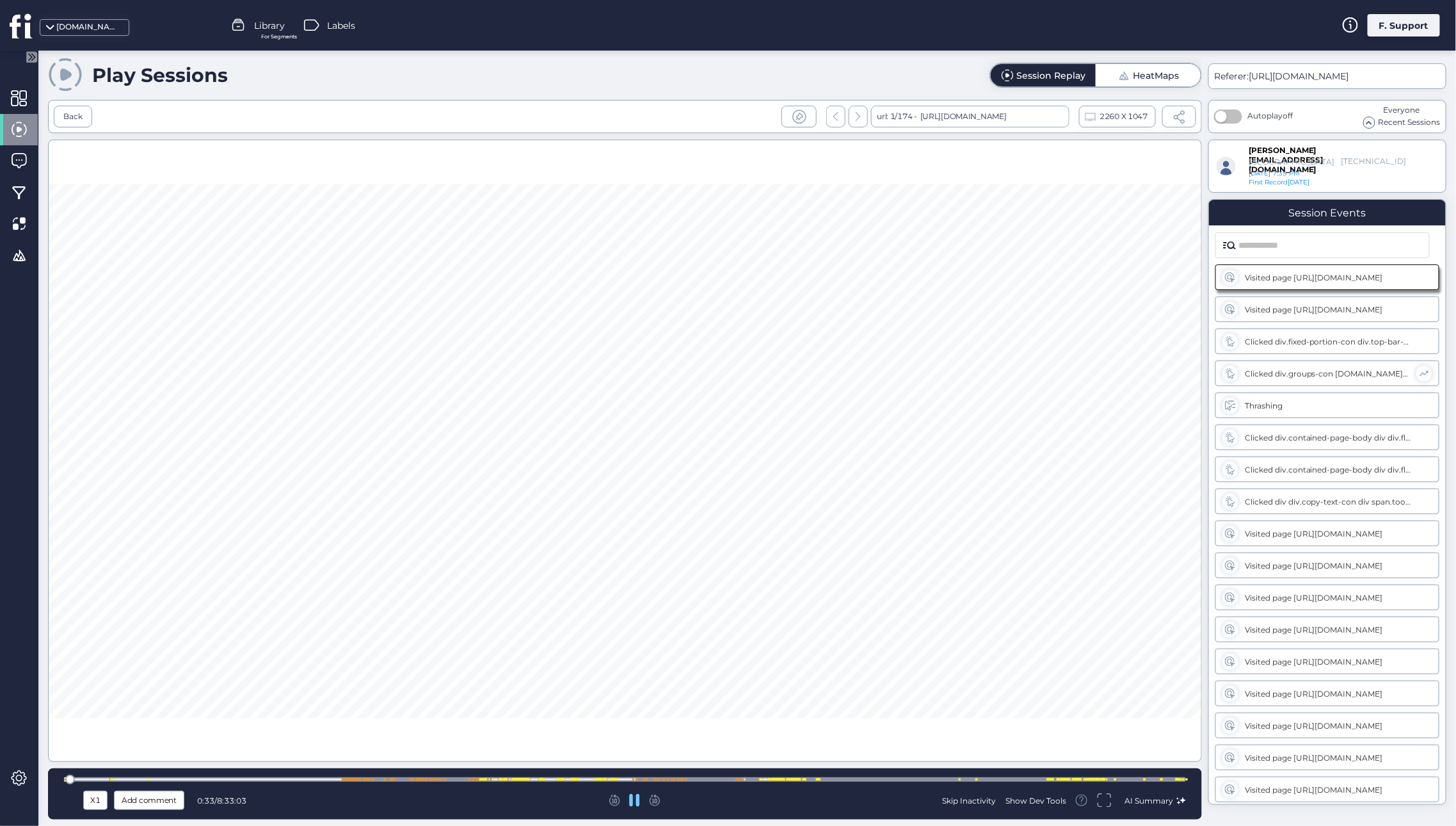
click at [980, 797] on div "Skip Inactivity" at bounding box center [969, 800] width 54 height 11
click at [559, 487] on div at bounding box center [625, 451] width 1154 height 622
click at [634, 798] on icon at bounding box center [634, 800] width 11 height 13
click at [519, 429] on div at bounding box center [625, 451] width 1154 height 622
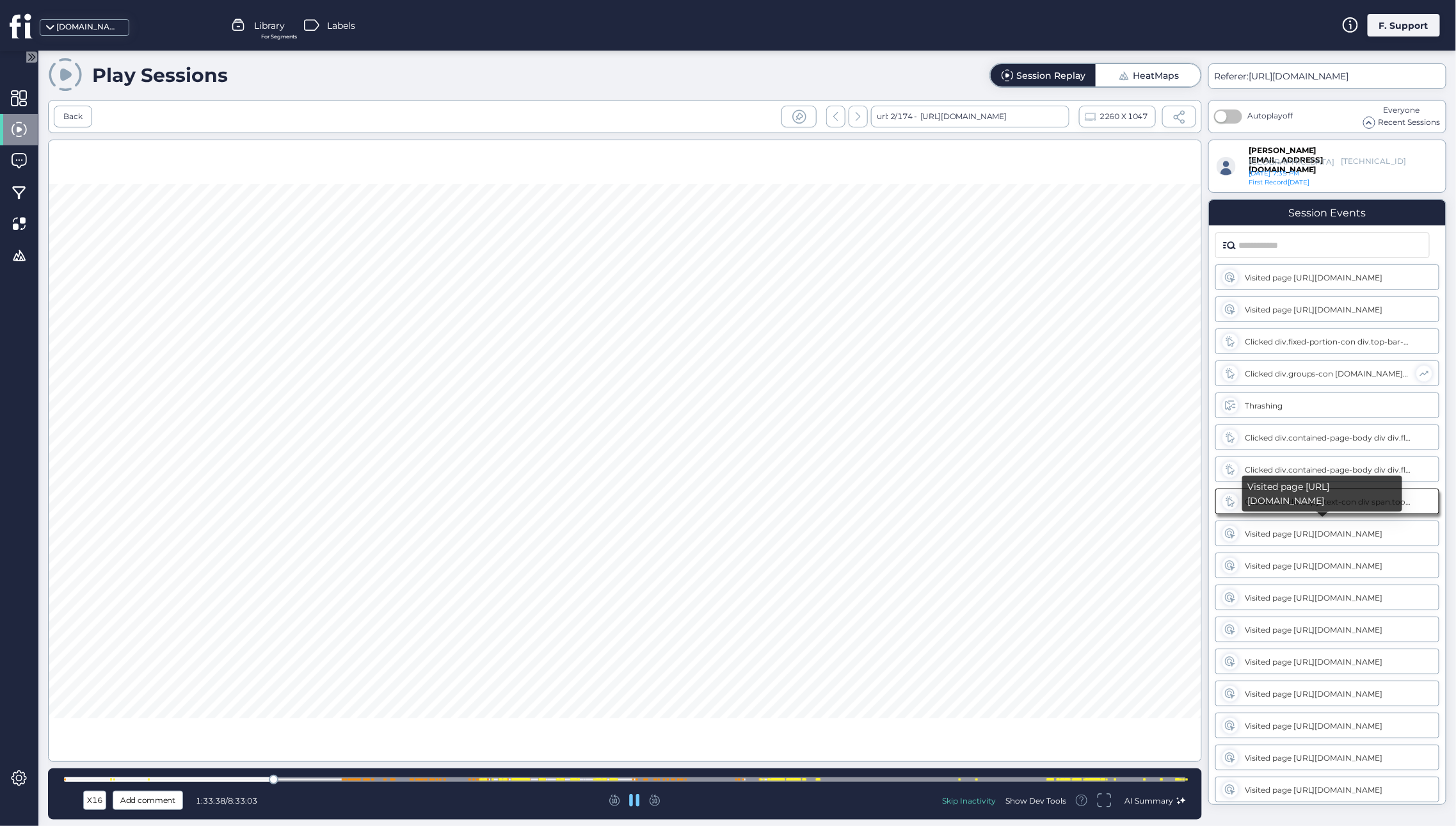
click at [1403, 536] on div "Visited page [URL][DOMAIN_NAME]" at bounding box center [1328, 533] width 166 height 9
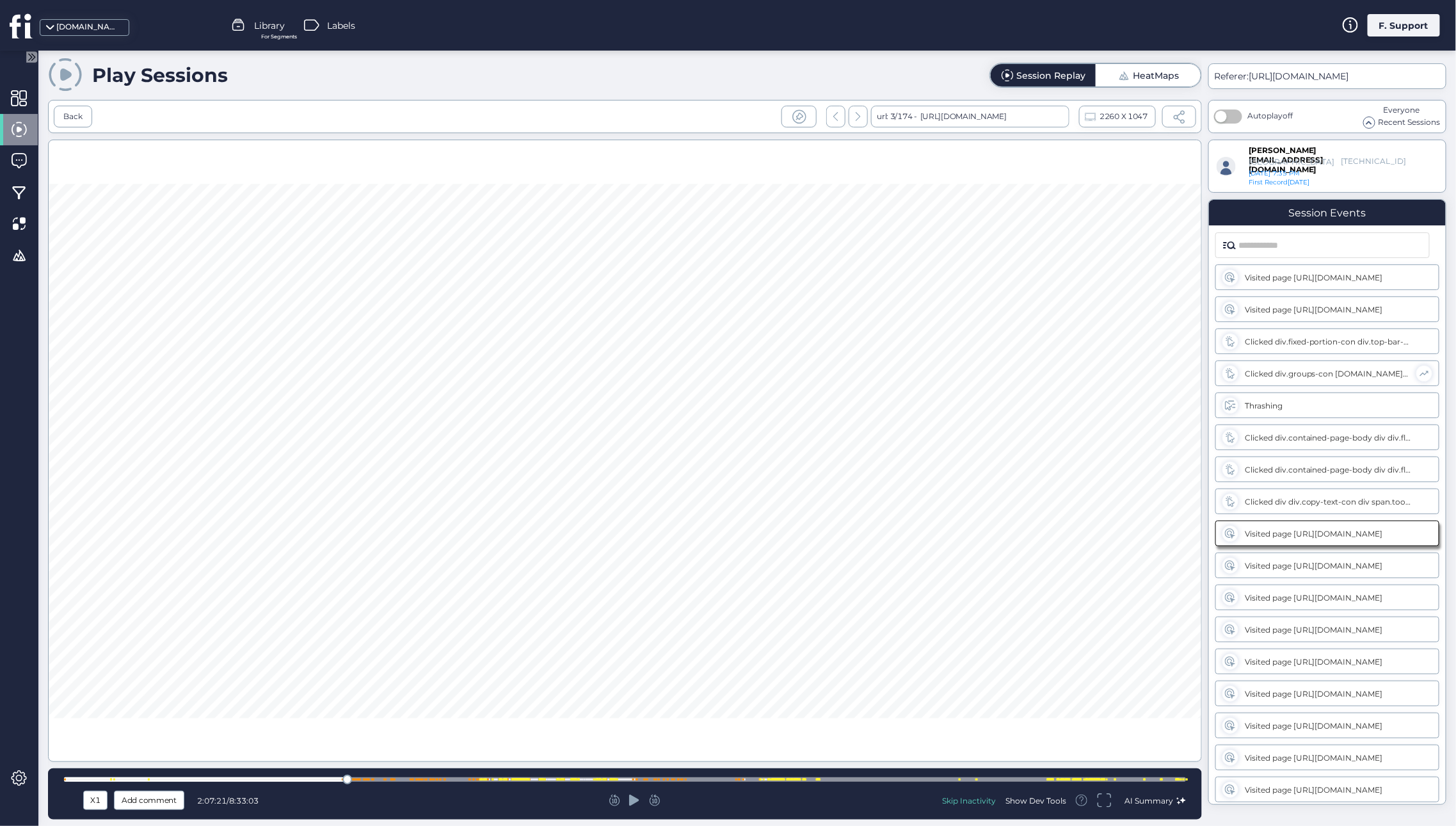
scroll to position [2, 0]
click at [630, 794] on icon at bounding box center [634, 800] width 10 height 13
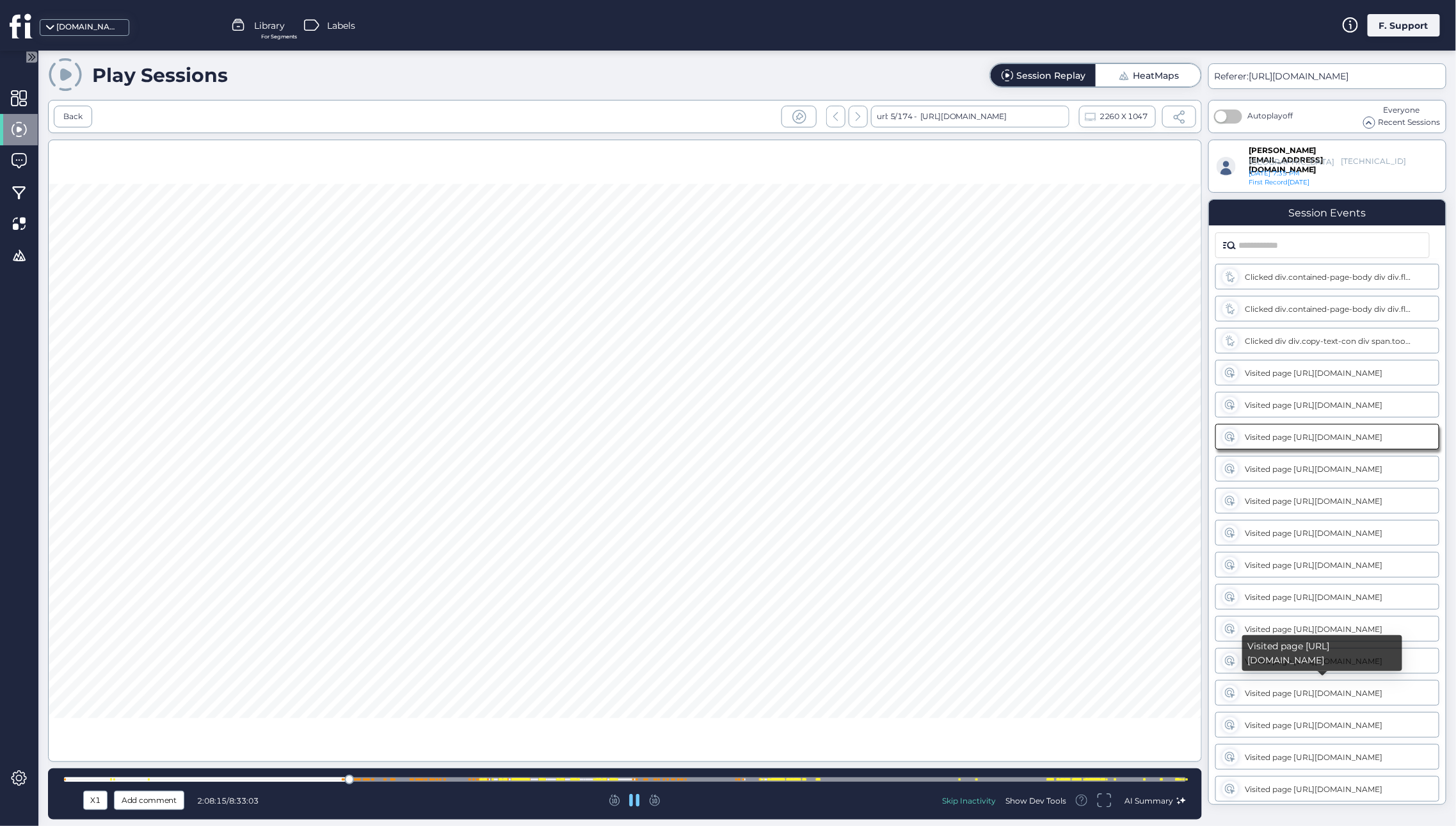
scroll to position [162, 0]
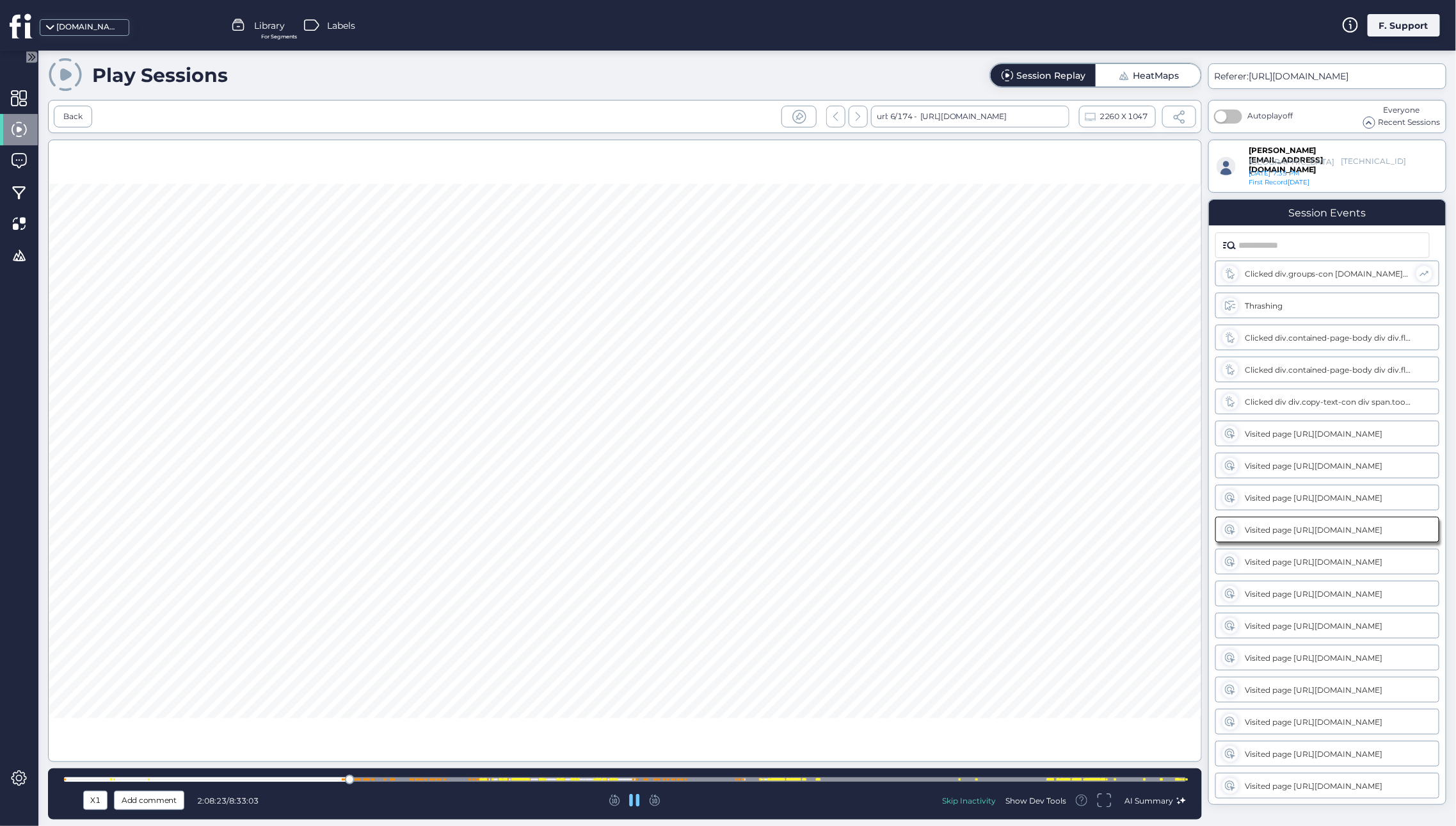
scroll to position [98, 0]
click at [354, 780] on div at bounding box center [349, 779] width 9 height 9
click at [358, 780] on div at bounding box center [359, 780] width 2 height 2
click at [355, 779] on div at bounding box center [356, 780] width 2 height 2
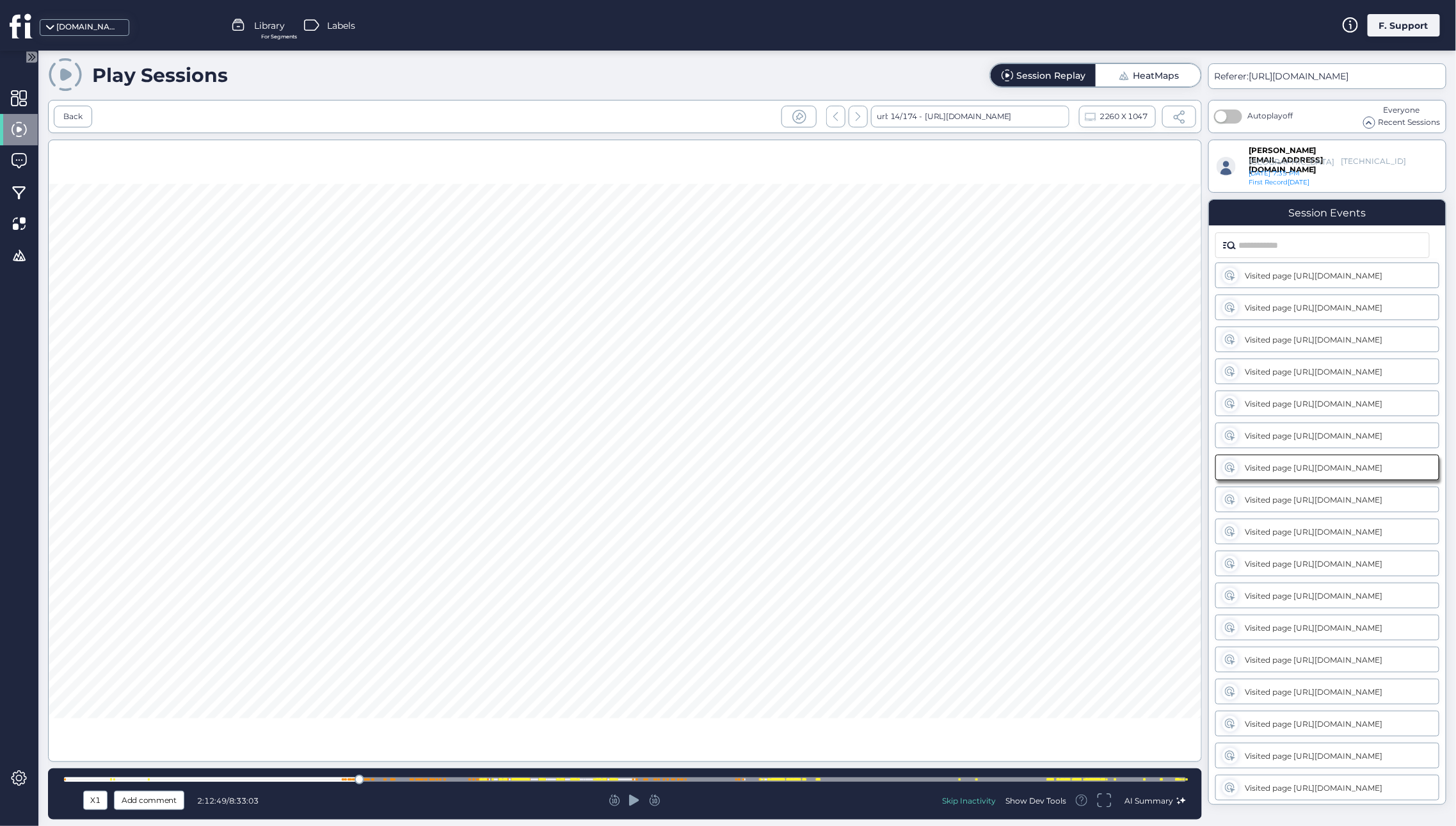
scroll to position [354, 0]
click at [379, 781] on div at bounding box center [625, 779] width 1121 height 4
click at [415, 780] on div at bounding box center [416, 780] width 2 height 2
click at [628, 802] on div at bounding box center [634, 800] width 367 height 13
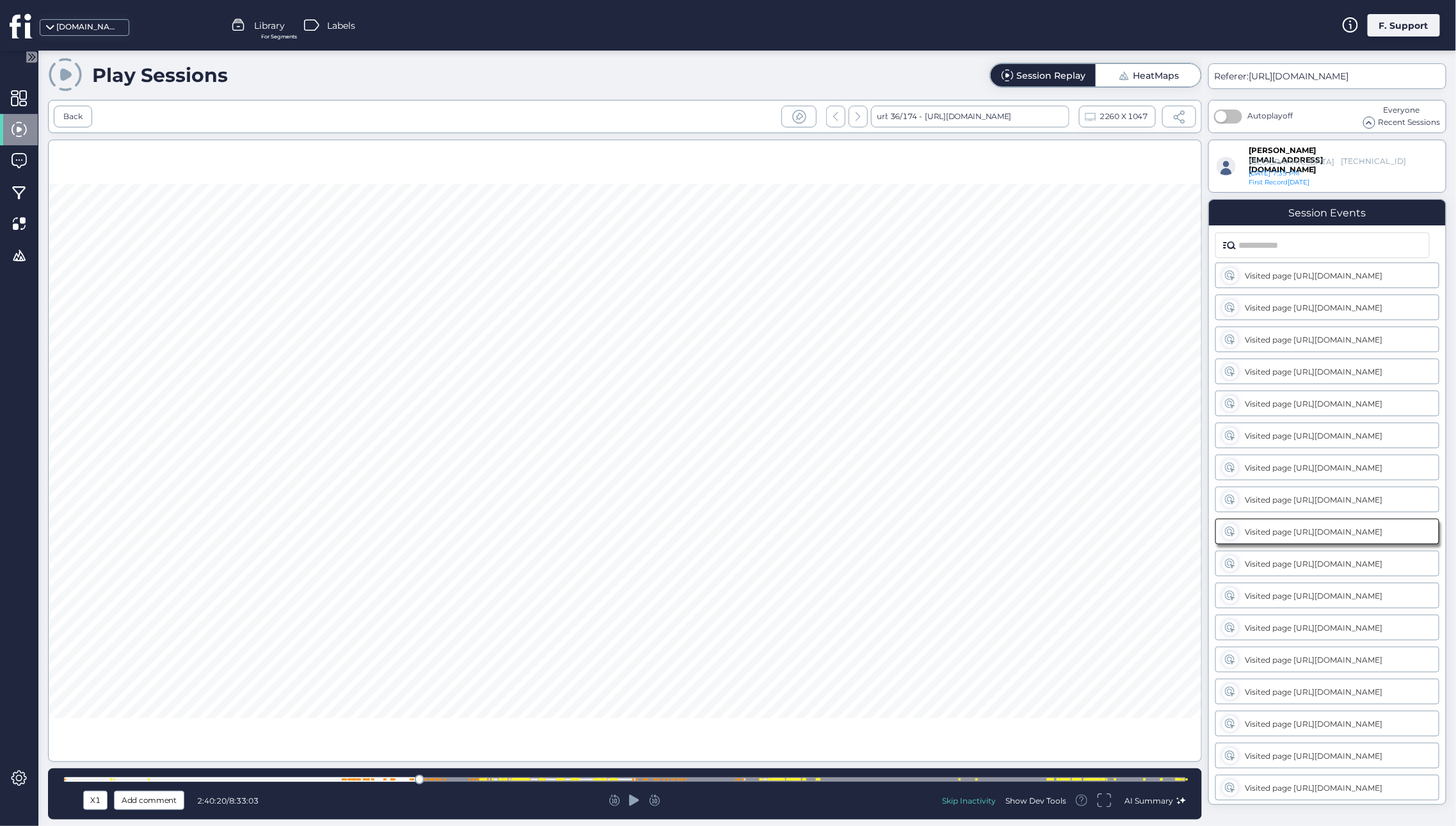
click at [633, 800] on icon at bounding box center [634, 800] width 10 height 11
click at [652, 798] on icon at bounding box center [655, 801] width 11 height 12
click at [481, 777] on div at bounding box center [625, 779] width 1121 height 4
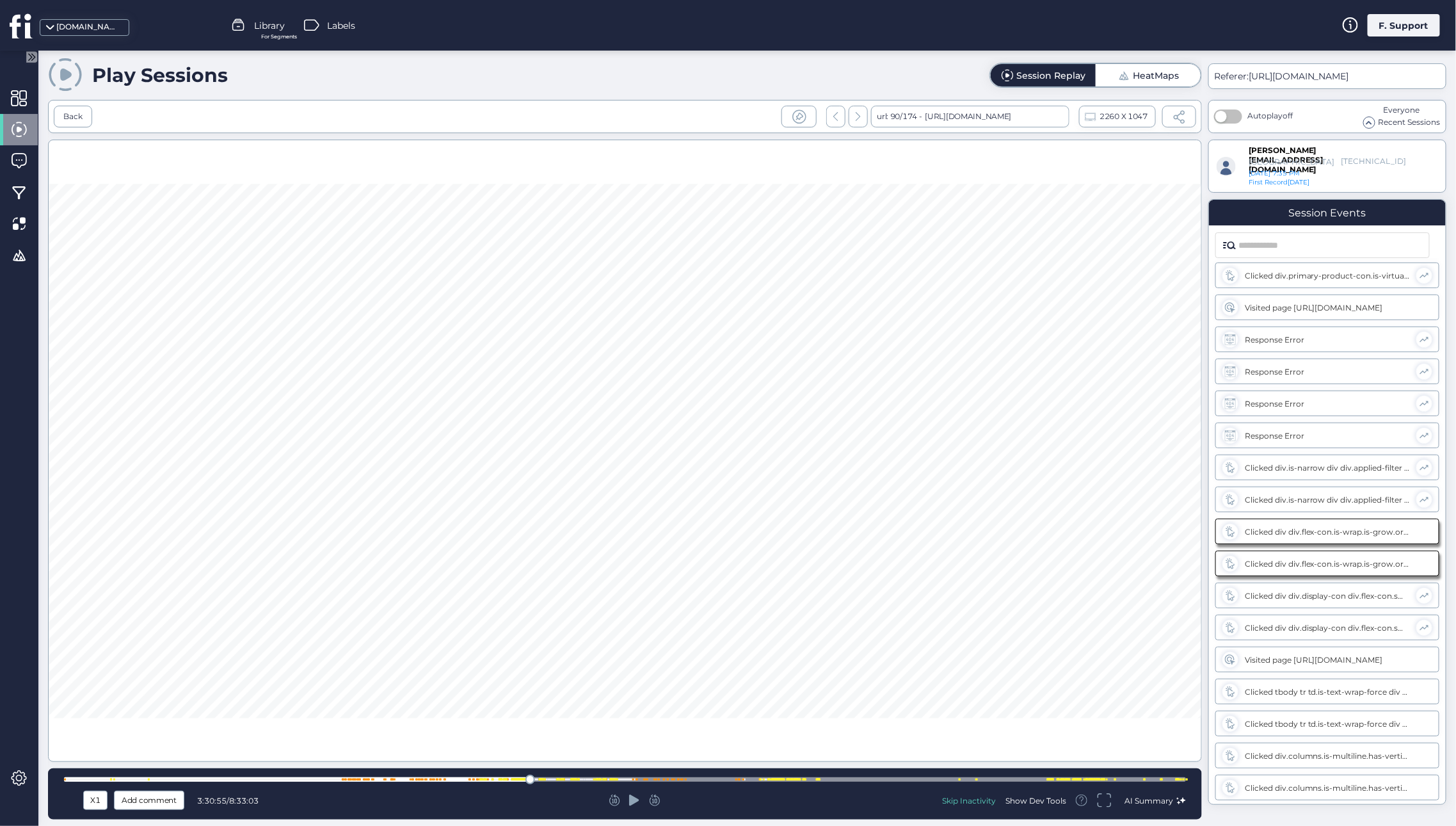
click at [499, 369] on div at bounding box center [625, 451] width 1154 height 622
click at [418, 426] on div at bounding box center [625, 451] width 1154 height 622
click at [613, 429] on div at bounding box center [625, 451] width 1154 height 622
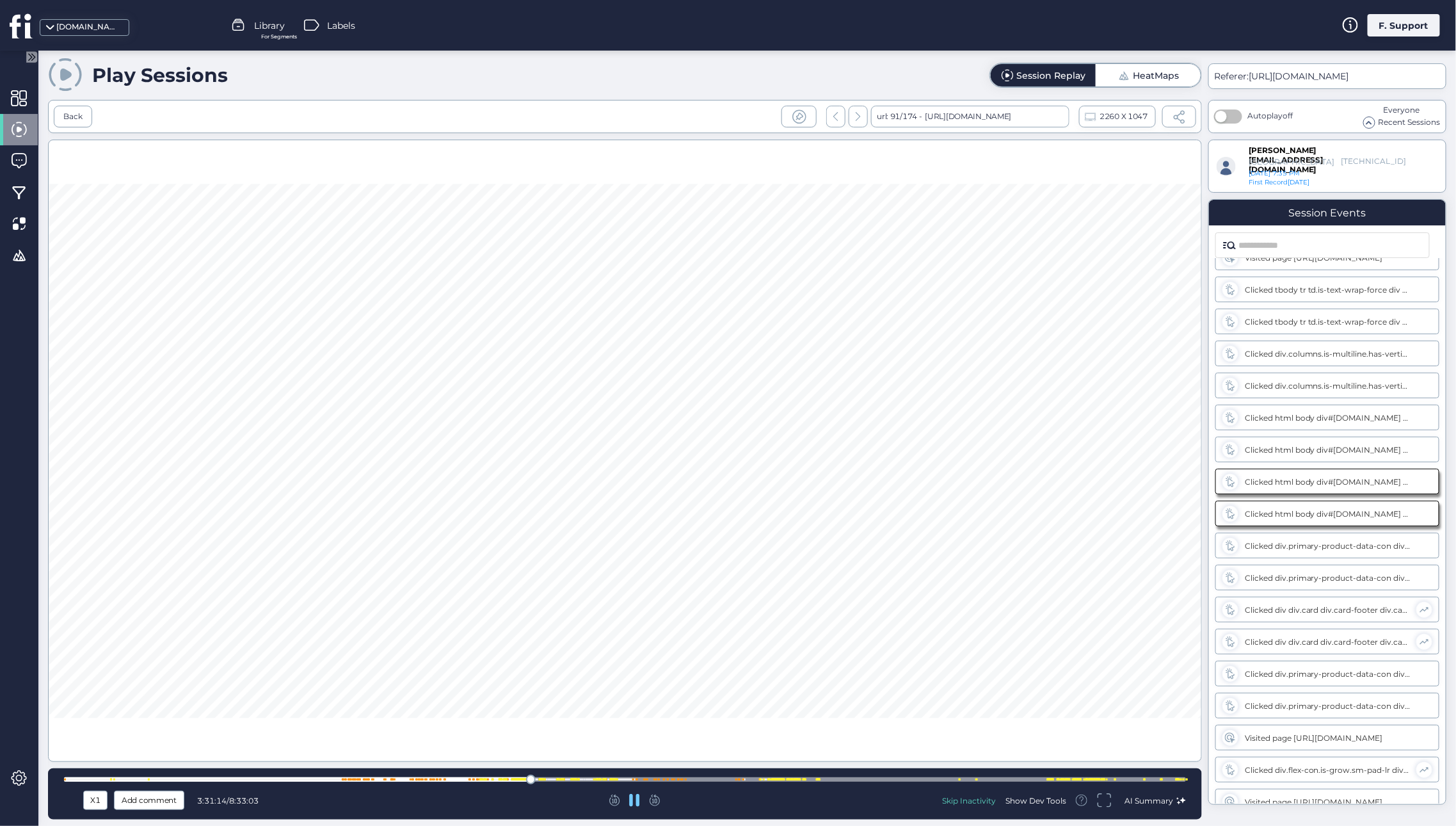
scroll to position [10920, 0]
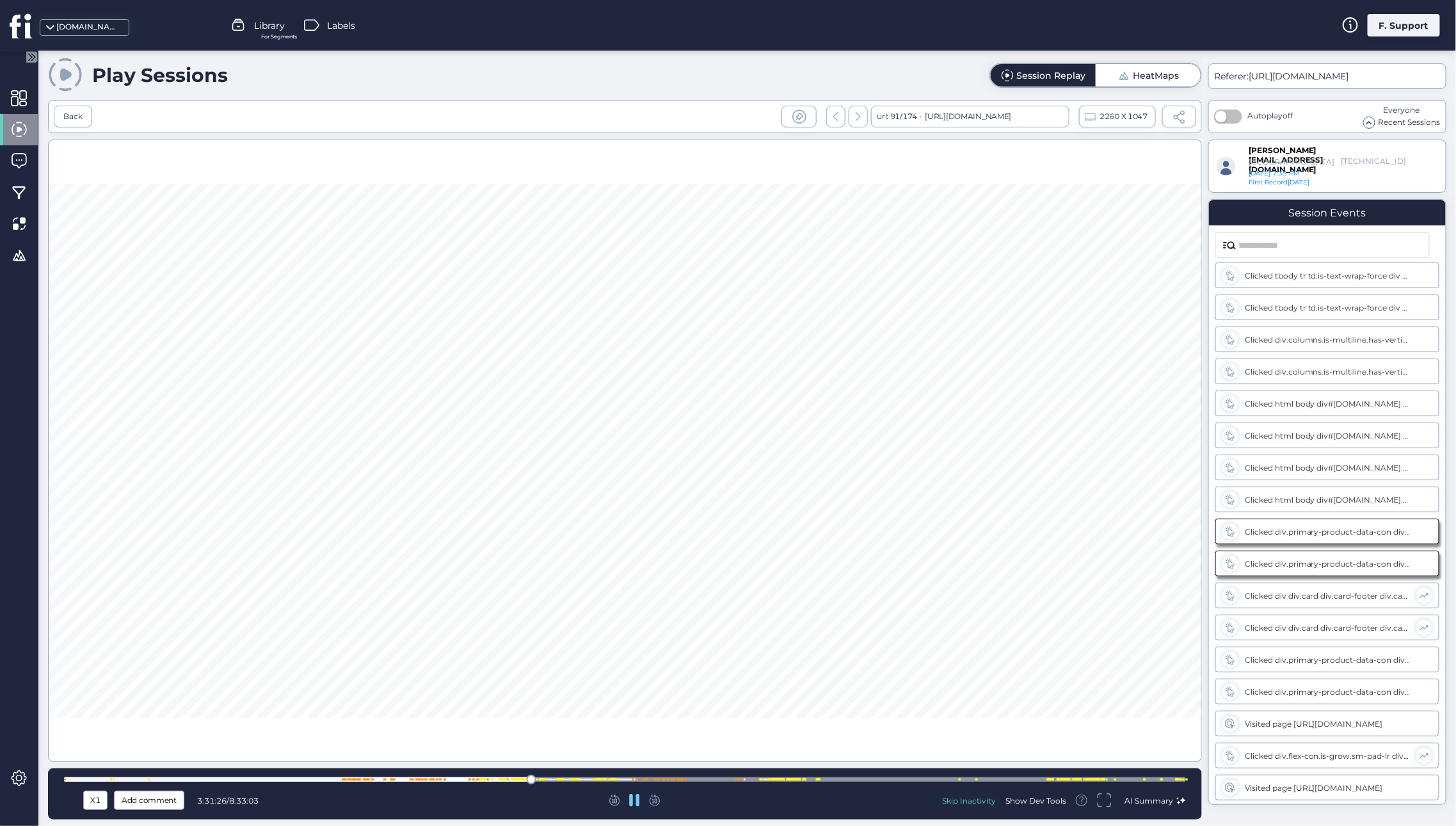
click at [562, 779] on div at bounding box center [563, 780] width 2 height 2
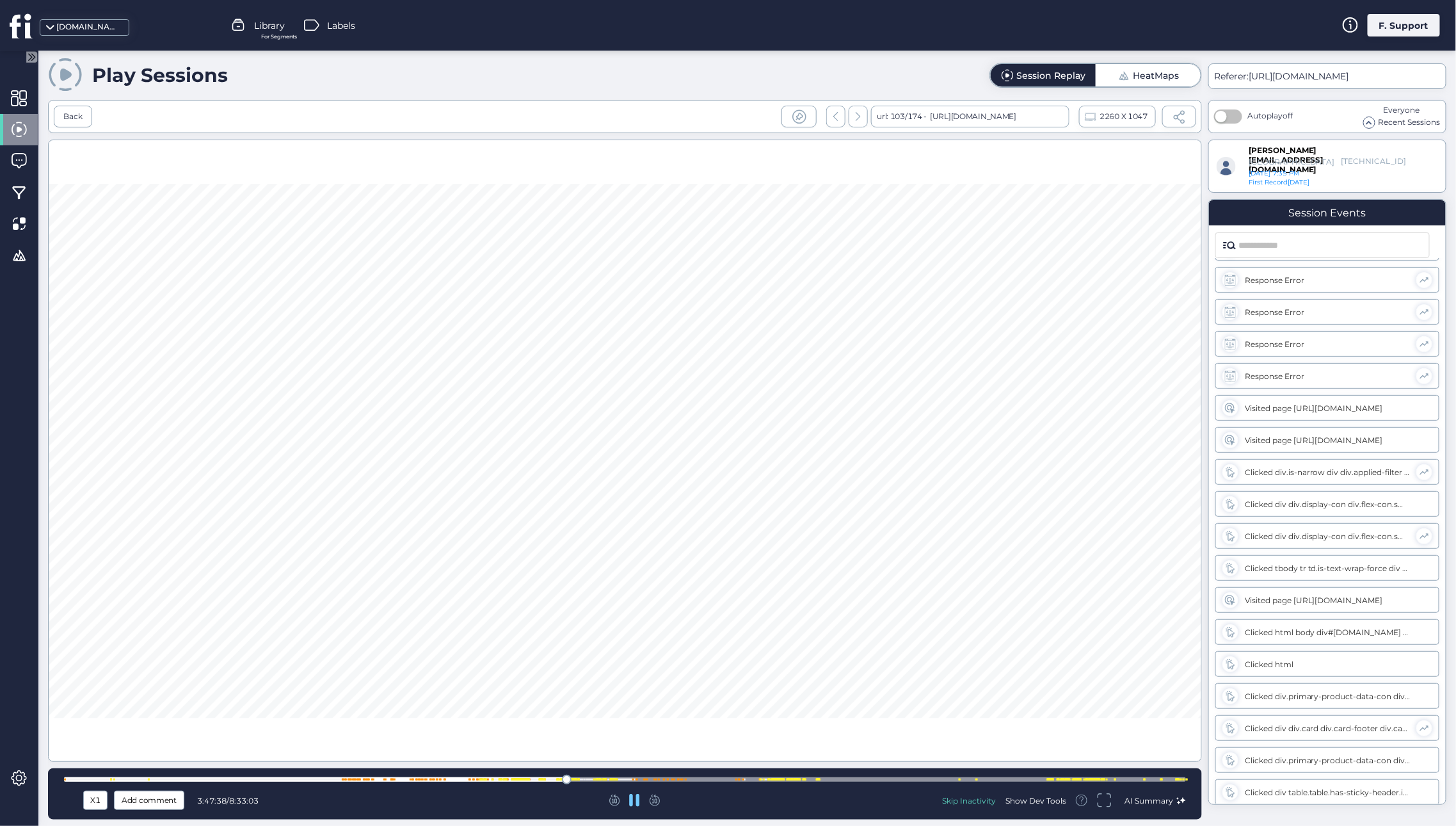
scroll to position [13449, 0]
click at [768, 777] on div at bounding box center [625, 779] width 1121 height 4
click at [771, 777] on div at bounding box center [625, 779] width 1121 height 9
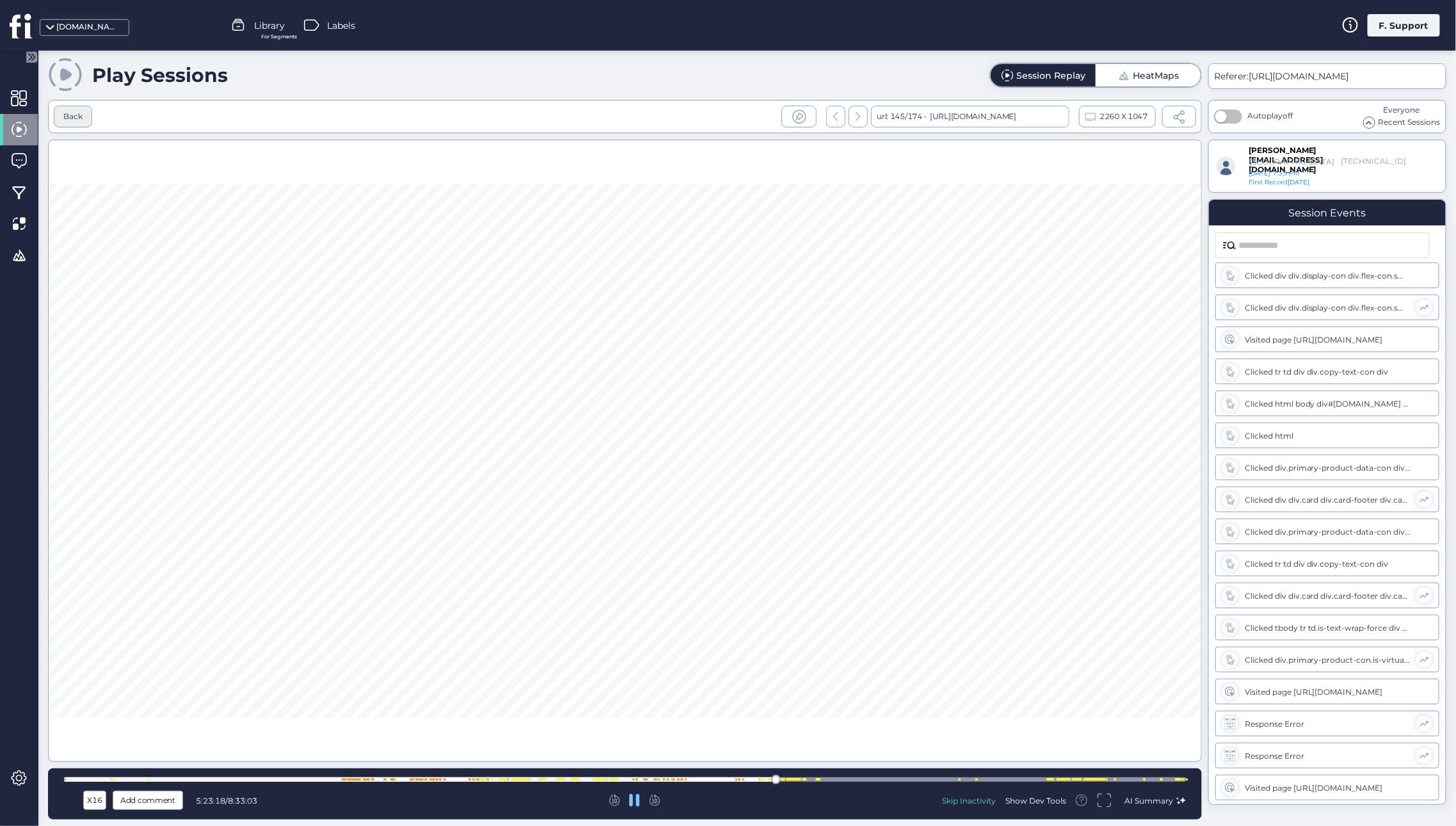
click at [76, 114] on div "Back" at bounding box center [72, 117] width 19 height 12
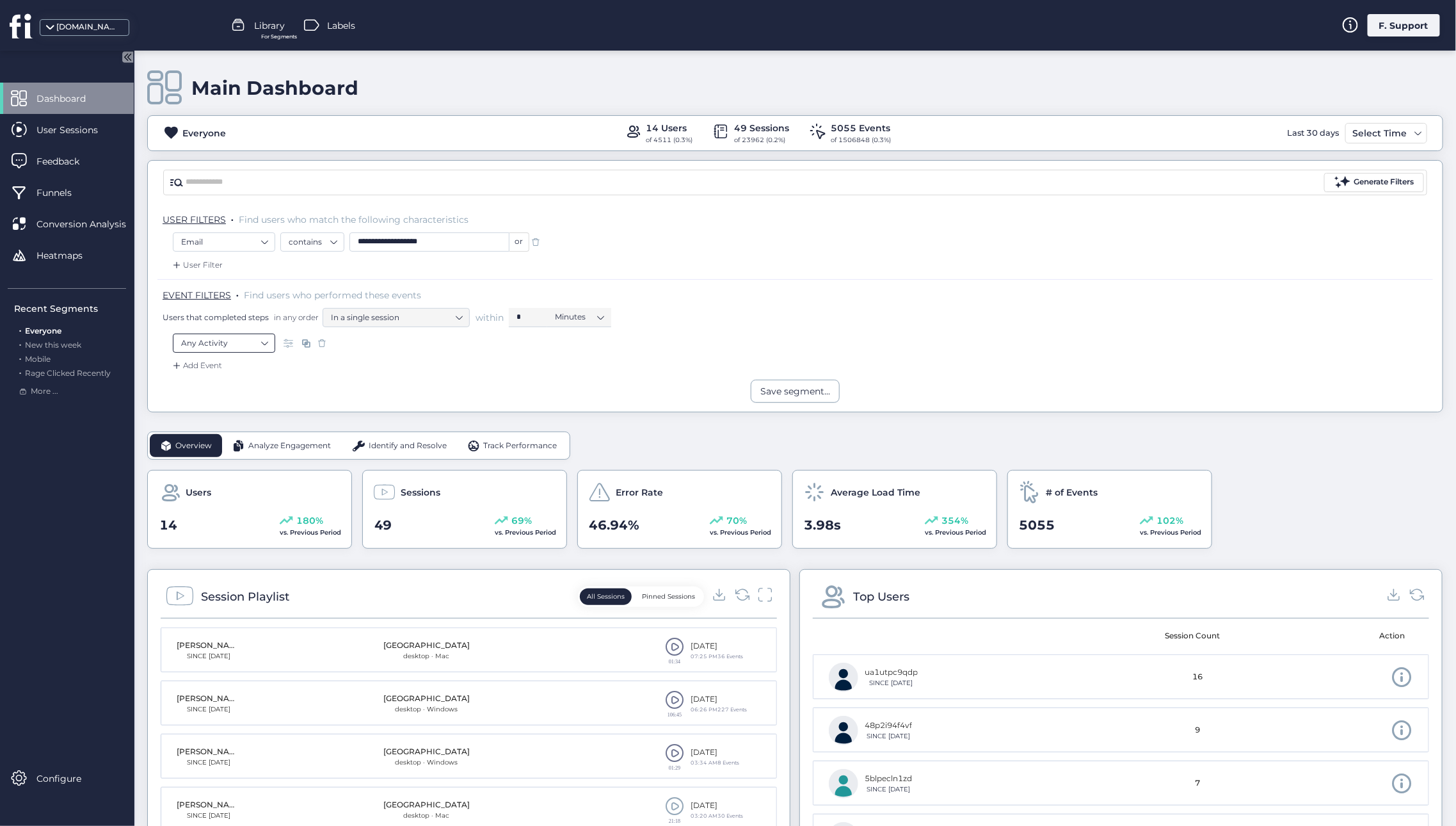
click at [245, 342] on nz-select-item "Any Activity" at bounding box center [224, 343] width 86 height 19
click at [216, 418] on div "Clicked on ..." at bounding box center [223, 416] width 48 height 12
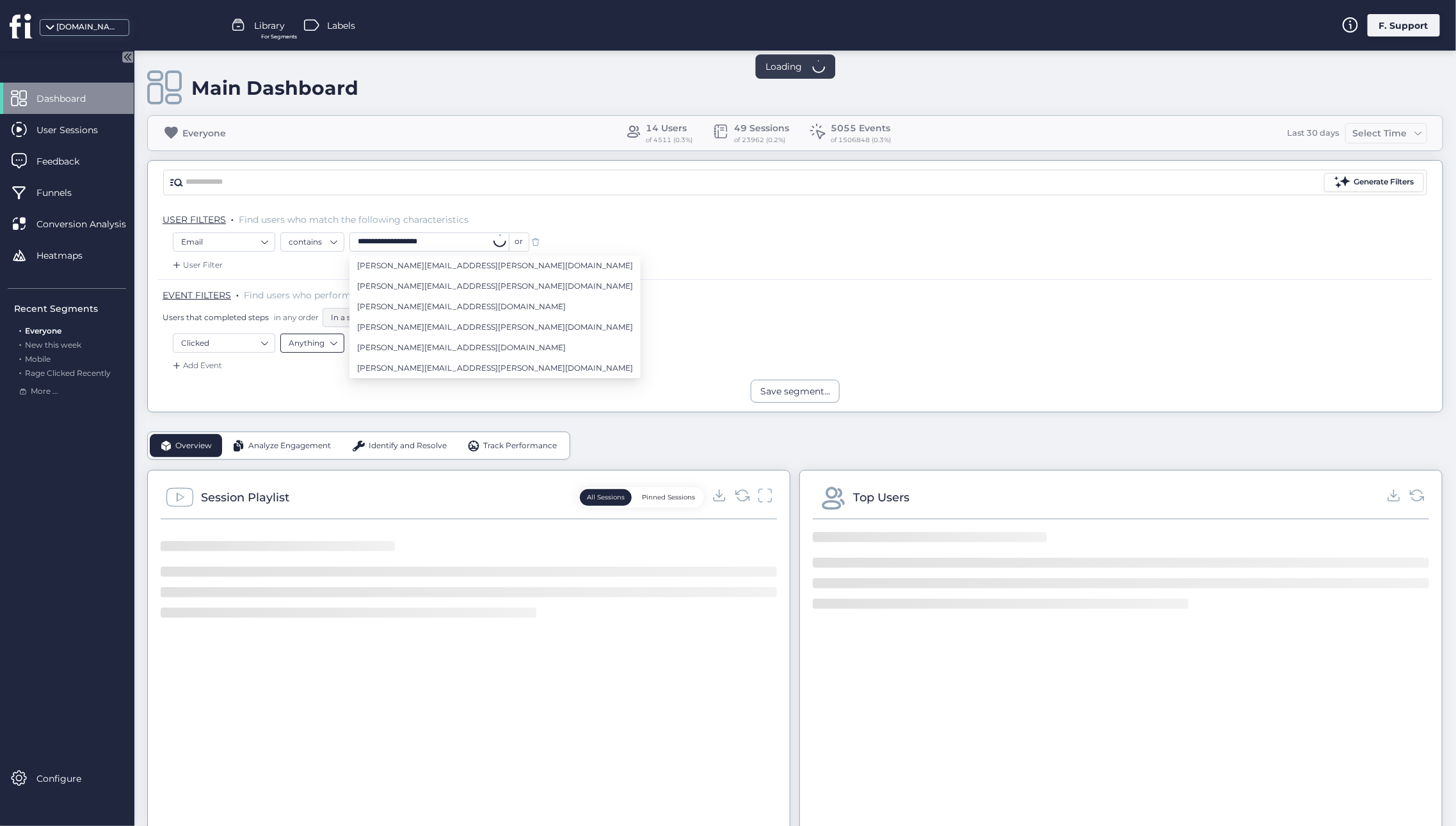
click at [329, 343] on nz-select-item "Anything" at bounding box center [312, 343] width 47 height 19
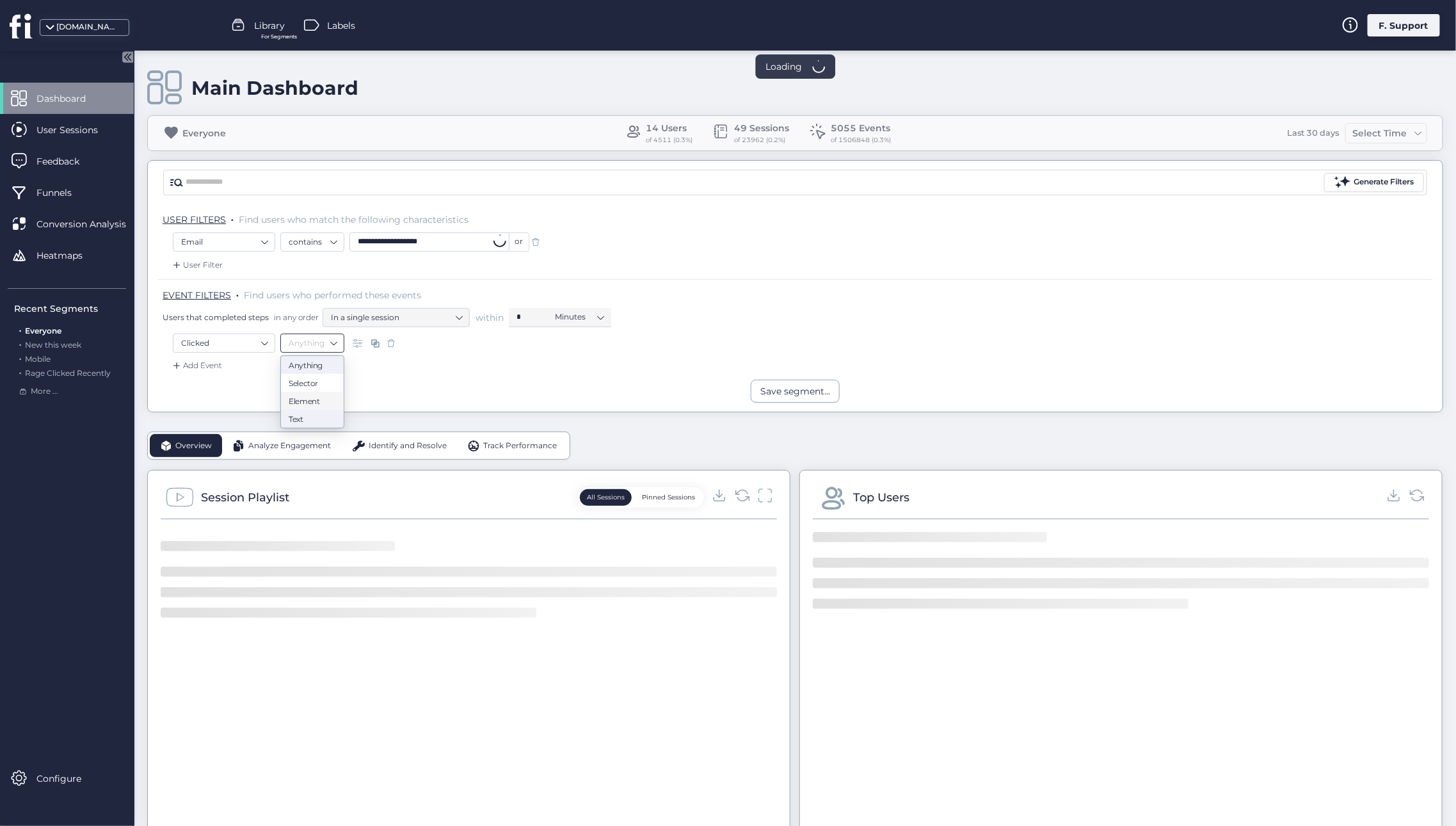
click at [299, 421] on div "Text" at bounding box center [312, 418] width 47 height 9
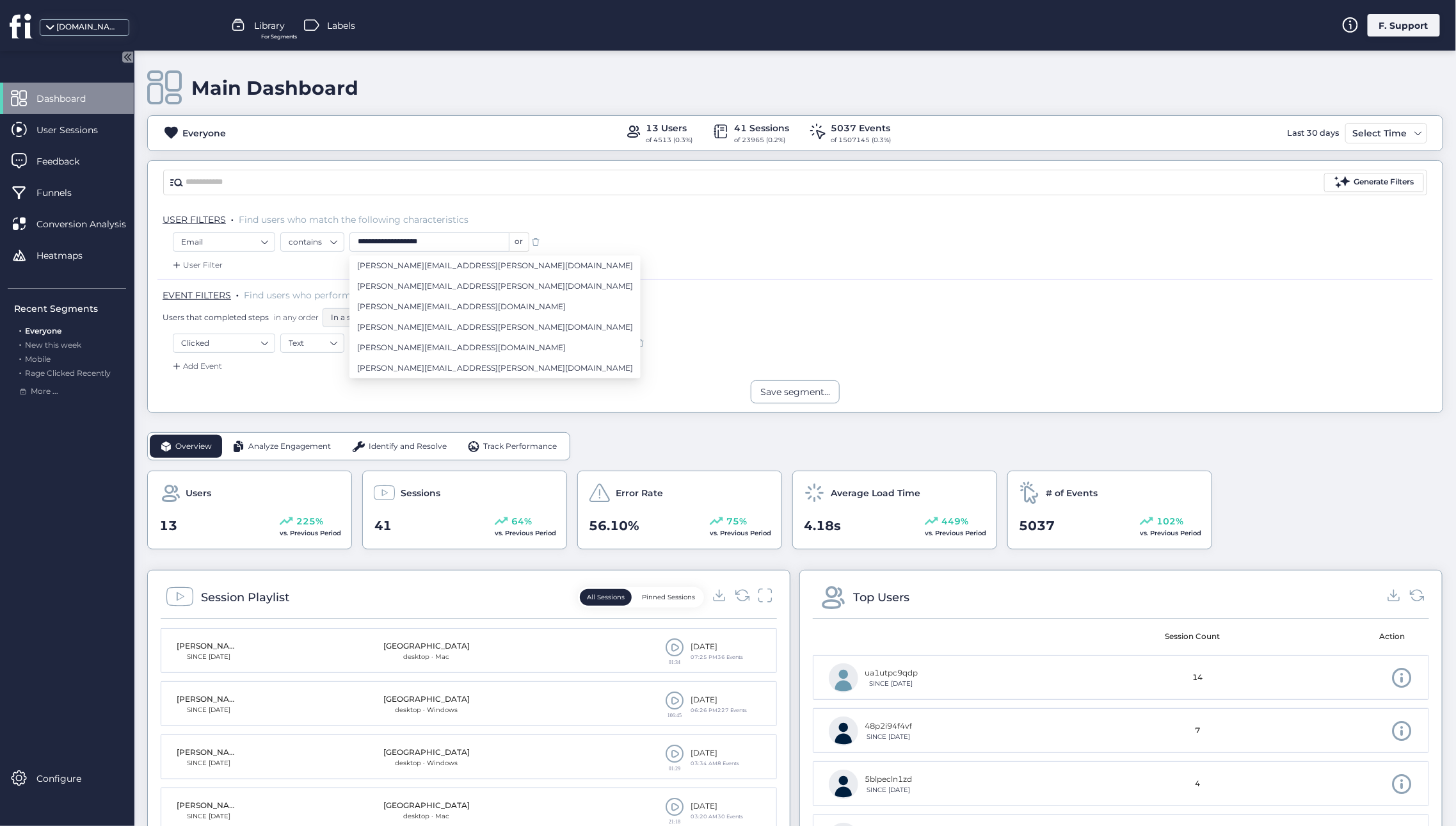
click at [562, 347] on div at bounding box center [499, 342] width 160 height 12
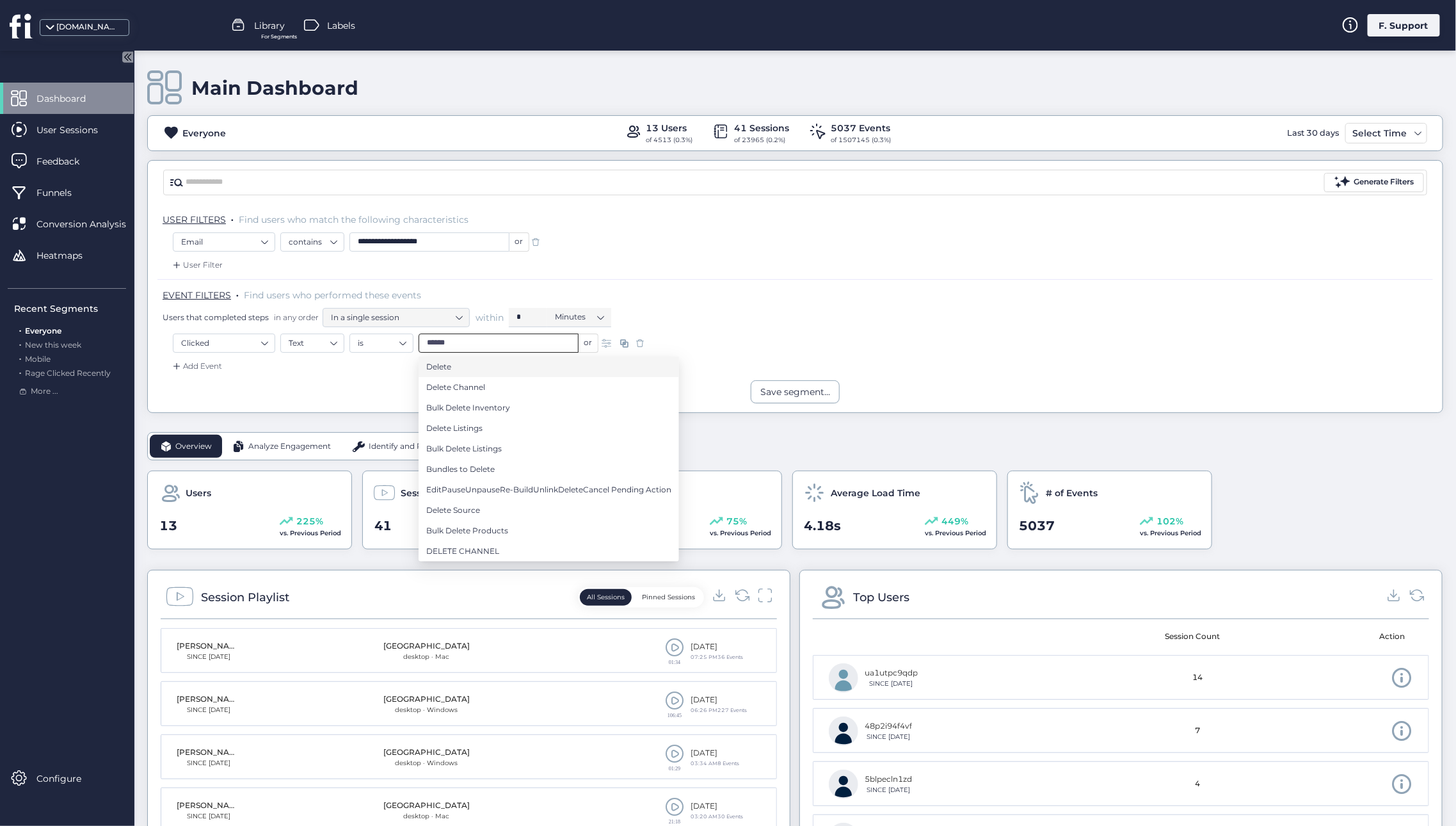
click at [441, 366] on span "Delete" at bounding box center [439, 367] width 25 height 14
type input "******"
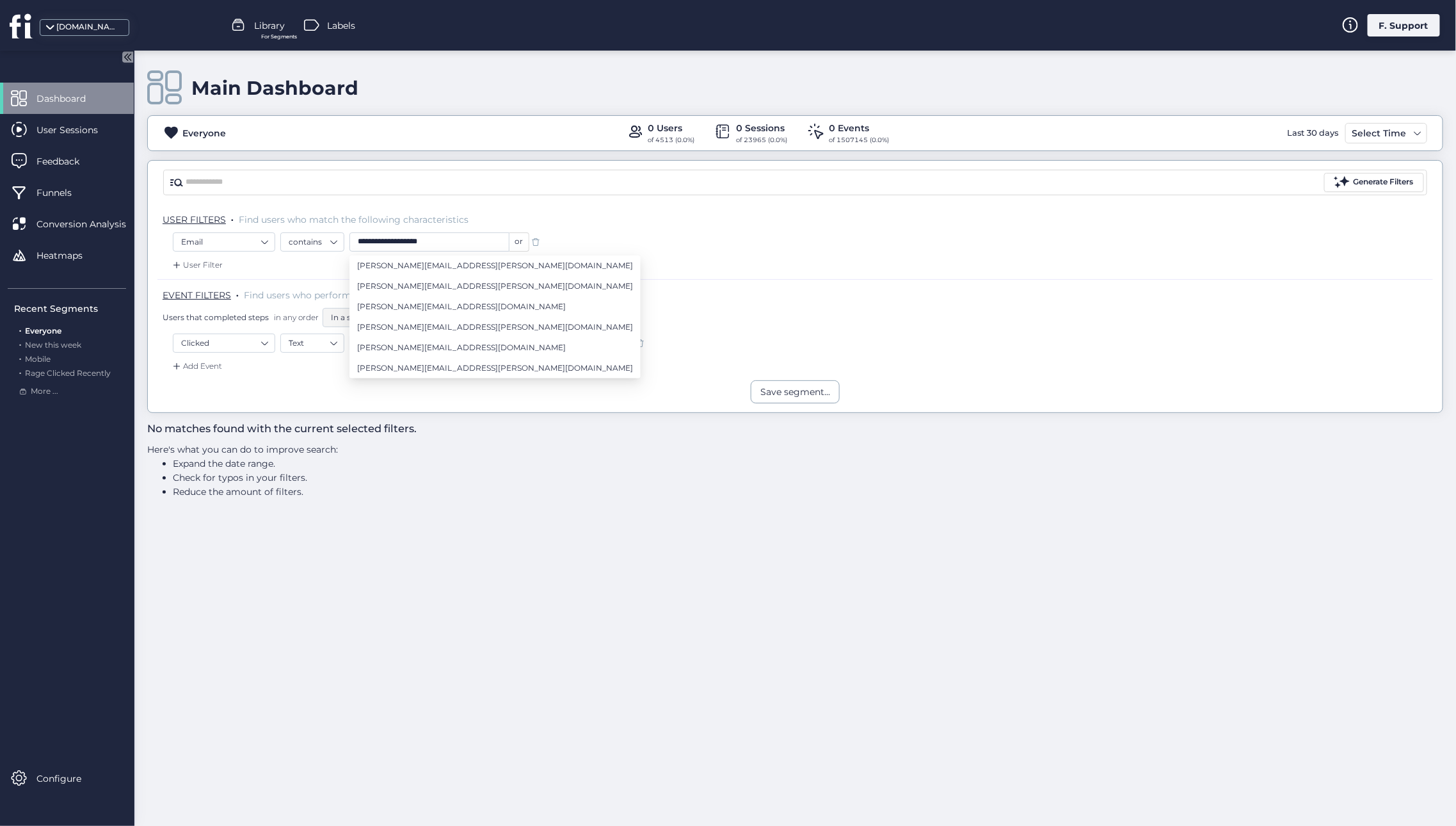
click at [309, 390] on div "Save segment..." at bounding box center [795, 391] width 1295 height 23
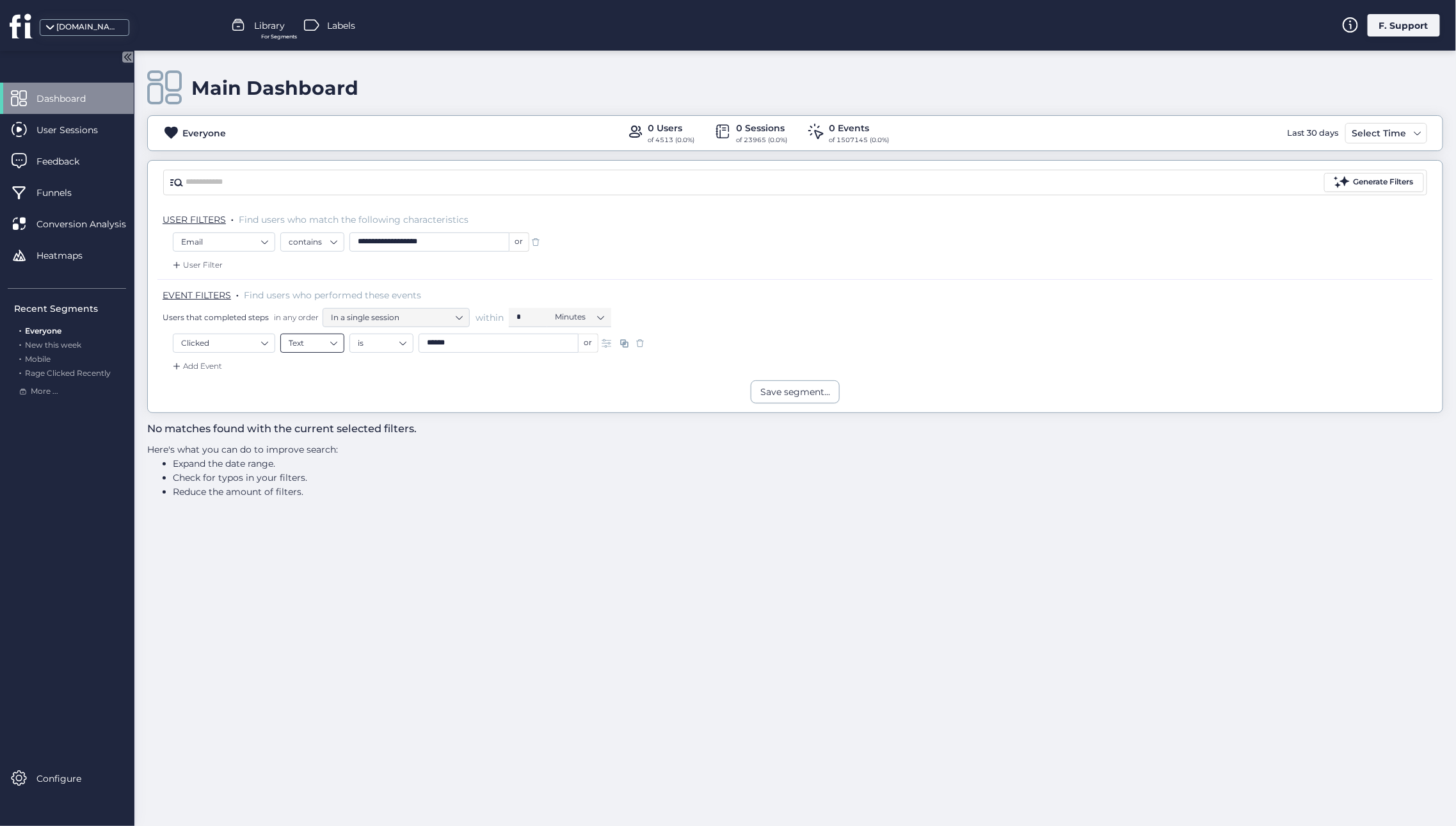
click at [333, 345] on nz-select-item "Text" at bounding box center [312, 343] width 47 height 19
click at [305, 397] on div "Element" at bounding box center [312, 400] width 47 height 9
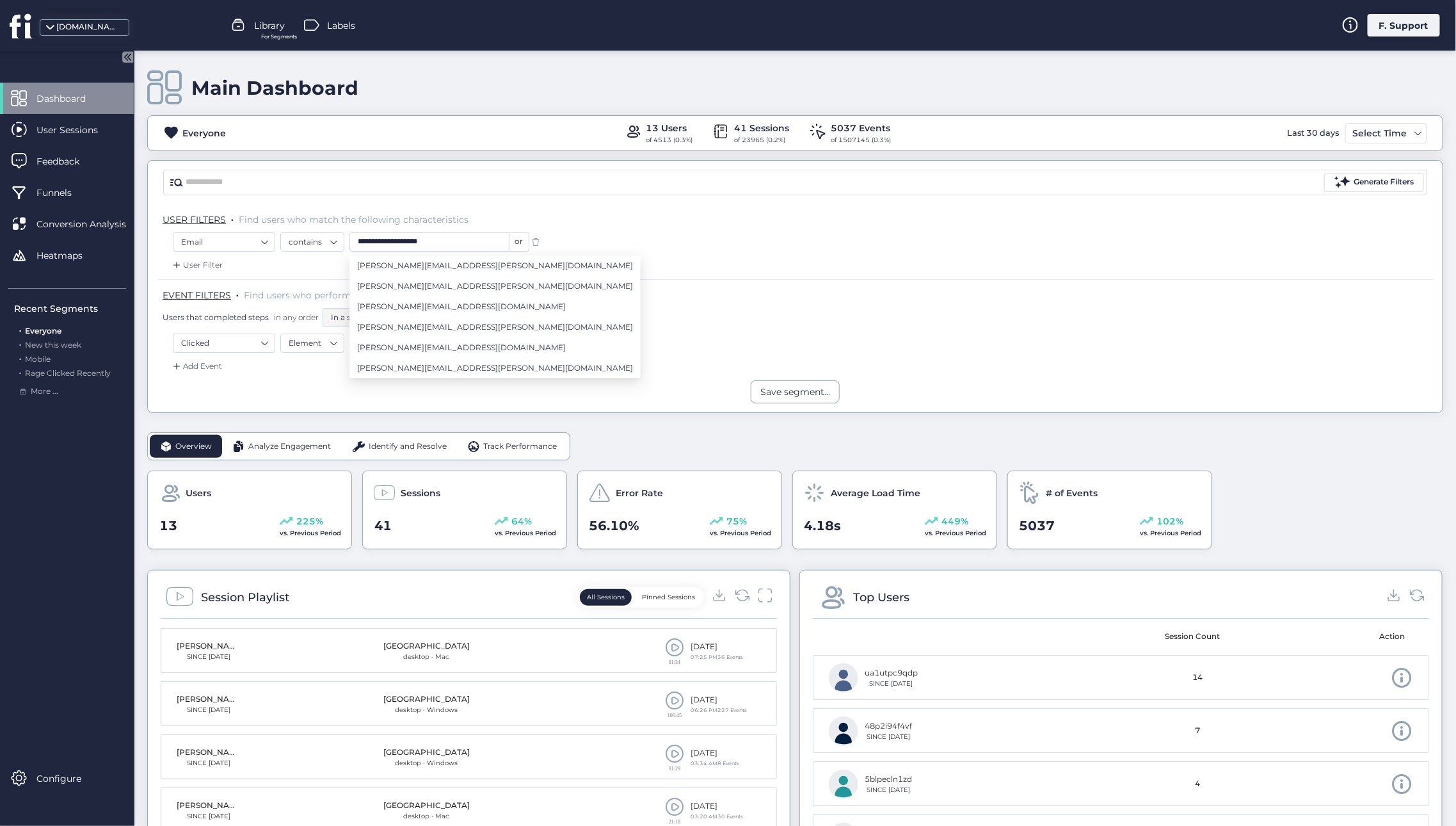
click at [302, 390] on div "Save segment..." at bounding box center [795, 391] width 1295 height 23
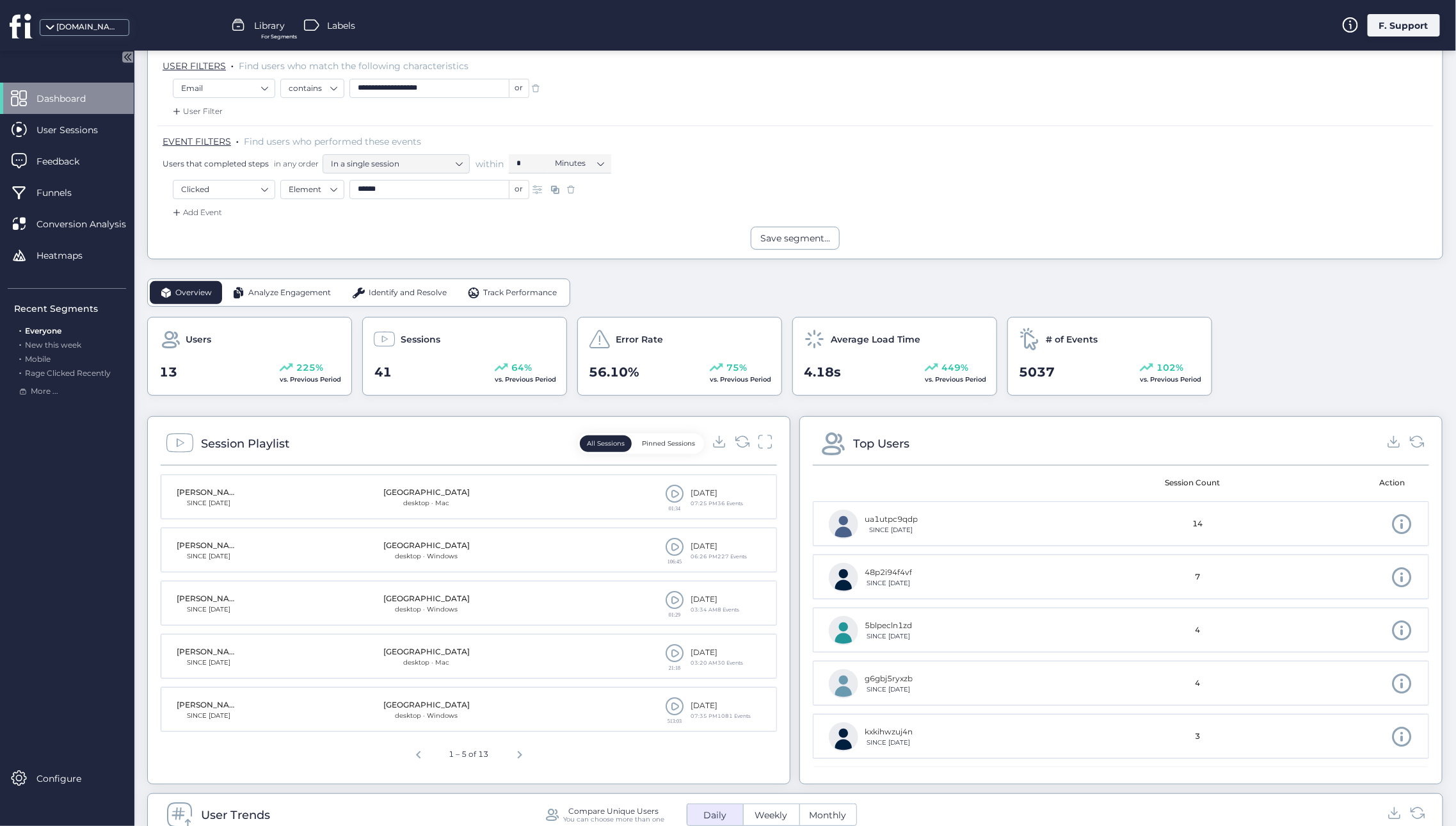
scroll to position [162, 0]
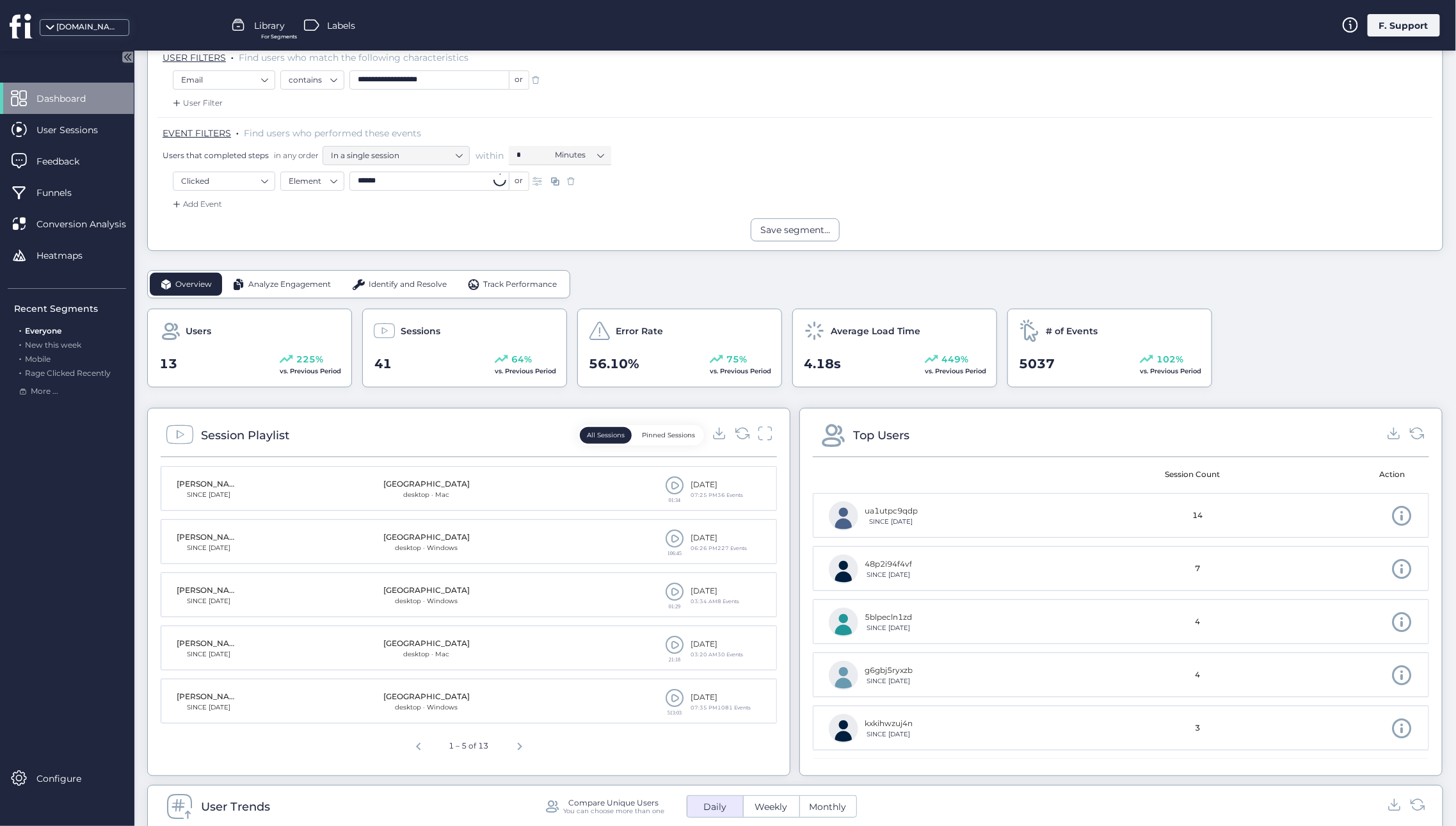
click at [421, 182] on input "******" at bounding box center [430, 181] width 160 height 19
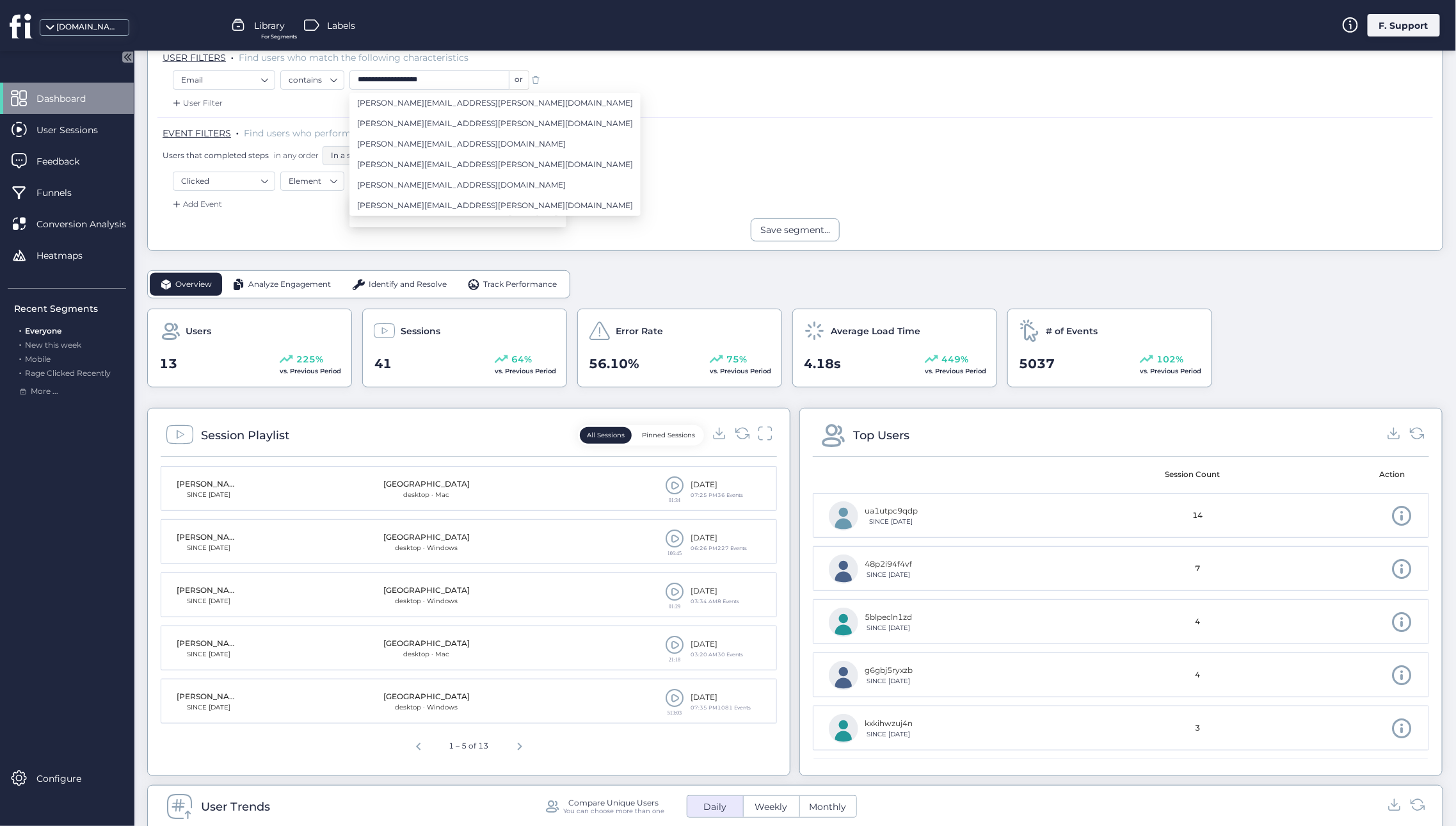
click at [610, 215] on div "Add Event" at bounding box center [794, 208] width 1275 height 20
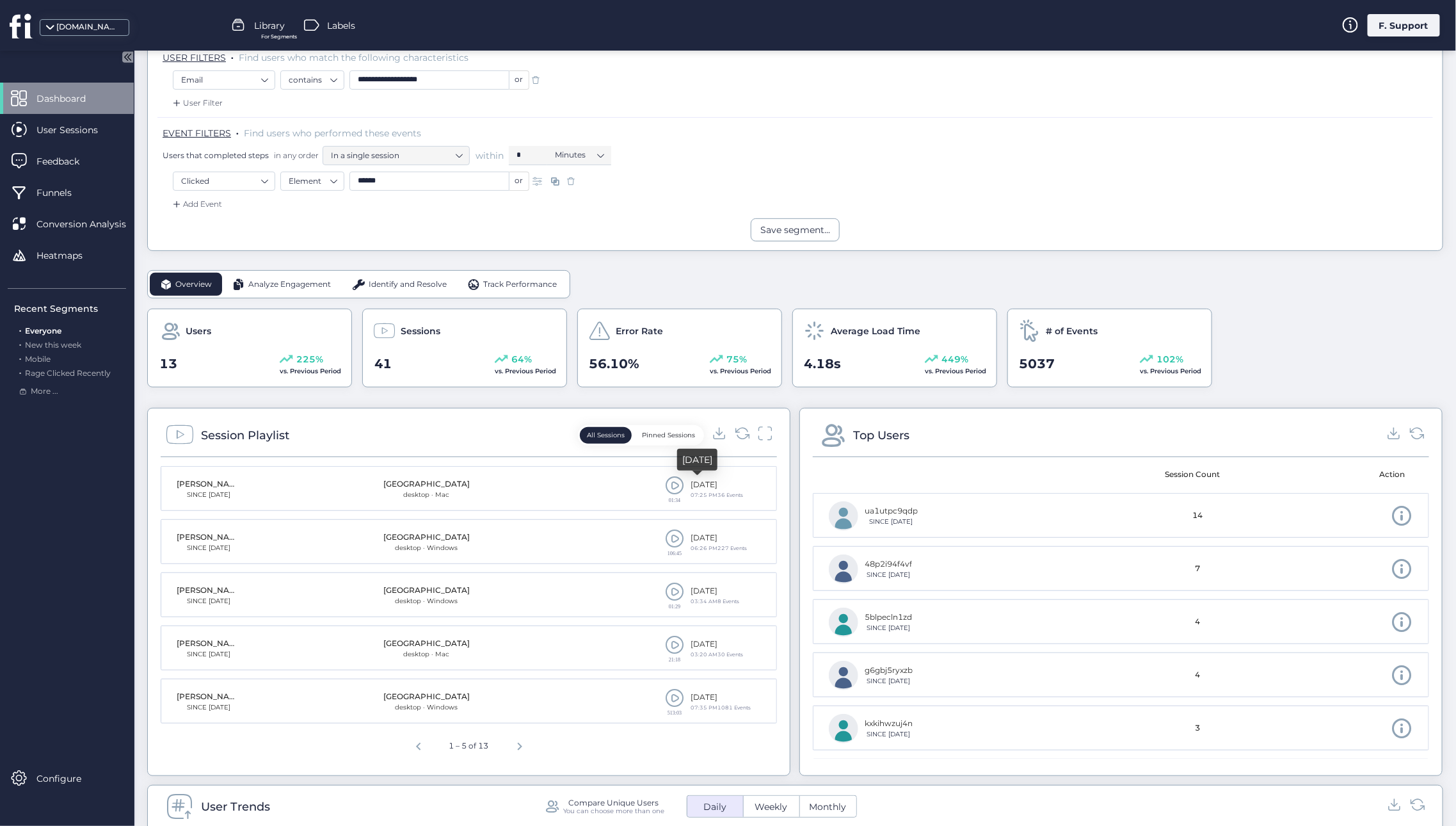
click at [669, 487] on span at bounding box center [674, 485] width 19 height 19
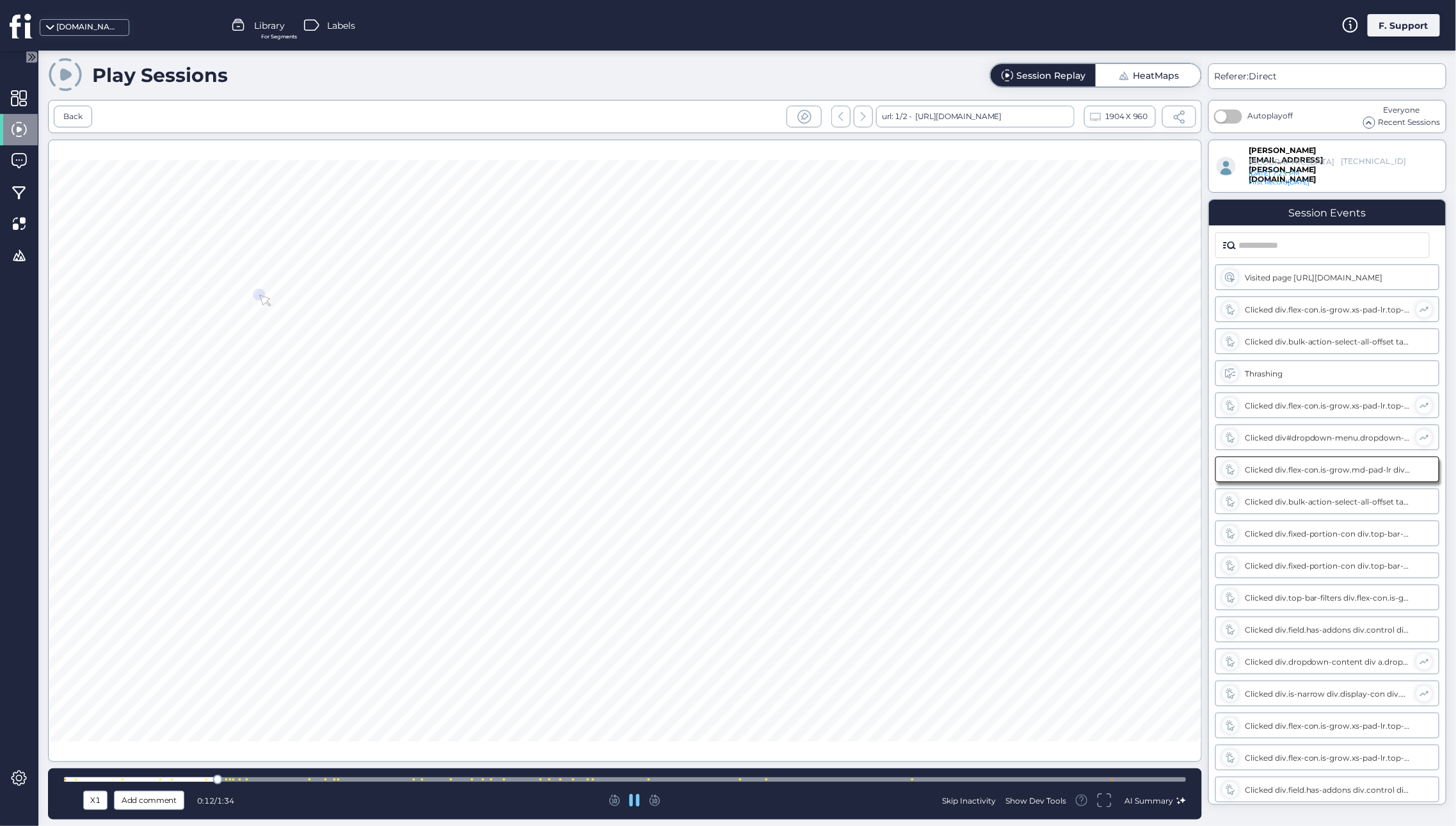
click at [528, 778] on div at bounding box center [625, 779] width 1121 height 4
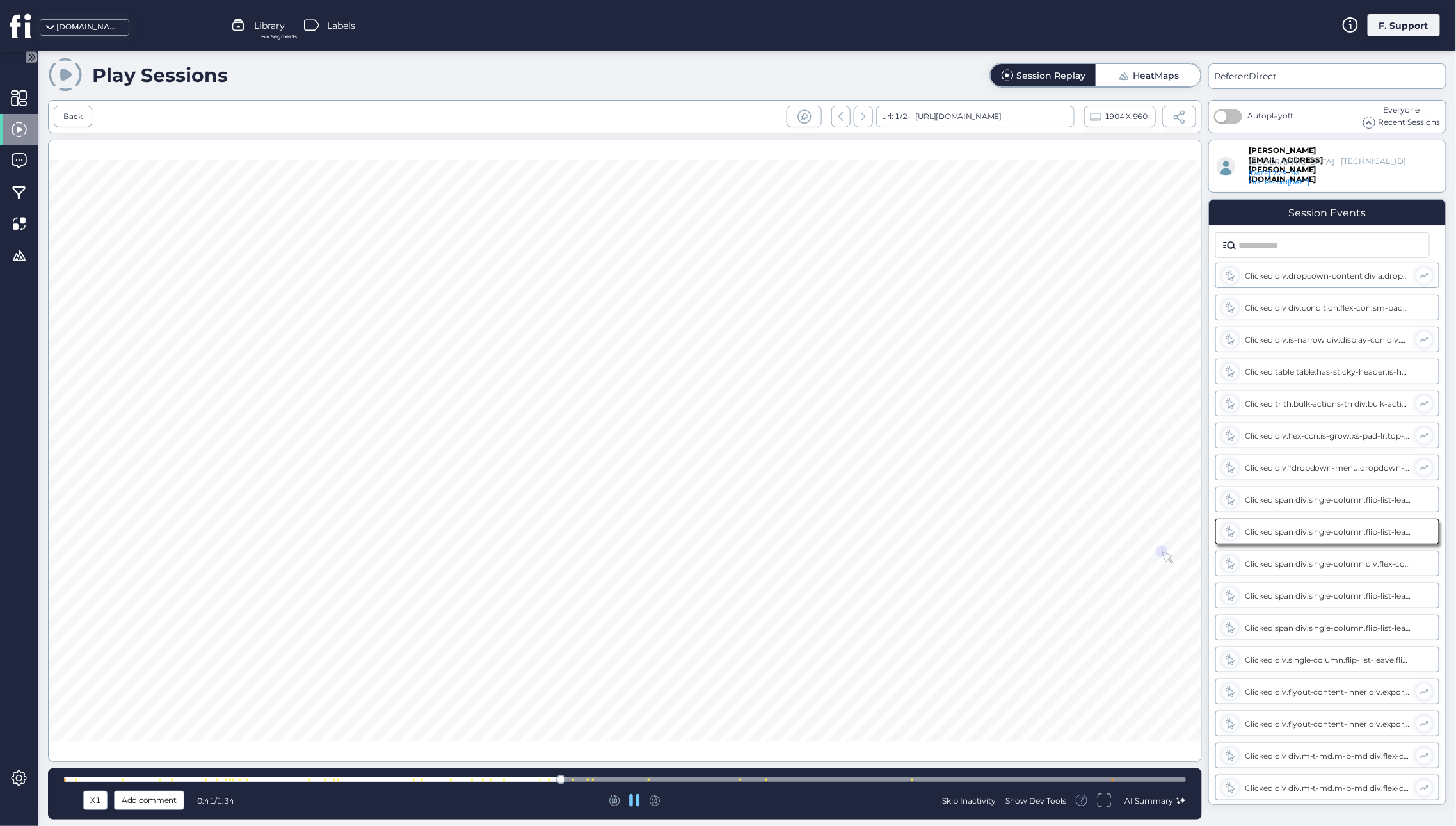
click at [690, 779] on div at bounding box center [625, 779] width 1121 height 4
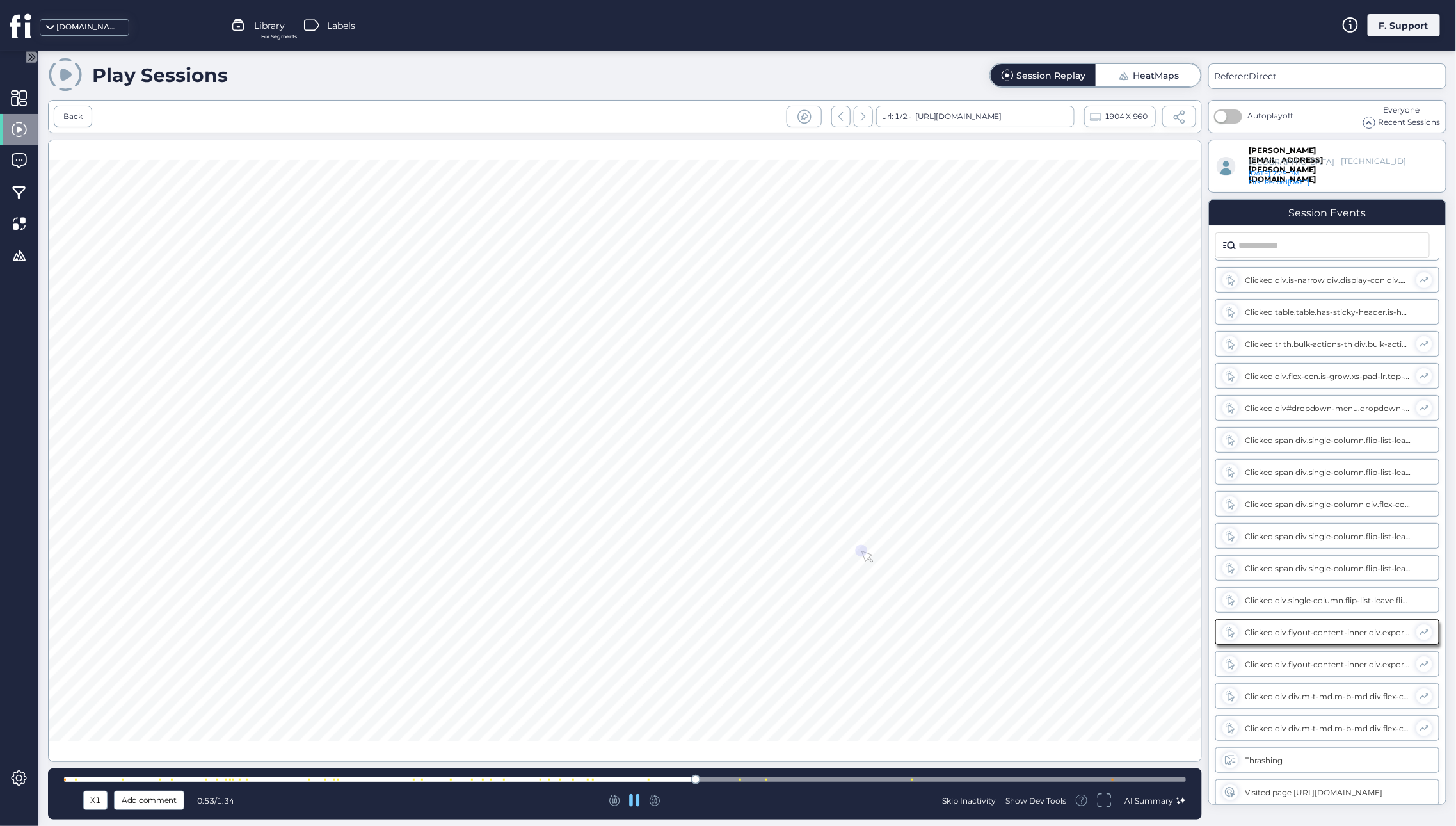
scroll to position [606, 0]
click at [994, 778] on div at bounding box center [625, 779] width 1121 height 4
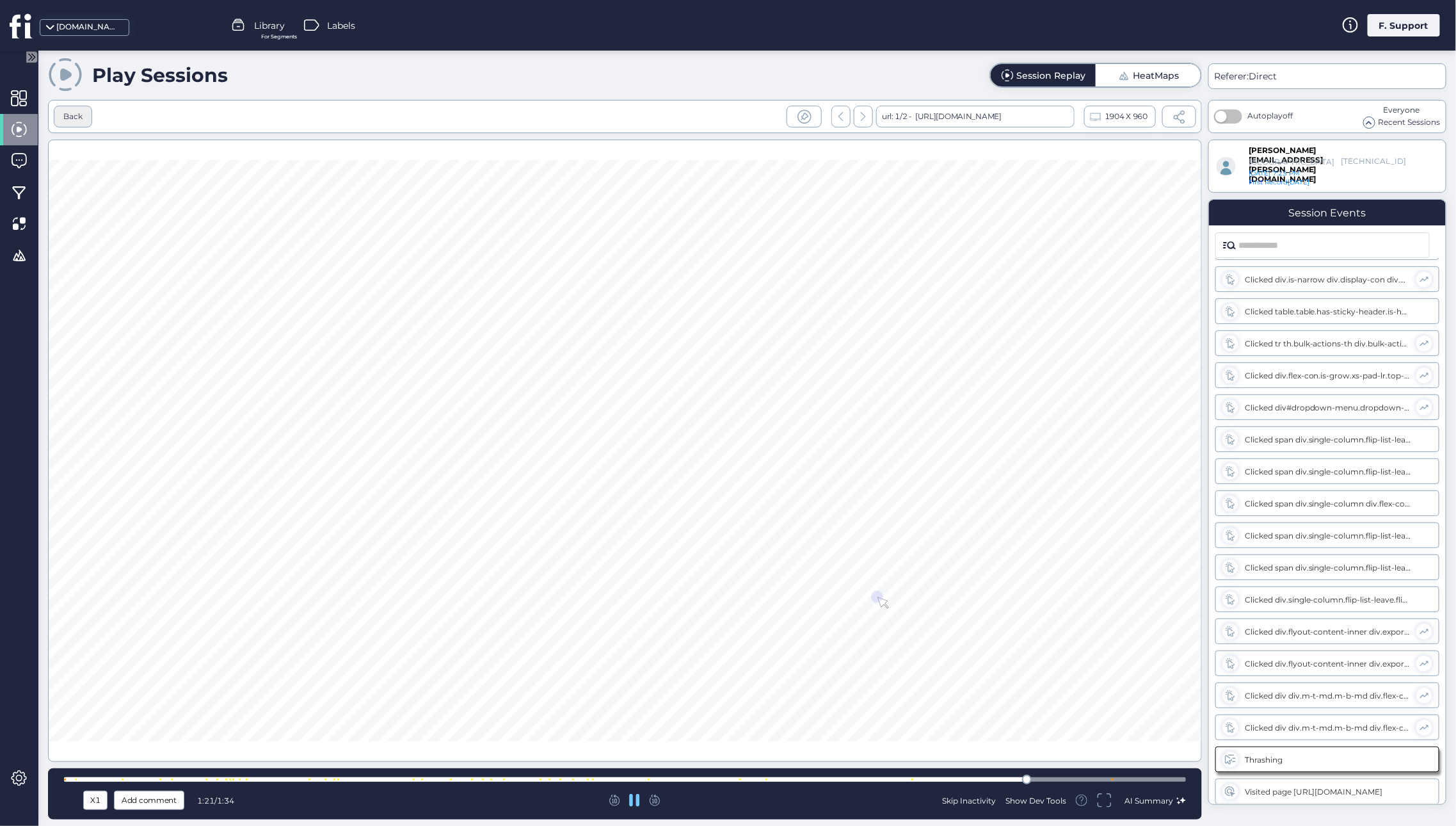
click at [74, 119] on div "Back" at bounding box center [72, 117] width 19 height 12
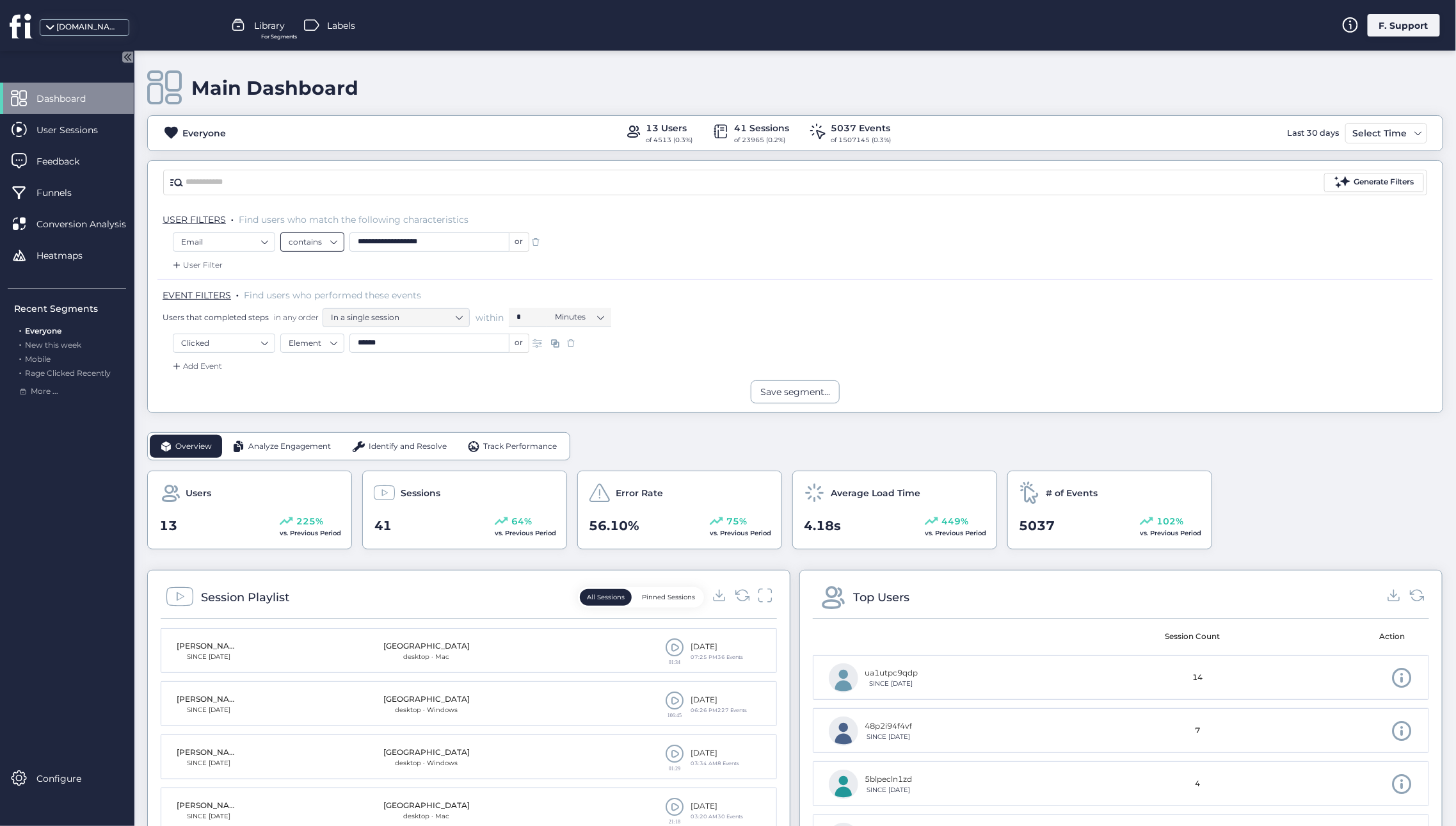
click at [312, 241] on nz-select-item "contains" at bounding box center [312, 241] width 47 height 19
click at [294, 261] on div "is" at bounding box center [312, 263] width 47 height 9
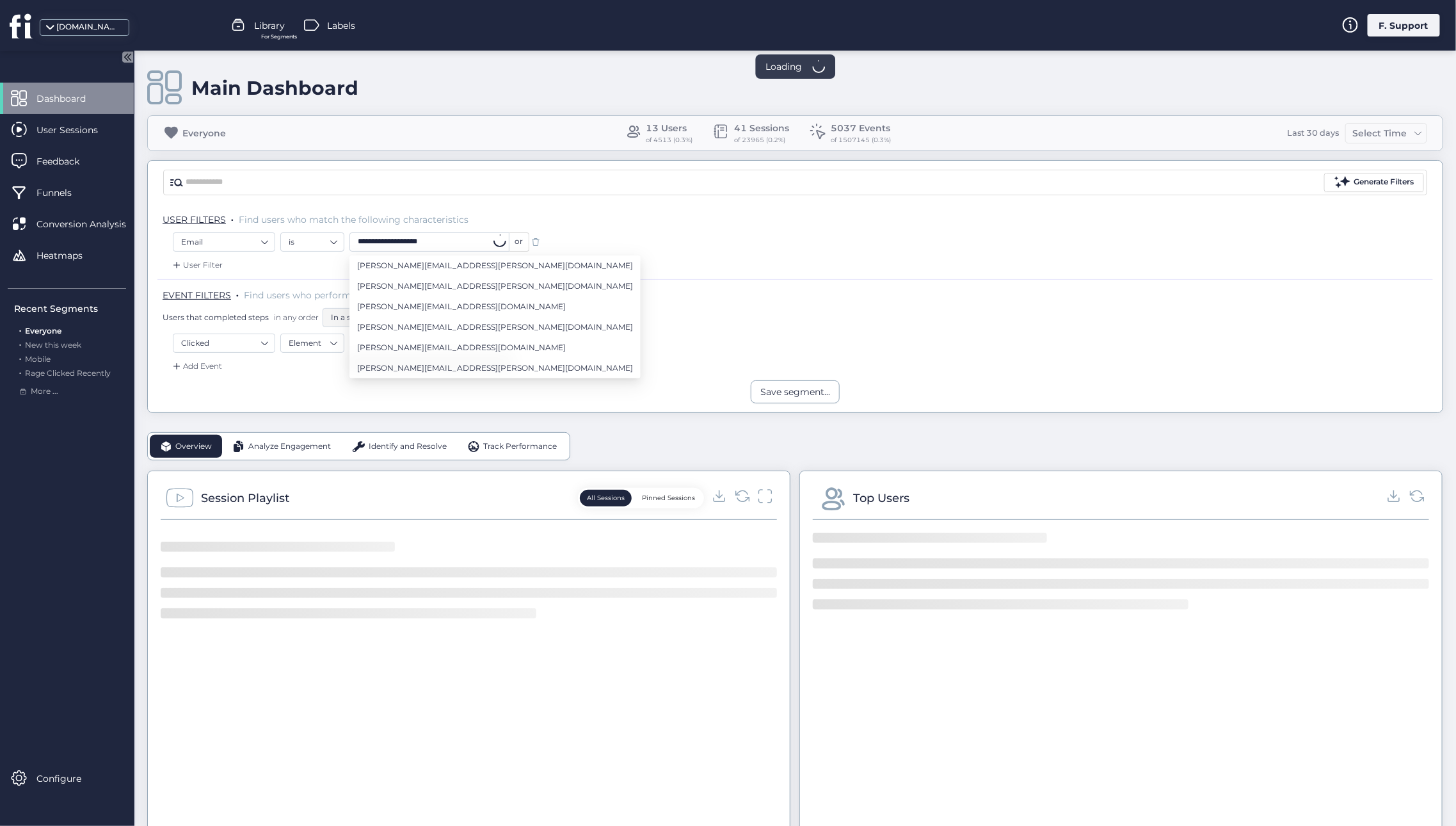
click at [428, 242] on input "**********" at bounding box center [430, 241] width 160 height 19
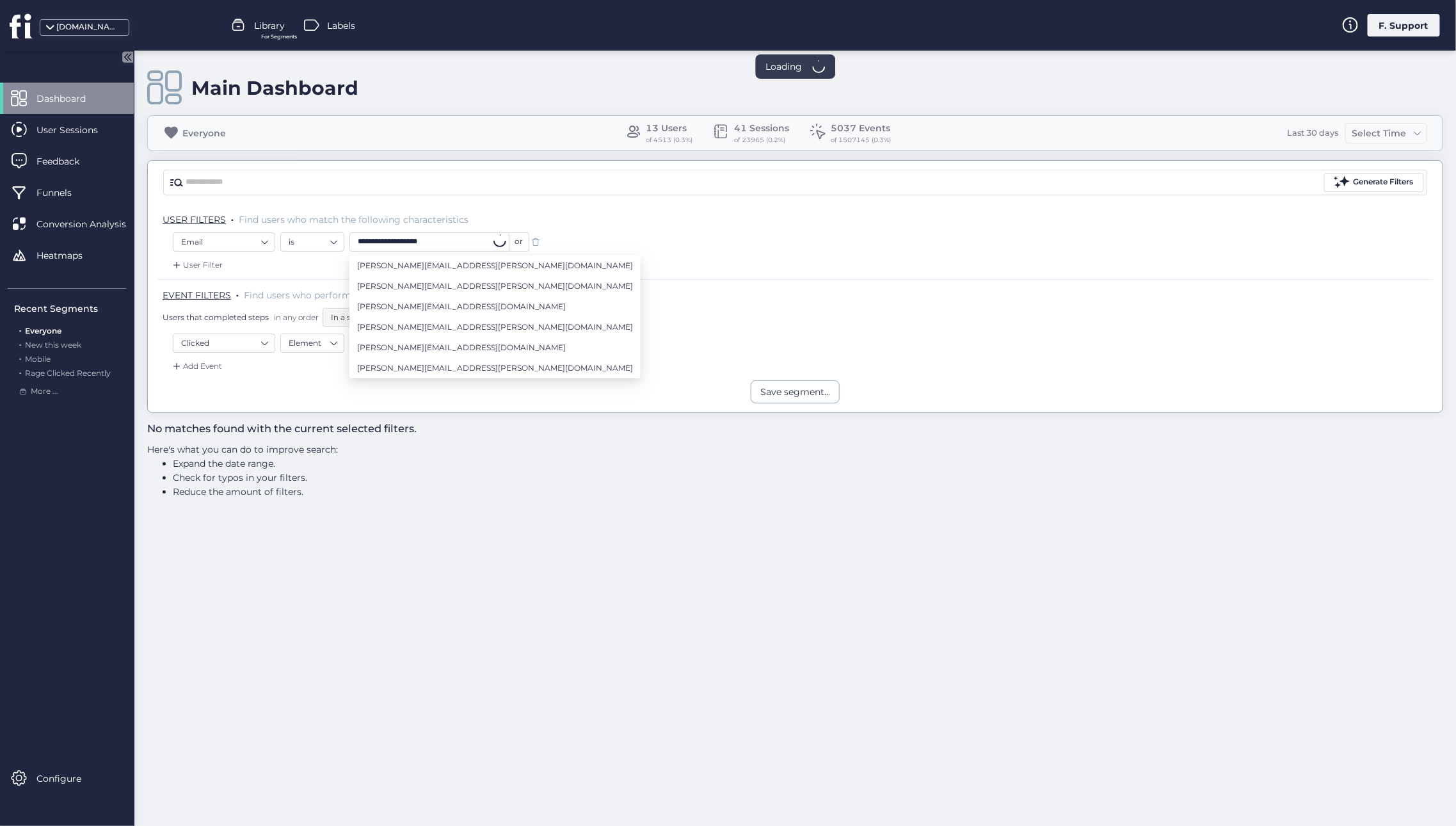
paste input "******"
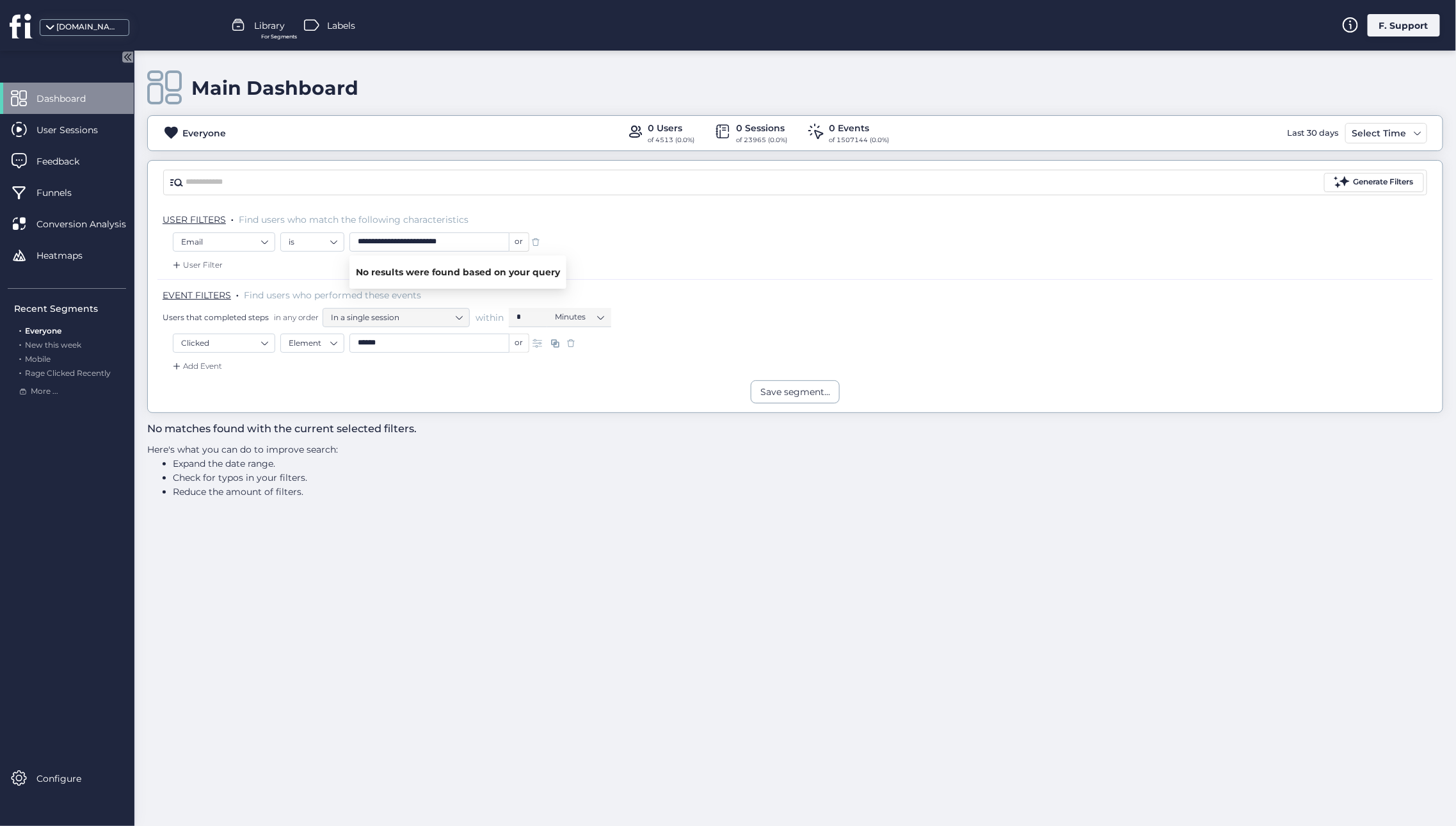
type input "**********"
click at [648, 240] on div "**********" at bounding box center [795, 243] width 1245 height 23
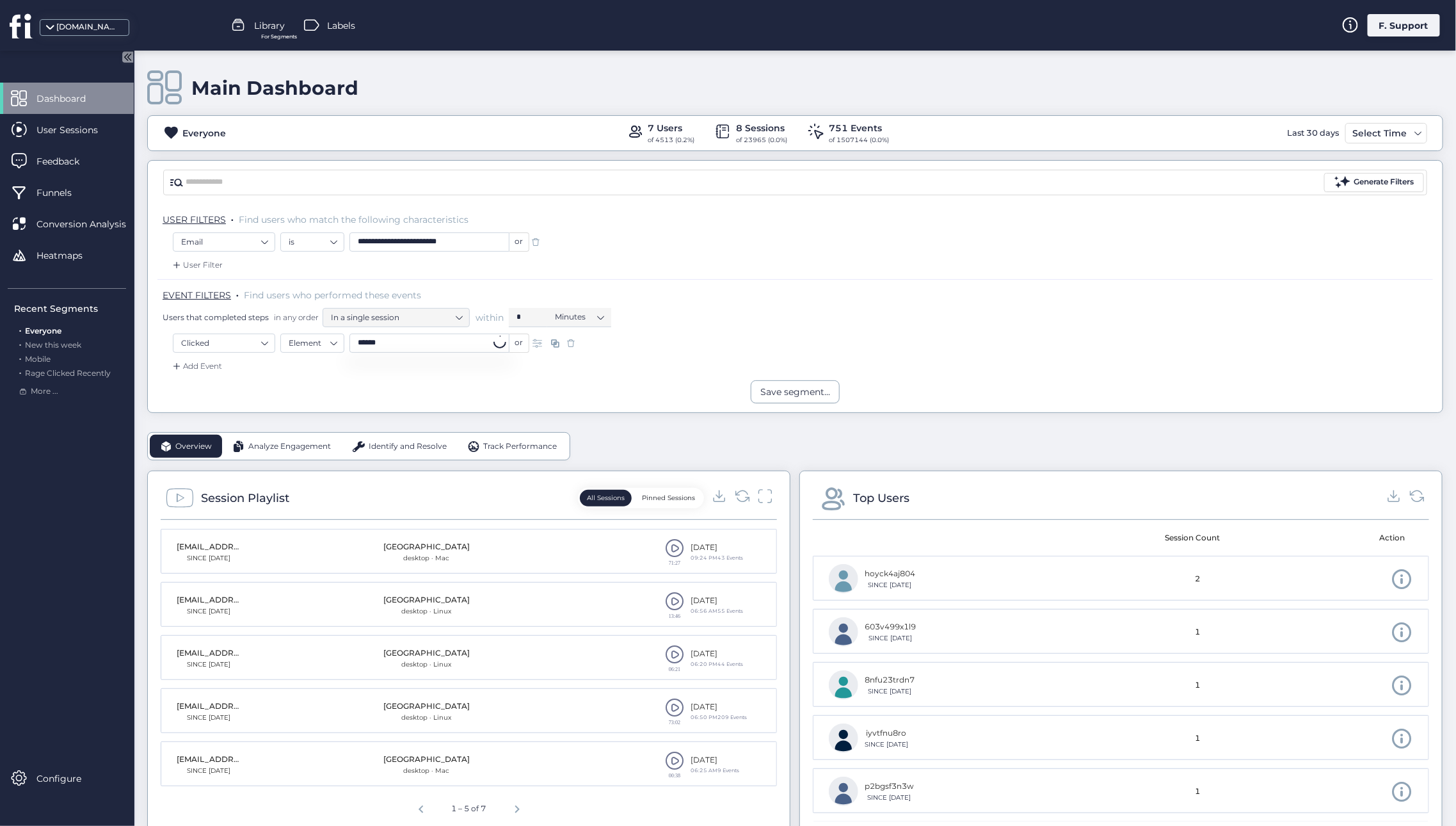
click at [431, 345] on input "******" at bounding box center [430, 343] width 160 height 19
click at [749, 331] on div "EVENT FILTERS . Find users who performed these events Users that completed step…" at bounding box center [794, 306] width 1275 height 55
click at [668, 547] on span at bounding box center [674, 548] width 19 height 19
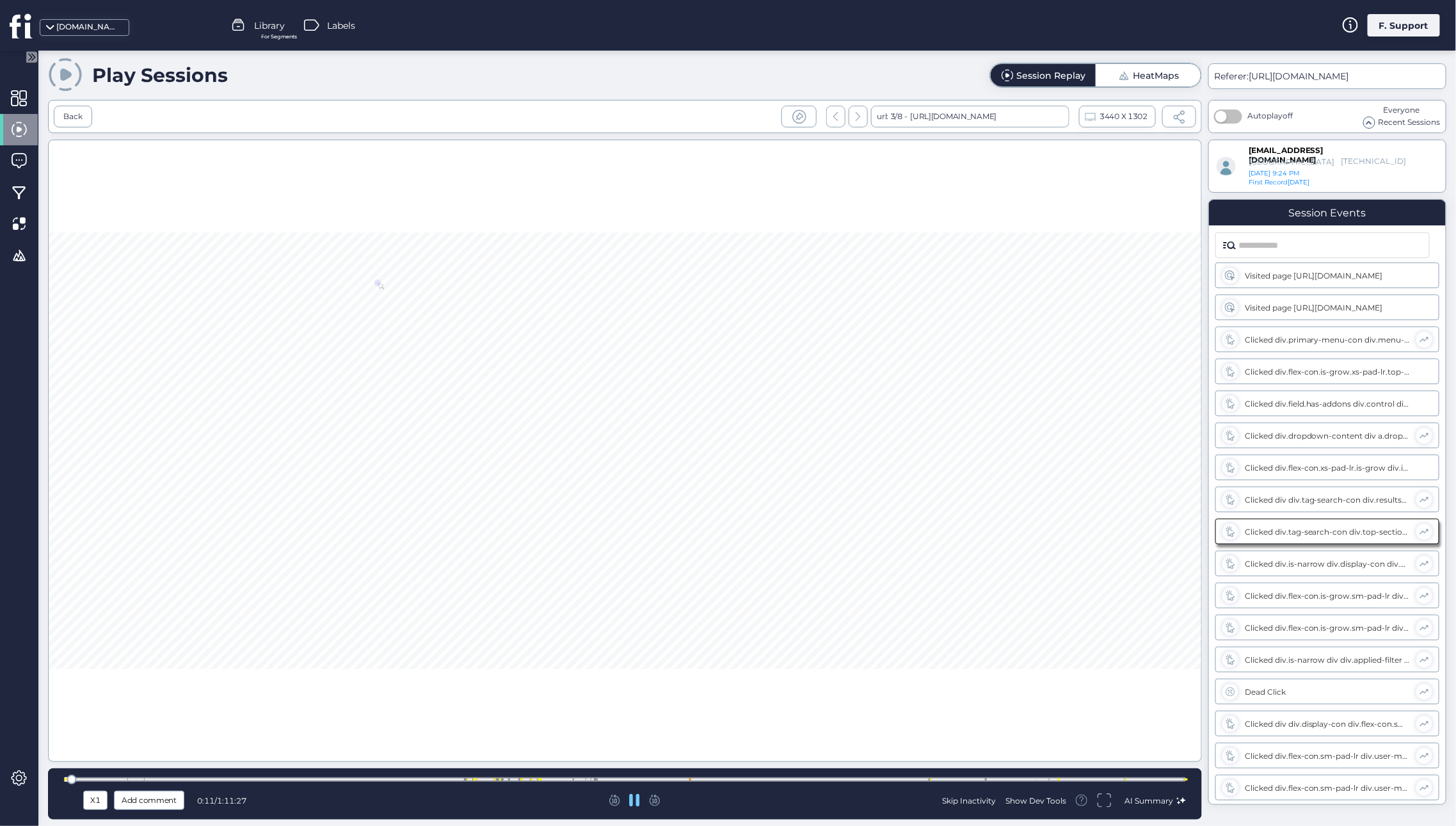
scroll to position [66, 0]
click at [977, 801] on div "Skip Inactivity" at bounding box center [969, 800] width 54 height 11
click at [71, 119] on div "User Sessions" at bounding box center [82, 130] width 71 height 22
click at [71, 114] on div "Back" at bounding box center [72, 117] width 19 height 12
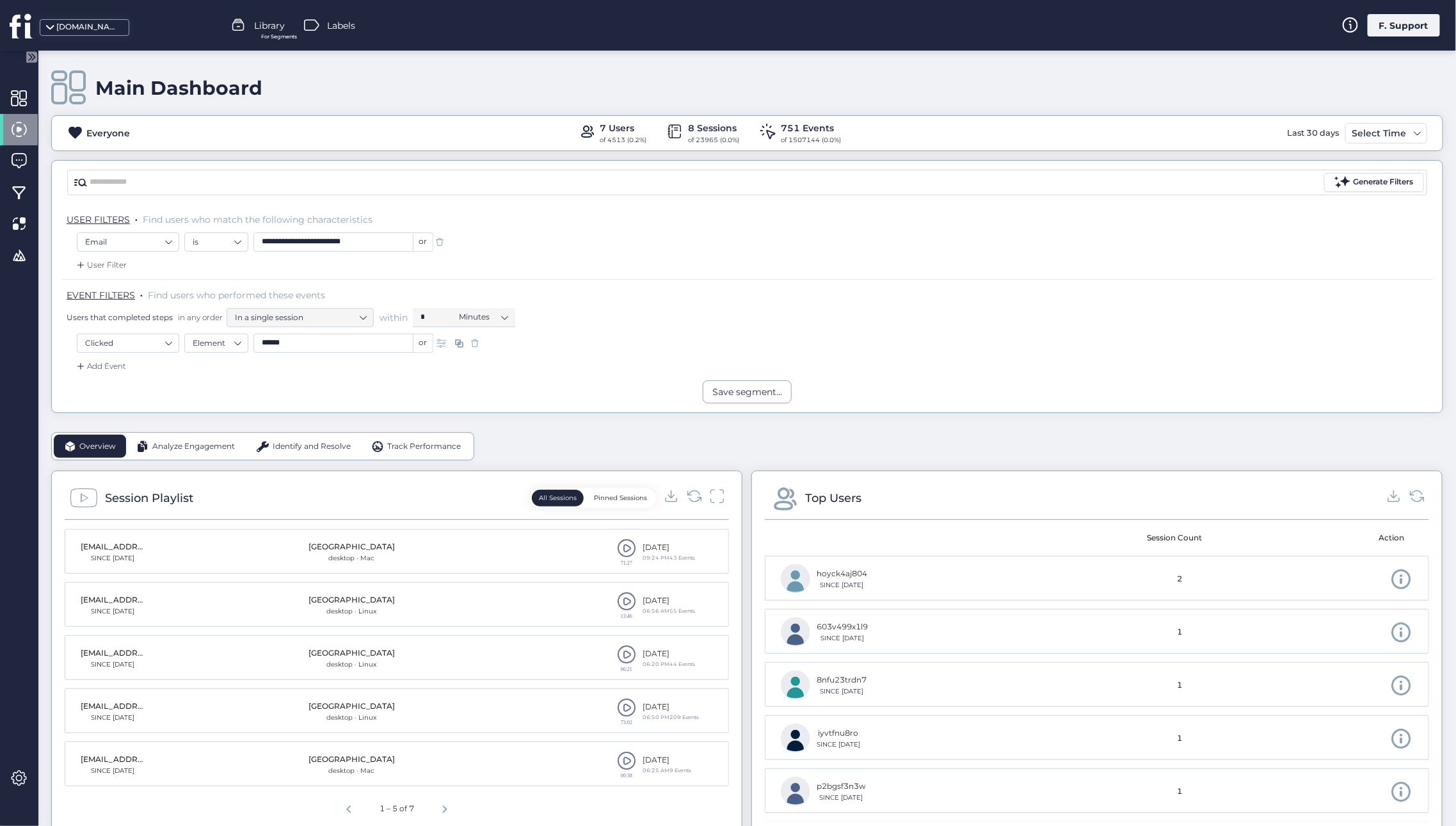
click at [75, 111] on mat-drawer-container "**********" at bounding box center [728, 413] width 1456 height 826
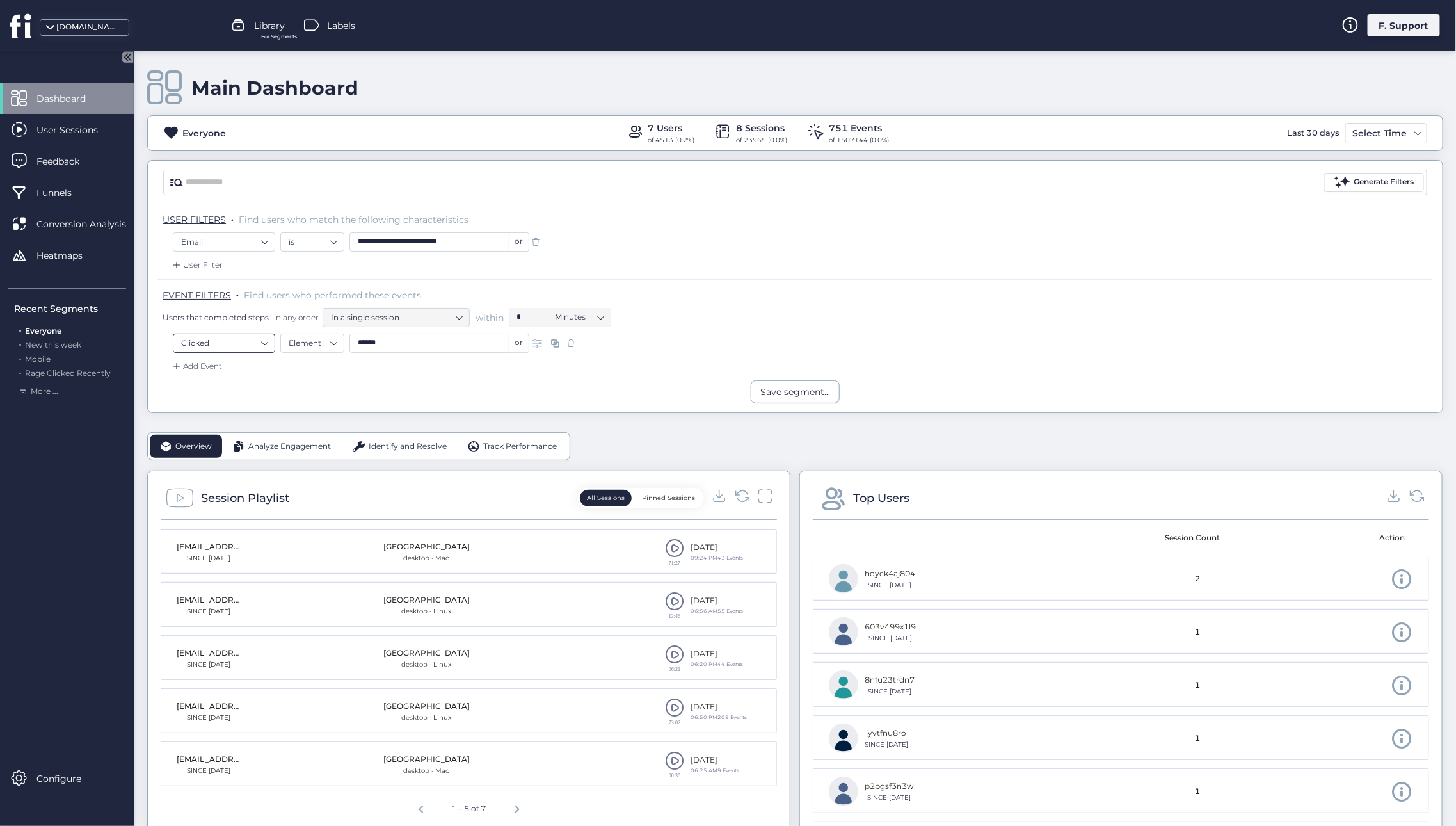
click at [264, 342] on nz-select-item "Clicked" at bounding box center [224, 343] width 86 height 19
click at [307, 339] on nz-select-item "Element" at bounding box center [312, 343] width 47 height 19
click at [301, 418] on div "Text" at bounding box center [312, 418] width 47 height 9
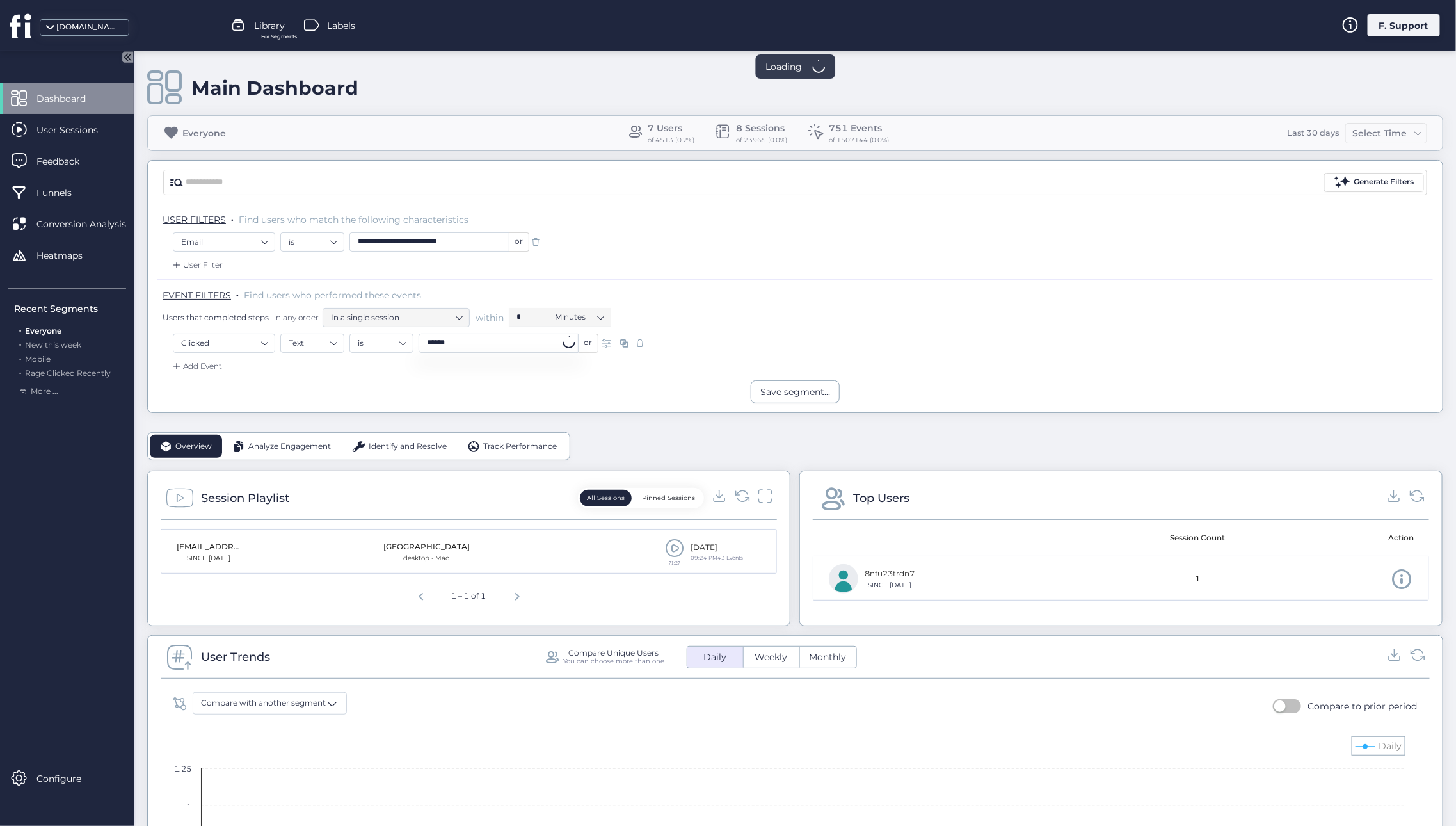
click at [473, 351] on input "******" at bounding box center [499, 343] width 160 height 19
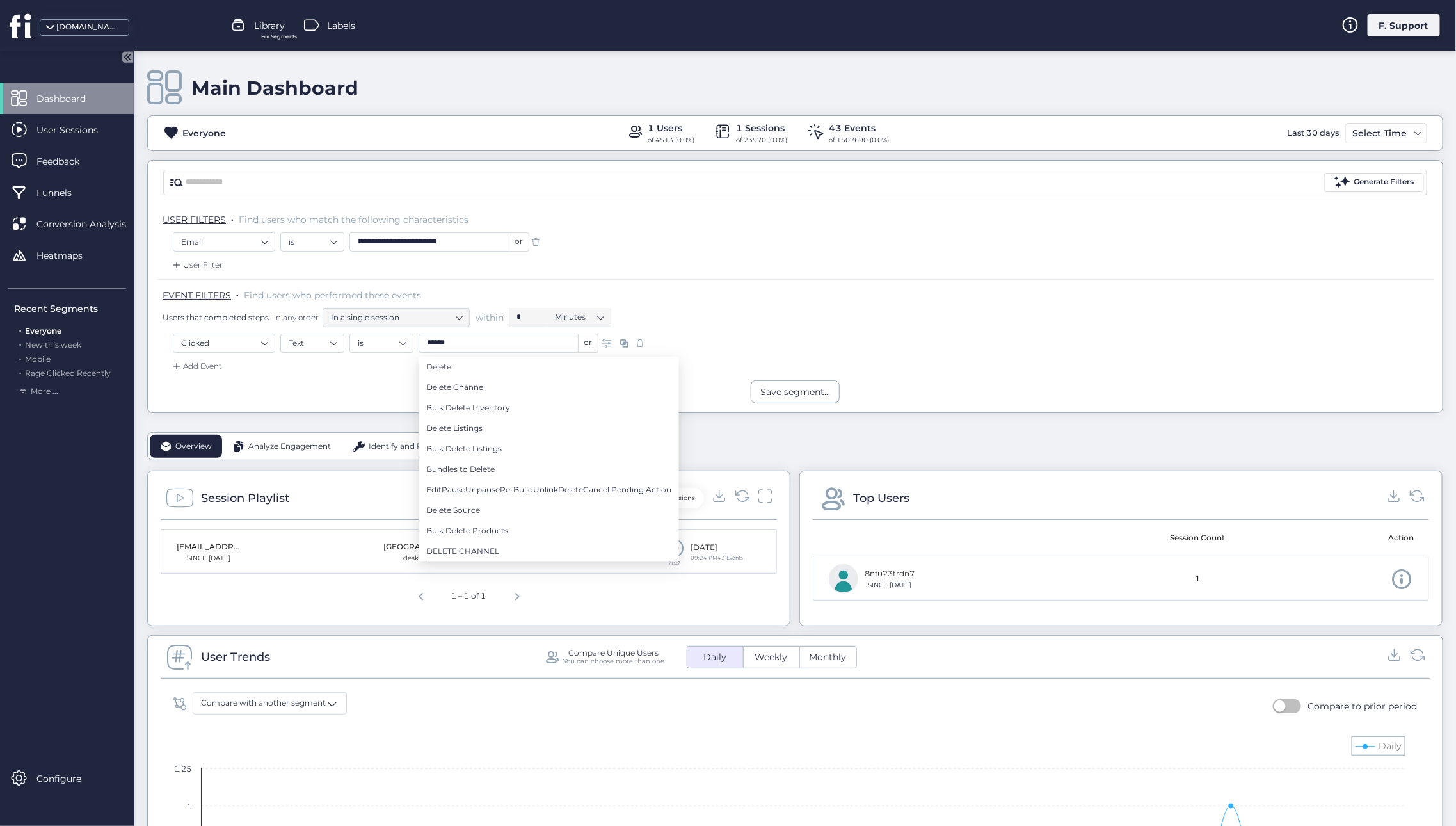
paste input "**"
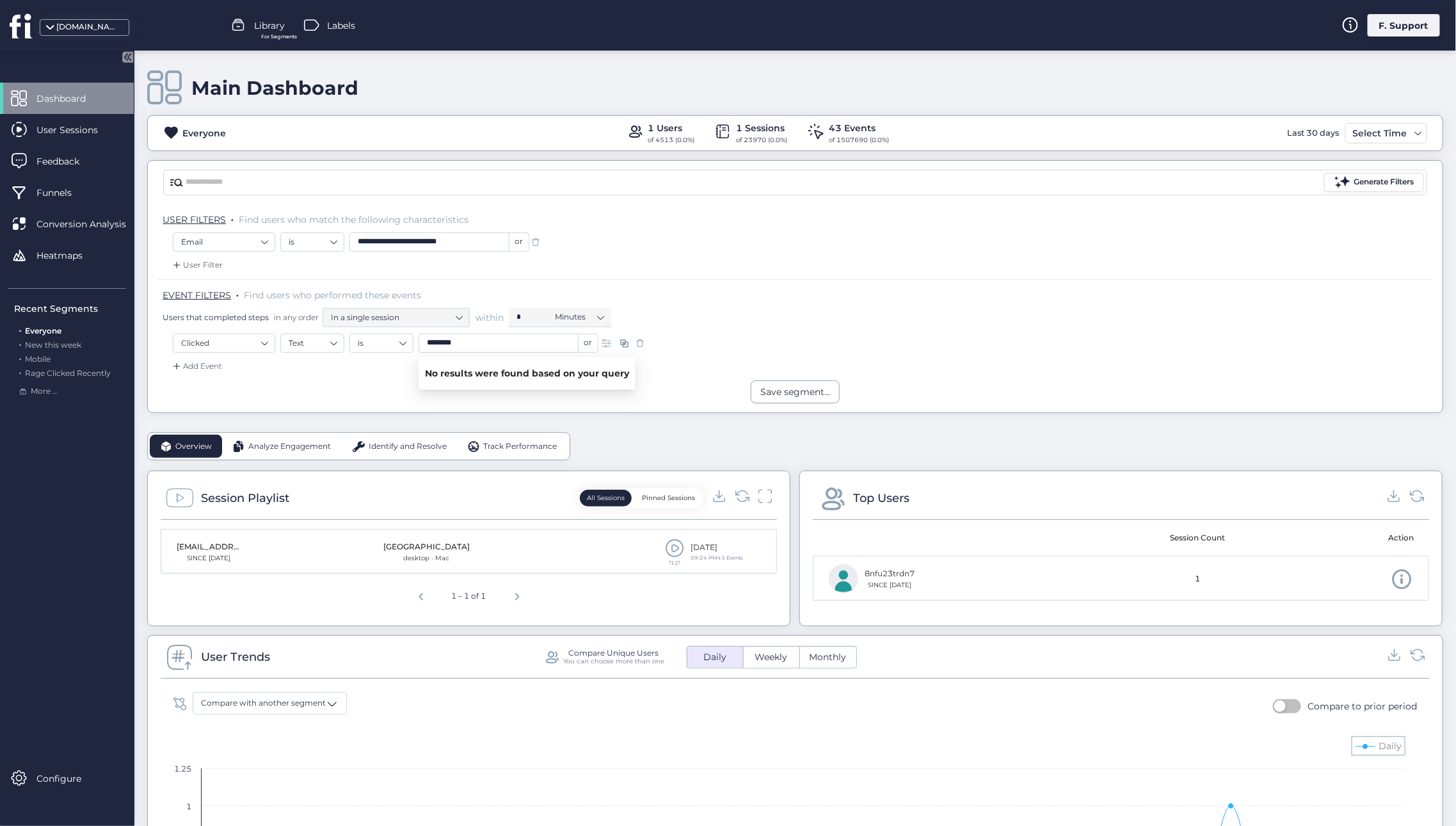
type input "********"
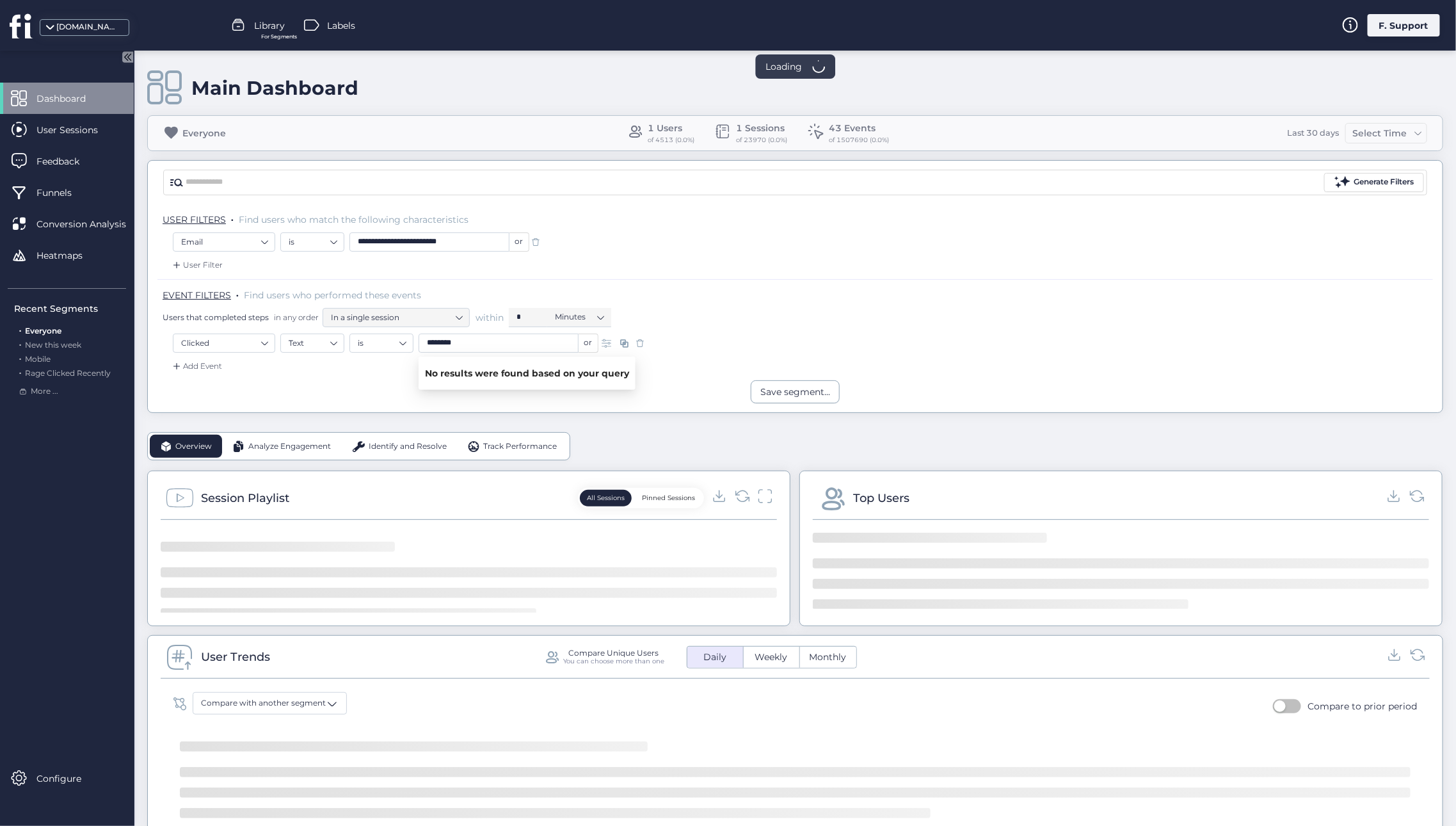
click at [391, 375] on div "Add Event" at bounding box center [794, 370] width 1275 height 20
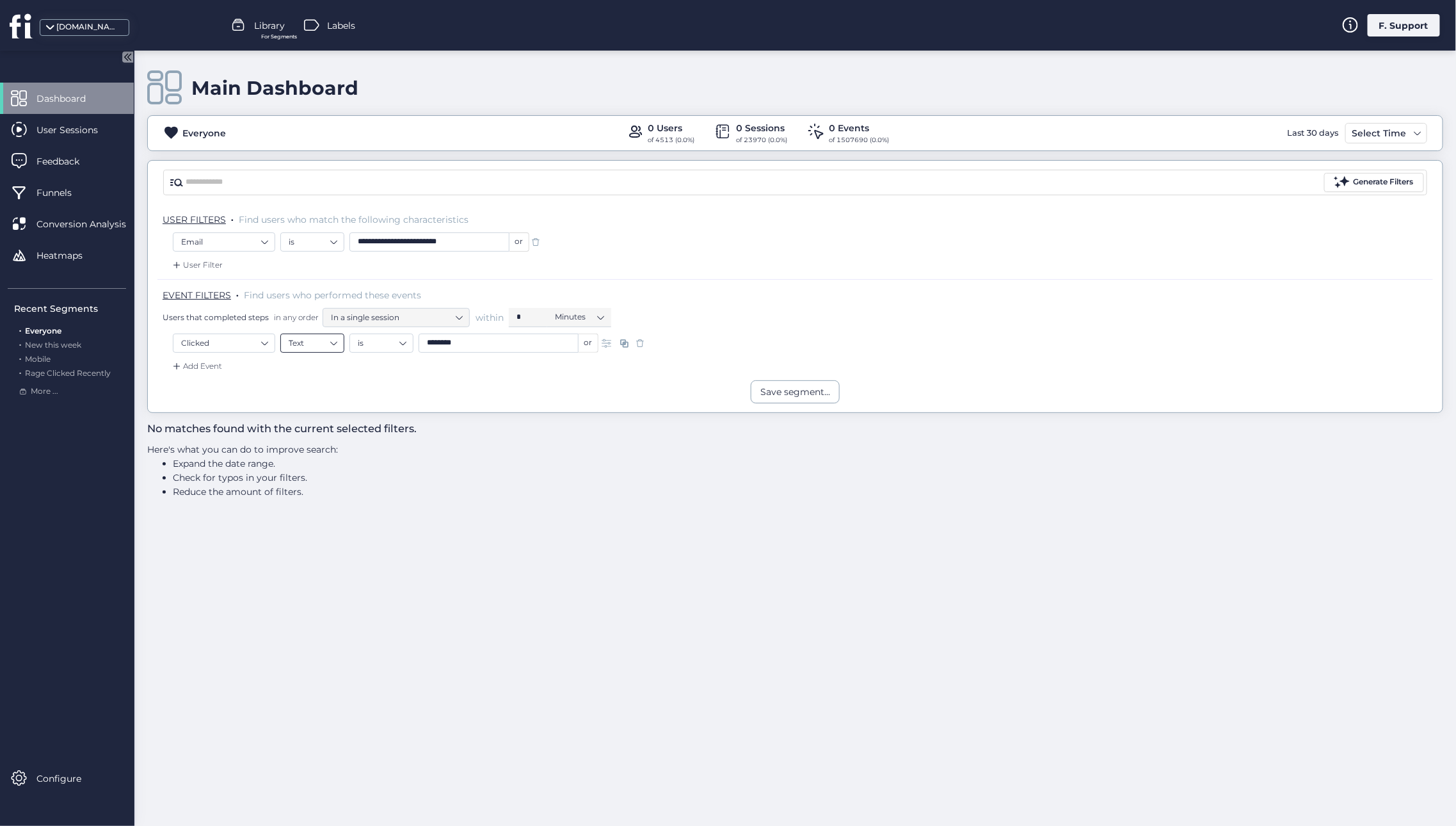
click at [330, 347] on nz-select-item "Text" at bounding box center [312, 343] width 47 height 19
click at [301, 400] on div "Element" at bounding box center [312, 400] width 47 height 9
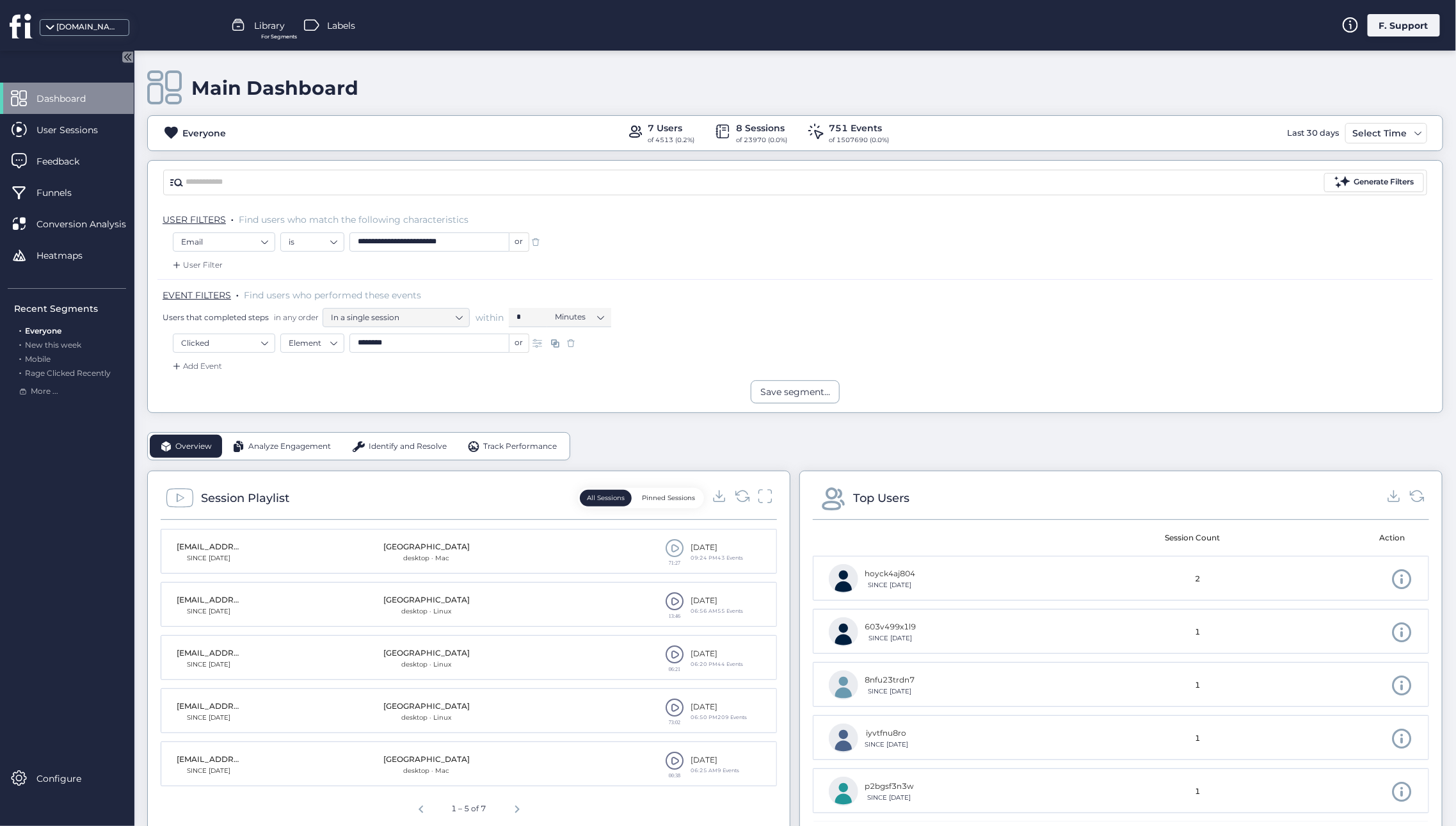
click at [409, 382] on div "Save segment..." at bounding box center [795, 391] width 1295 height 23
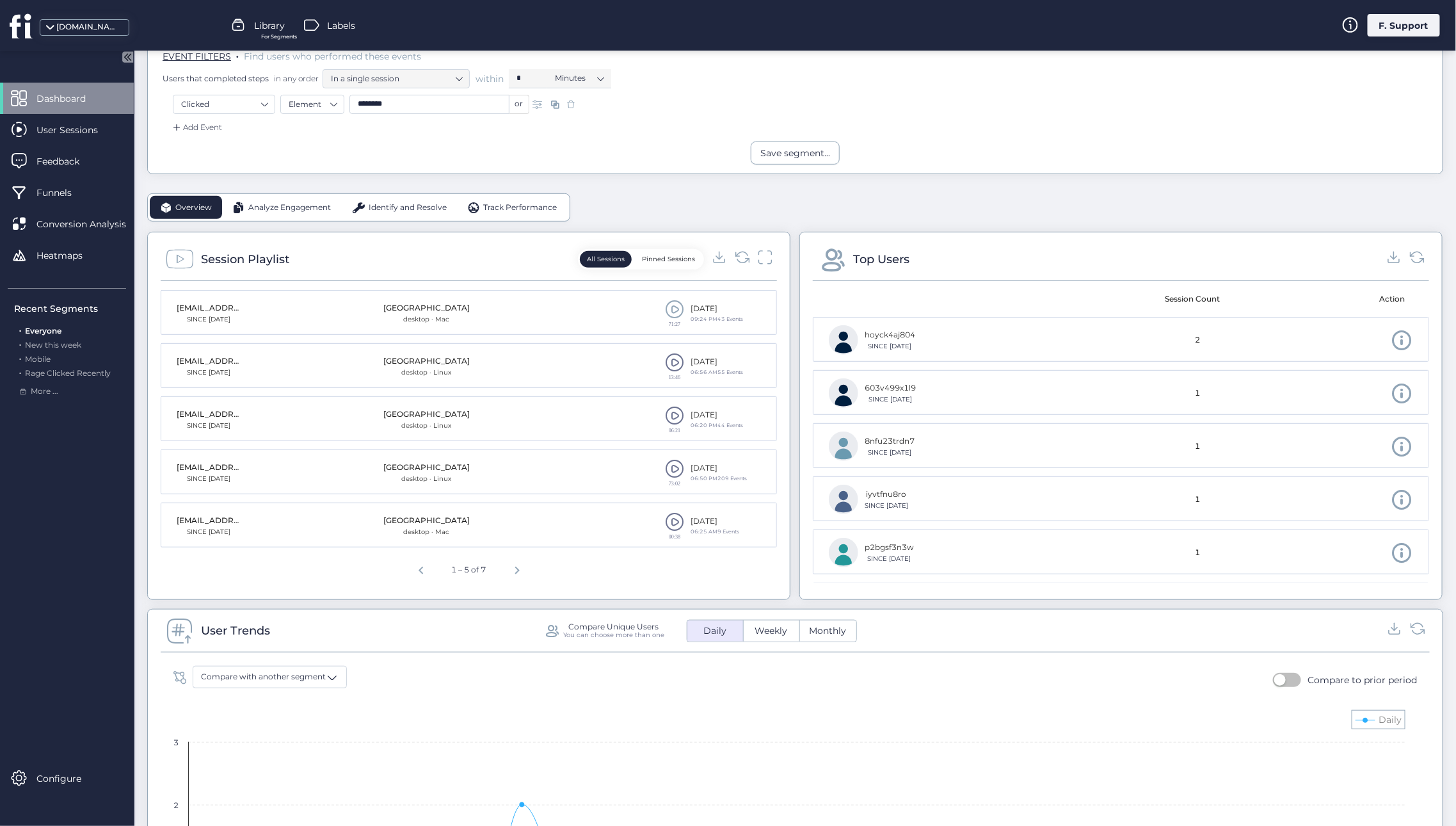
scroll to position [230, 0]
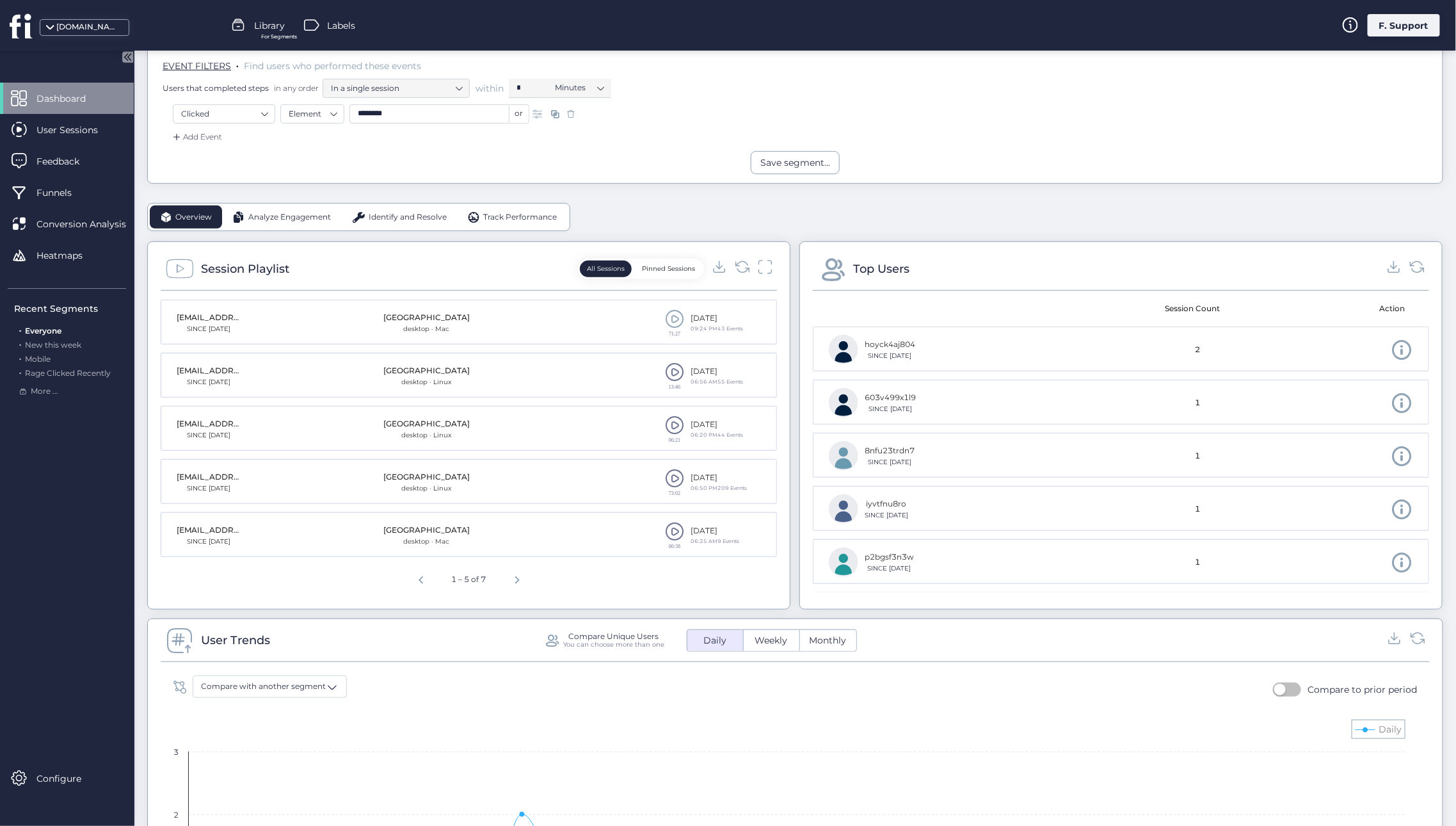
click at [668, 370] on span at bounding box center [674, 372] width 19 height 19
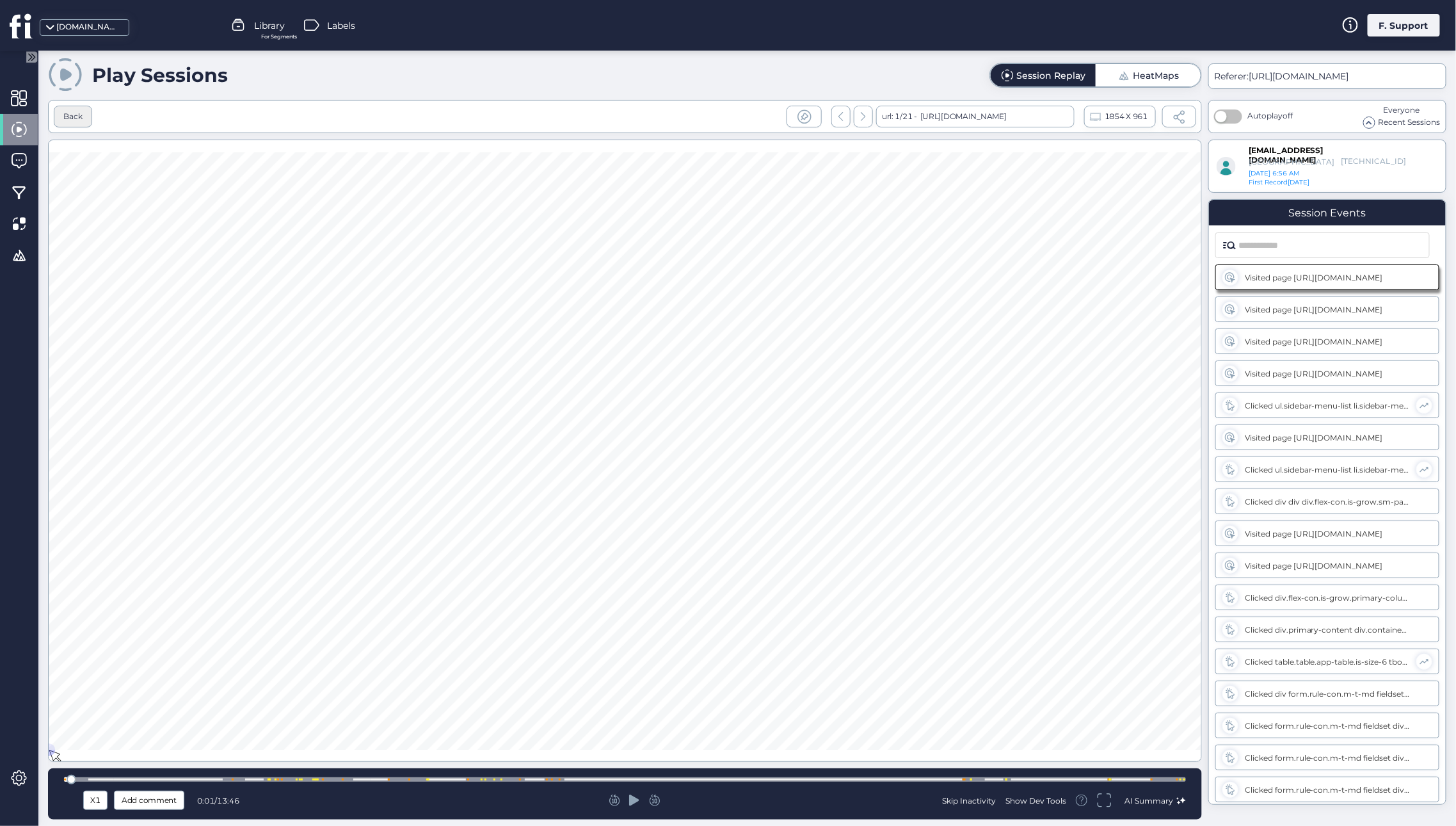
click at [74, 114] on div "Back" at bounding box center [72, 117] width 19 height 12
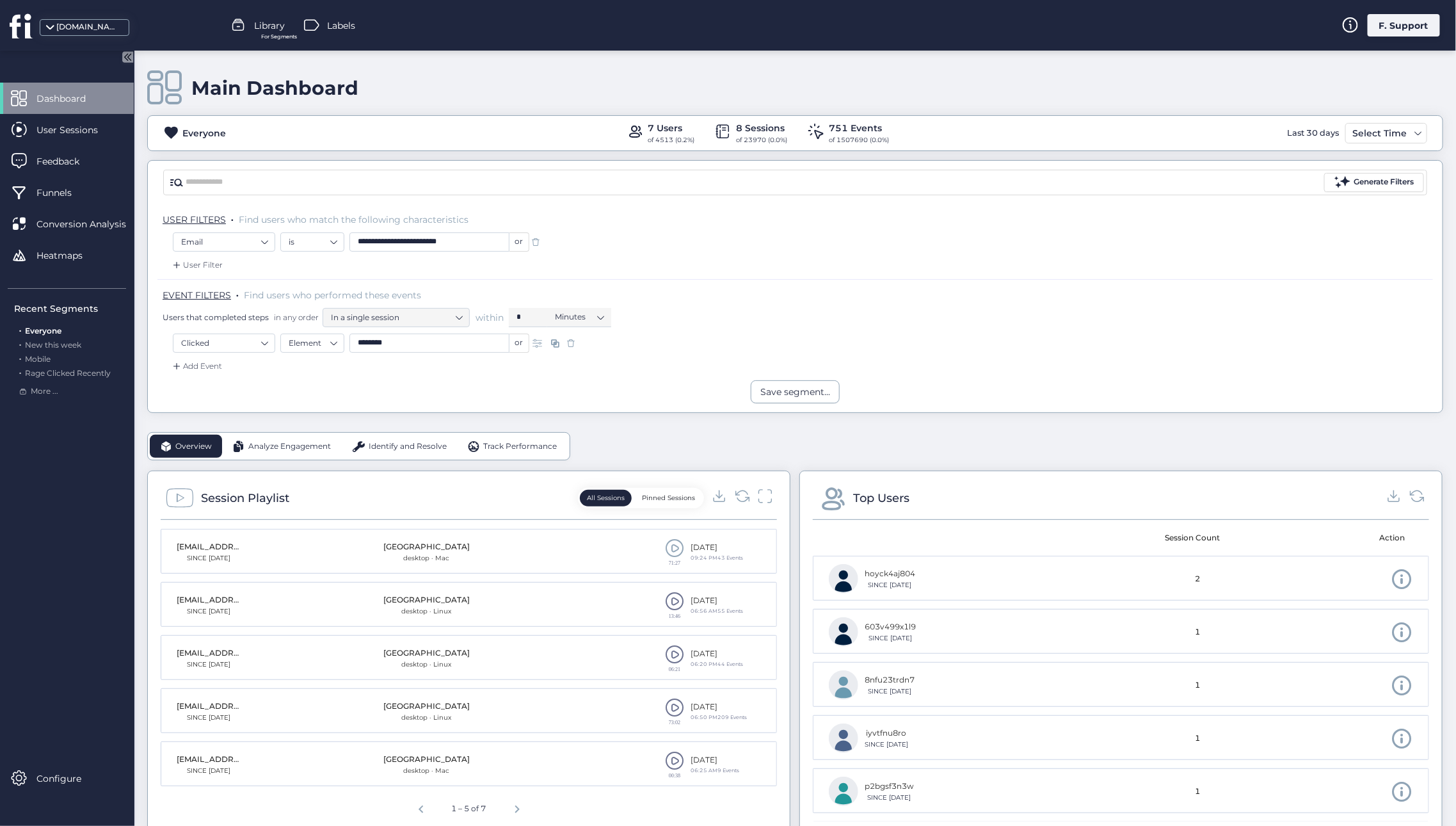
click at [430, 249] on input "**********" at bounding box center [430, 241] width 160 height 19
paste input "*********"
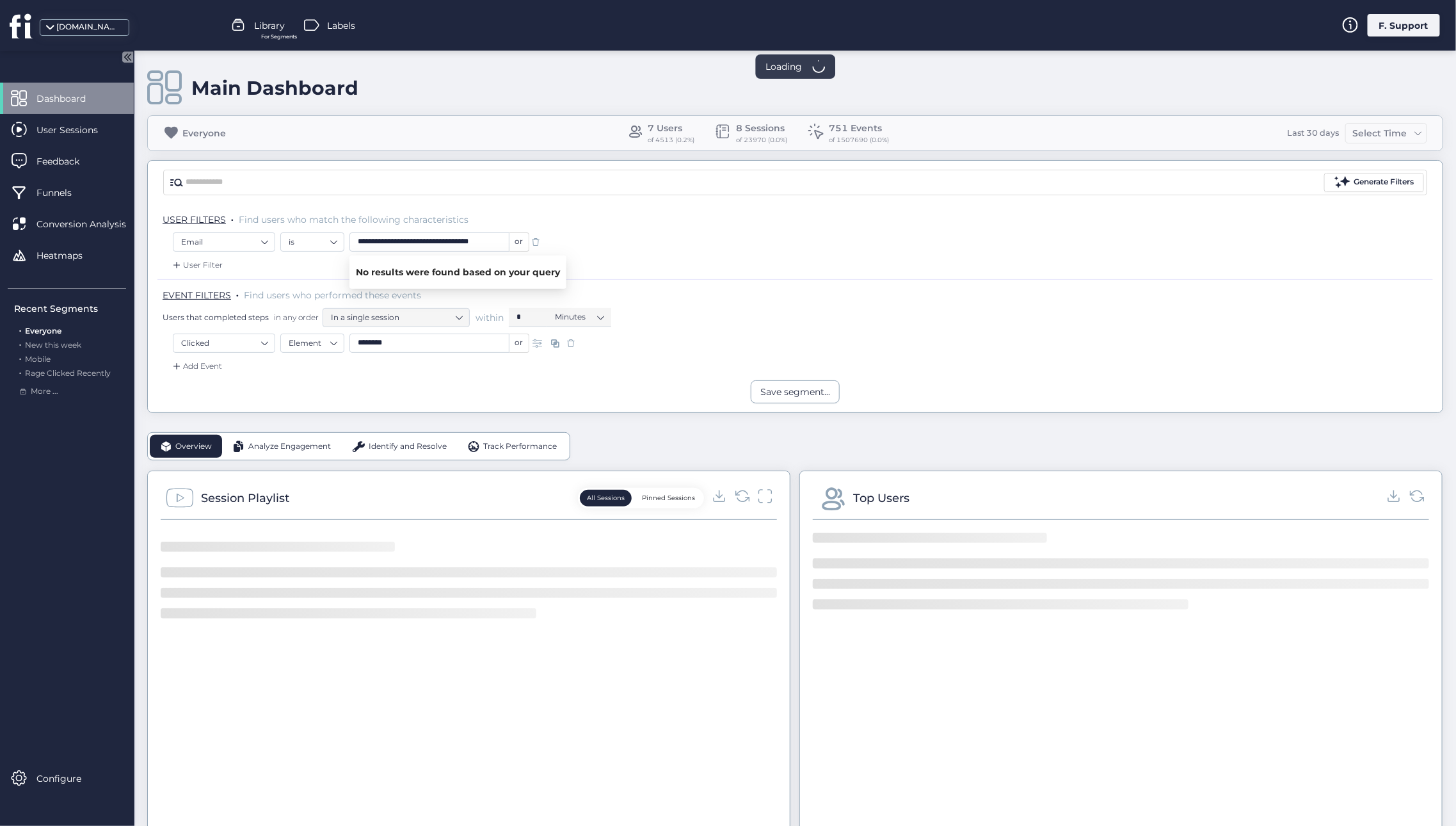
click at [569, 339] on span at bounding box center [570, 342] width 13 height 13
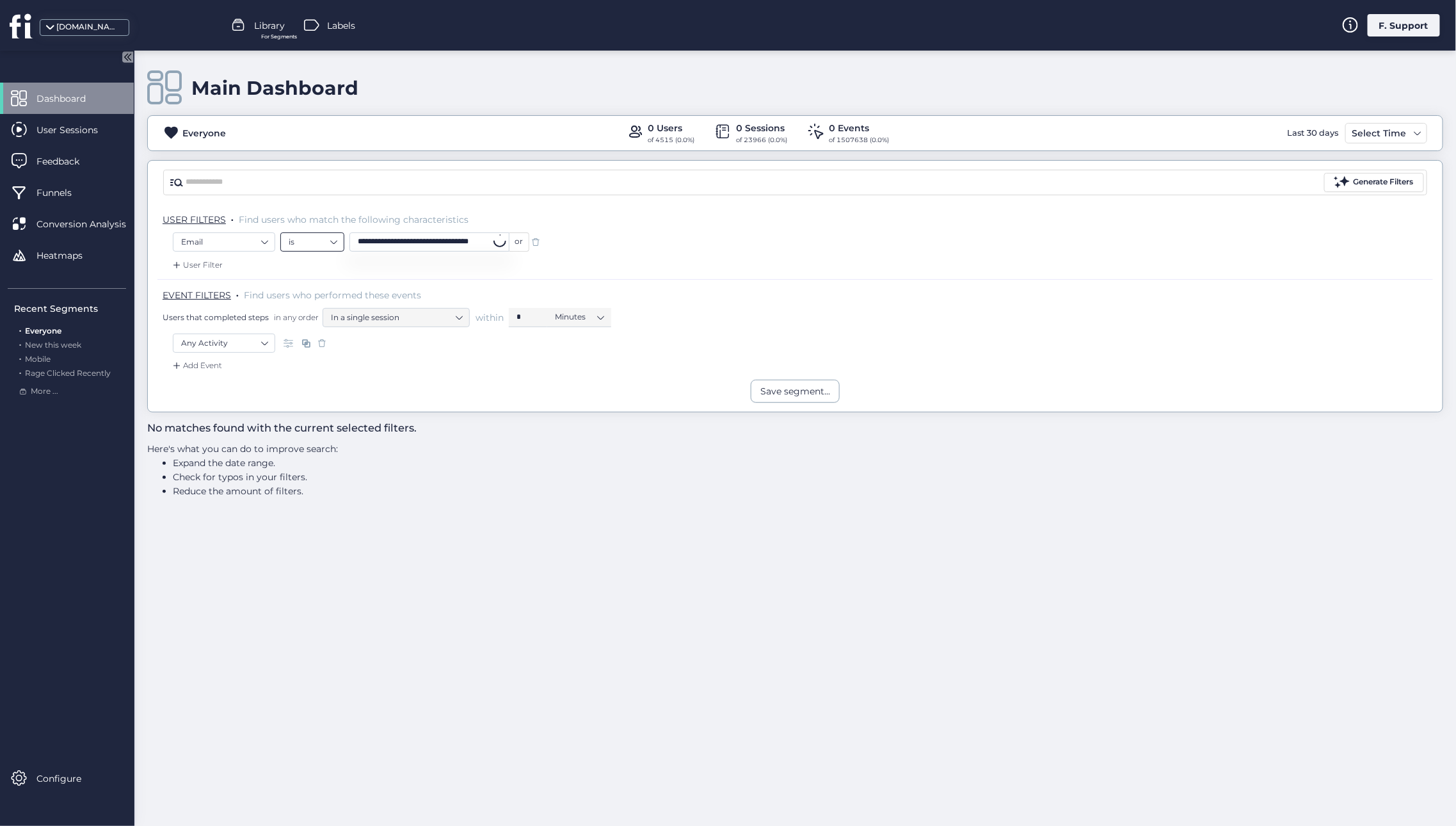
drag, startPoint x: 435, startPoint y: 241, endPoint x: 307, endPoint y: 244, distance: 128.0
click at [312, 241] on div "**********" at bounding box center [404, 241] width 249 height 19
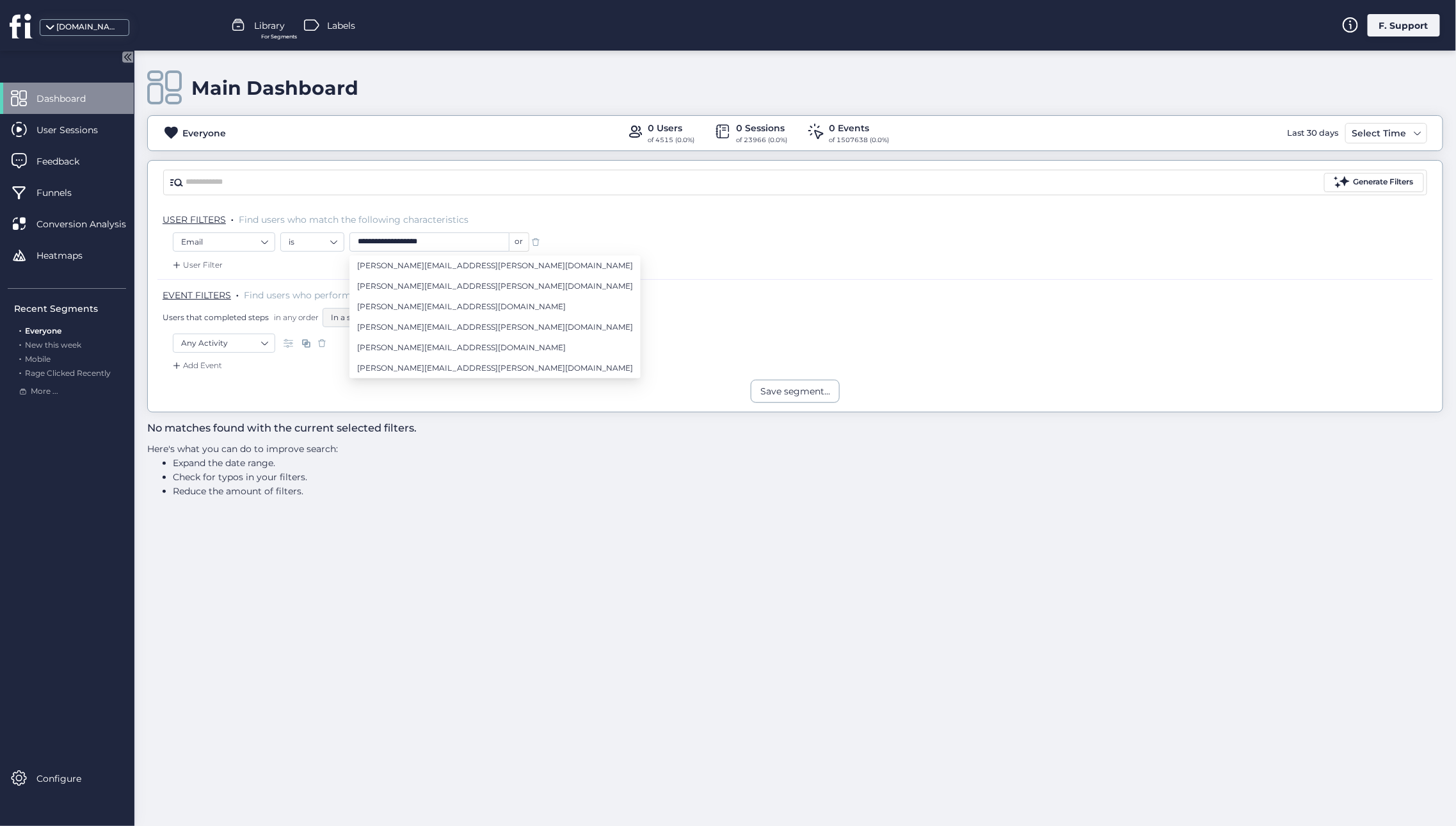
type input "**********"
click at [655, 241] on div "**********" at bounding box center [795, 243] width 1245 height 23
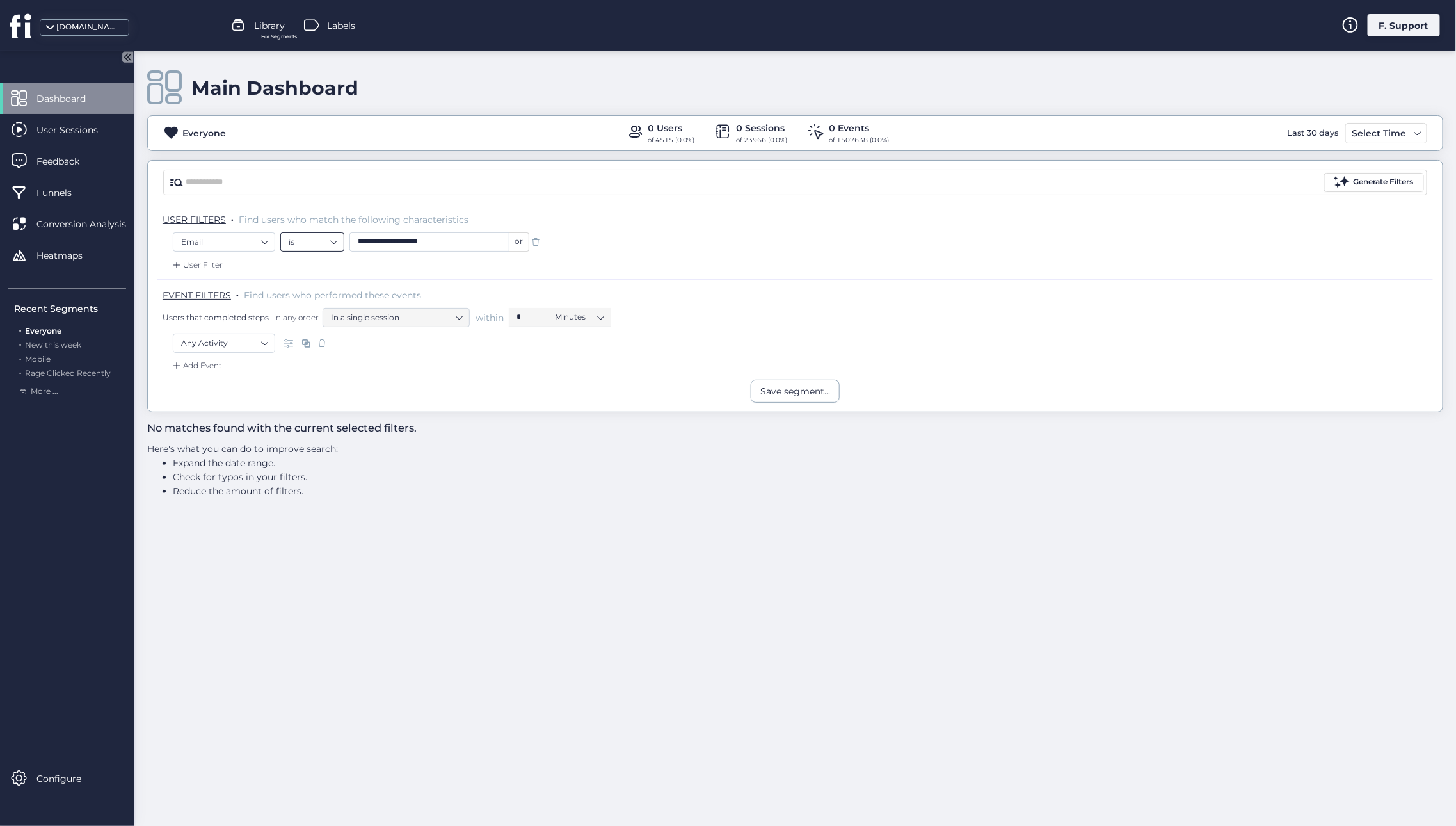
click at [316, 246] on nz-select-item "is" at bounding box center [312, 241] width 47 height 19
click at [302, 277] on div "contains" at bounding box center [312, 281] width 47 height 9
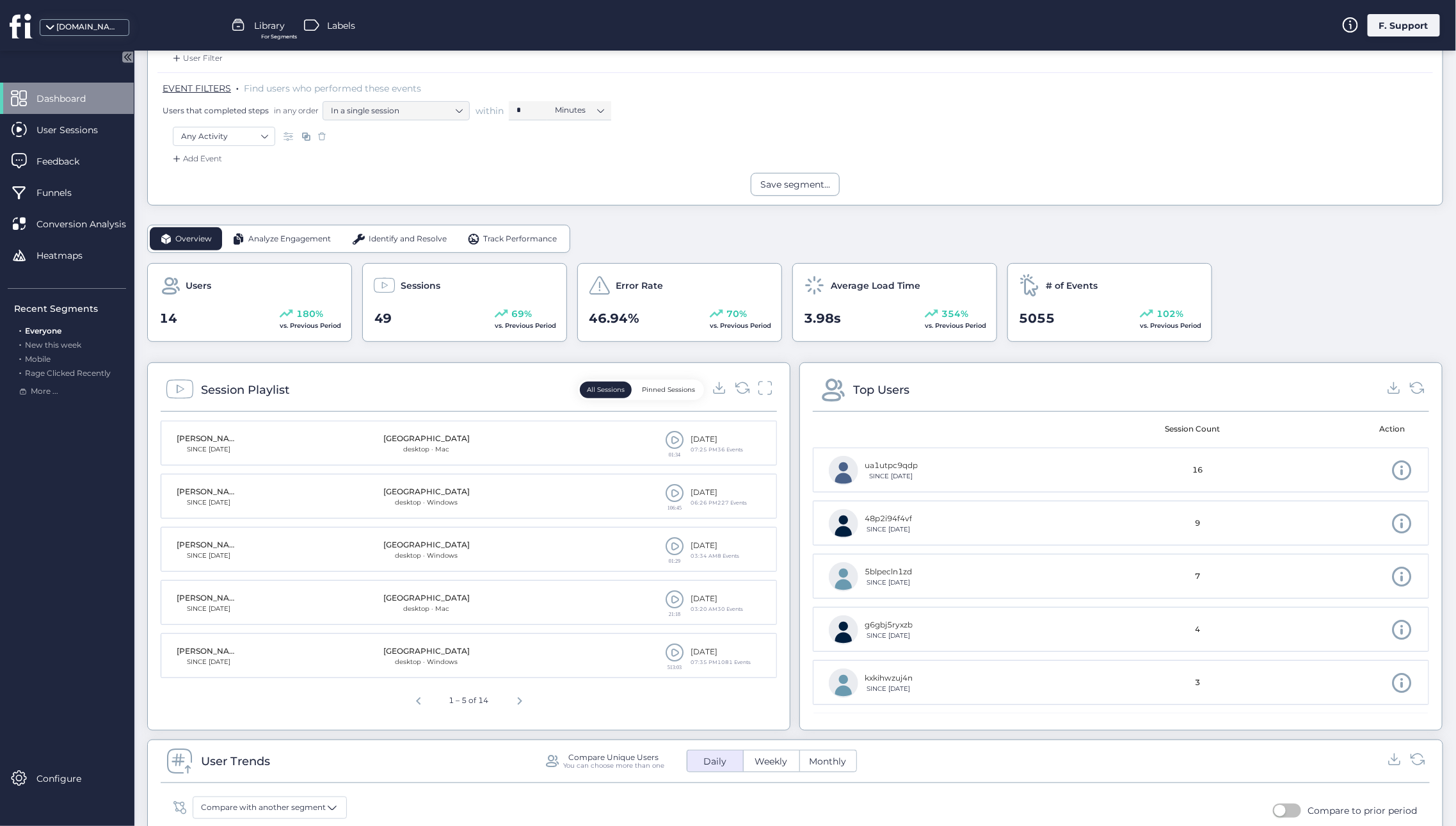
scroll to position [222, 0]
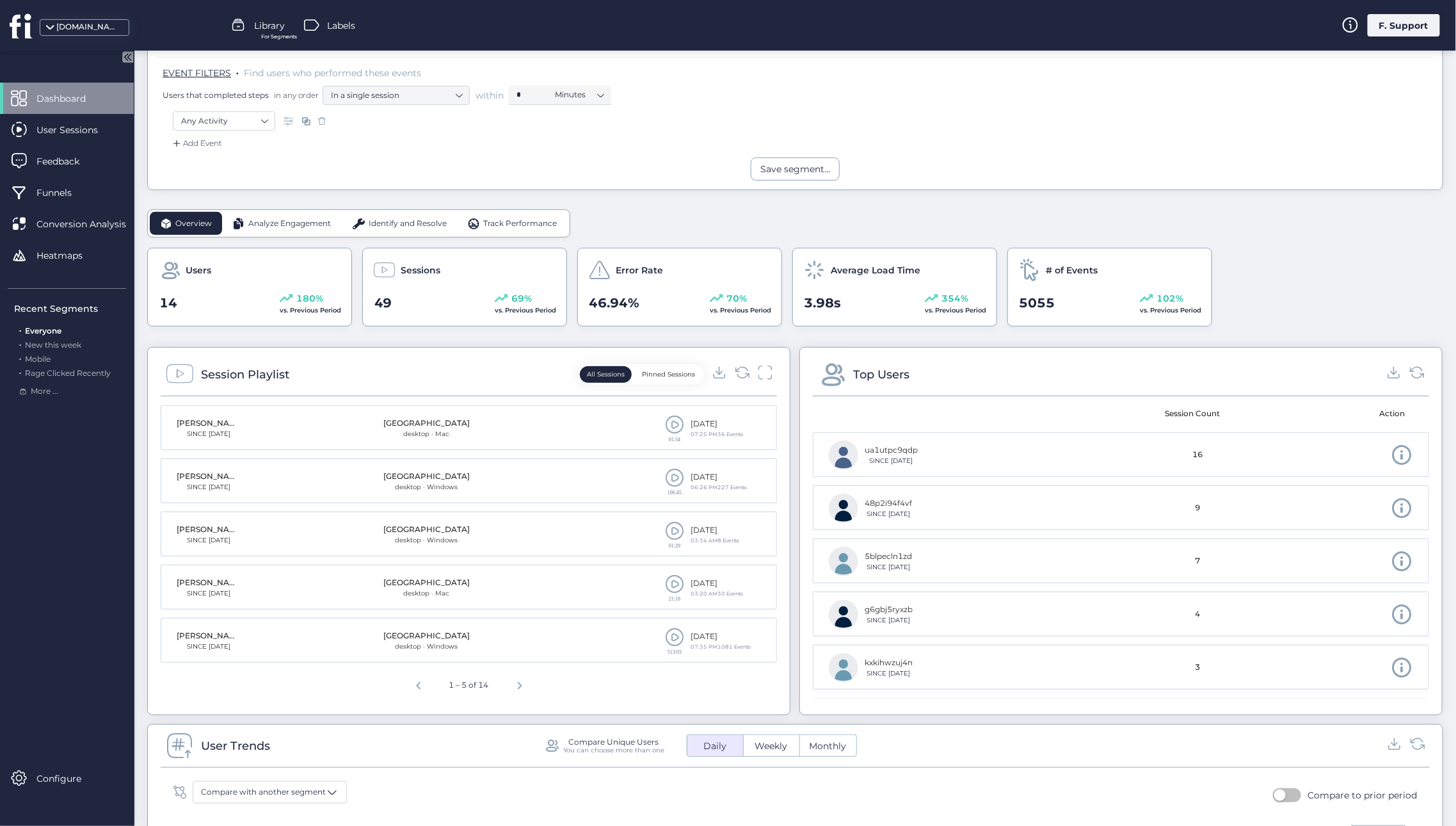
click at [665, 640] on span at bounding box center [674, 637] width 19 height 19
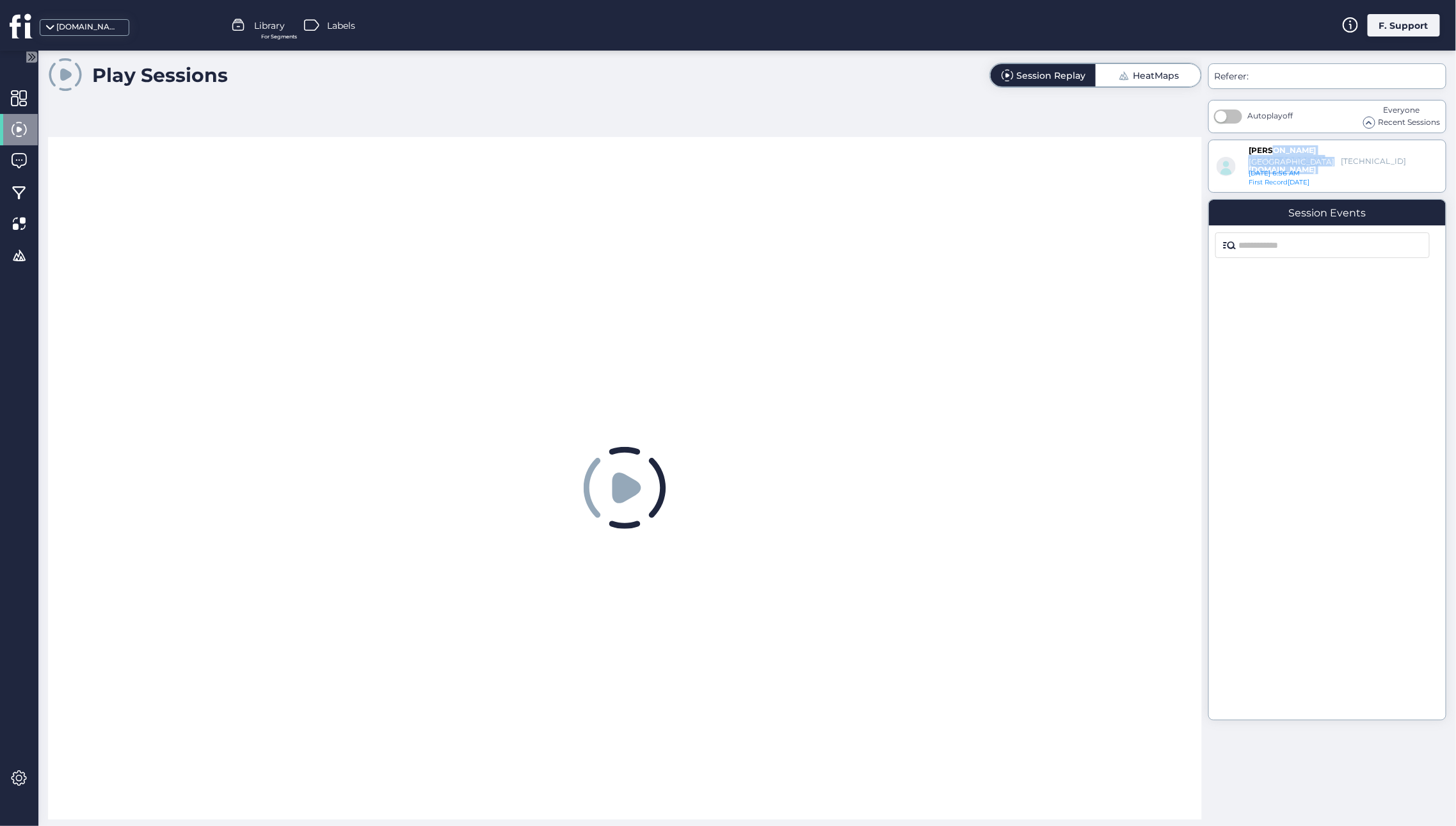
drag, startPoint x: 1416, startPoint y: 149, endPoint x: 1268, endPoint y: 154, distance: 148.1
click at [1269, 154] on div "dmitriy.smykov@ammunitiondepot.com Germany 167.235.36.111 August 31, 2025, 6:56…" at bounding box center [1327, 166] width 238 height 53
click at [1181, 109] on div "Play Sessions Session Replay HeatMaps" at bounding box center [625, 438] width 1154 height 763
click at [1311, 151] on div "[PERSON_NAME][EMAIL_ADDRESS][DOMAIN_NAME]" at bounding box center [1279, 151] width 63 height 11
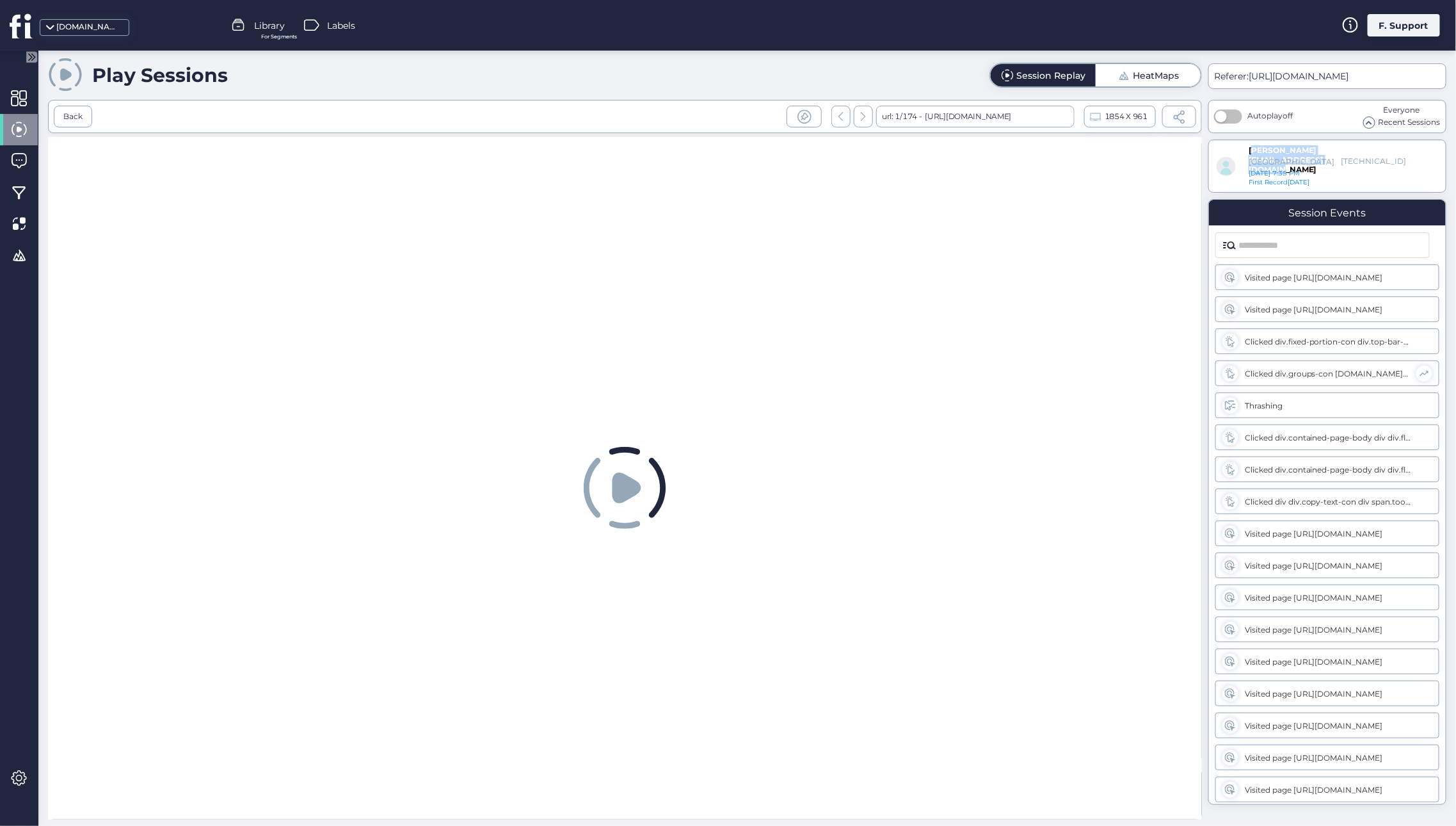
click at [1250, 151] on div "[PERSON_NAME][EMAIL_ADDRESS][DOMAIN_NAME]" at bounding box center [1279, 151] width 63 height 11
copy div "[PERSON_NAME][EMAIL_ADDRESS][DOMAIN_NAME]"
